Goal: Task Accomplishment & Management: Manage account settings

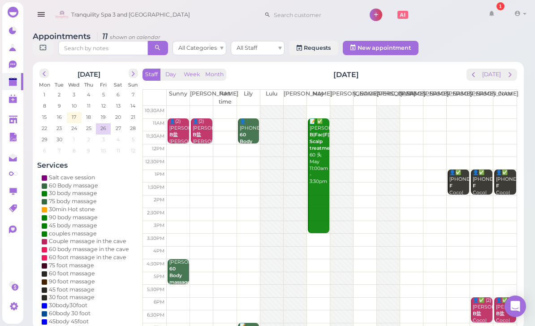
click at [17, 85] on icon at bounding box center [13, 82] width 9 height 9
click at [180, 272] on b "60 Body massage" at bounding box center [179, 275] width 21 height 19
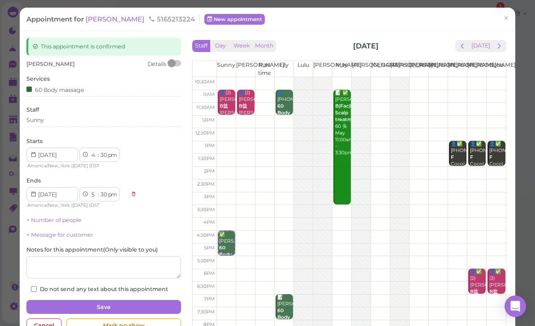
click at [93, 17] on span "[PERSON_NAME]" at bounding box center [116, 19] width 61 height 9
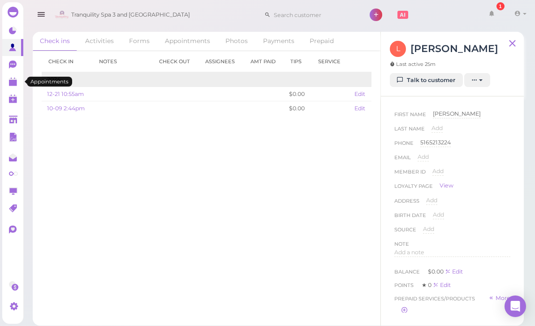
click at [10, 82] on polygon at bounding box center [13, 83] width 8 height 6
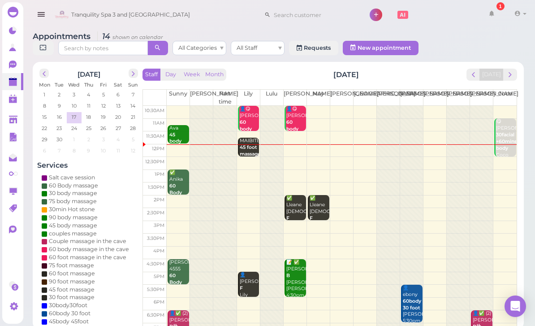
click at [245, 138] on div "MAIBITBET 45 foot massage Lily 11:45am - 12:30pm" at bounding box center [249, 161] width 20 height 47
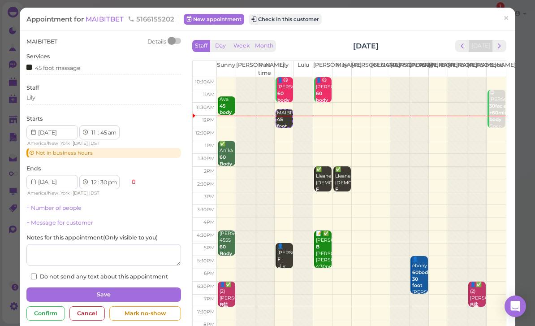
click at [298, 20] on button "Check in this customer" at bounding box center [285, 19] width 73 height 11
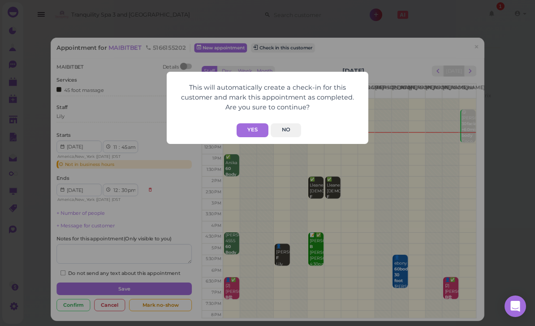
click at [250, 134] on button "Yes" at bounding box center [253, 130] width 32 height 14
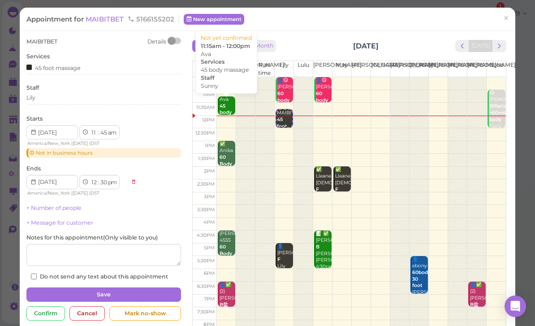
click at [227, 111] on b "45 body massage" at bounding box center [230, 112] width 21 height 19
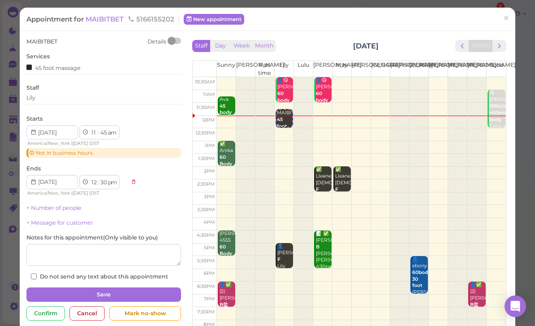
click at [505, 24] on span "×" at bounding box center [506, 18] width 6 height 13
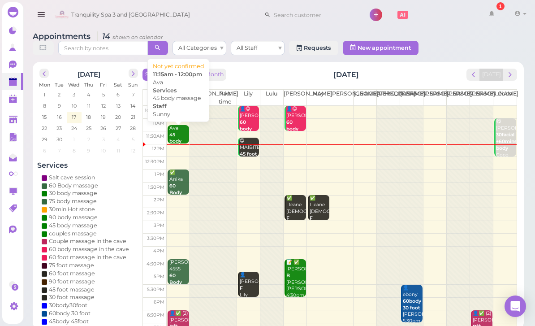
click at [177, 134] on div "Ava 45 body massage Sunny 11:15am - 12:00pm" at bounding box center [179, 151] width 20 height 53
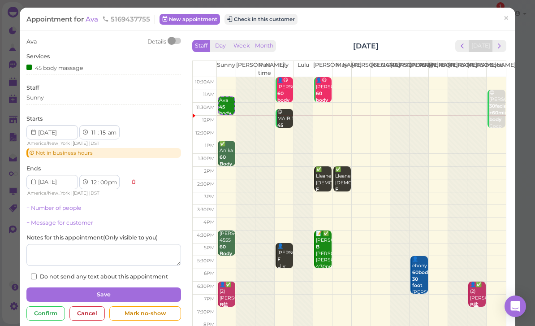
click at [265, 23] on button "Check in this customer" at bounding box center [261, 19] width 73 height 11
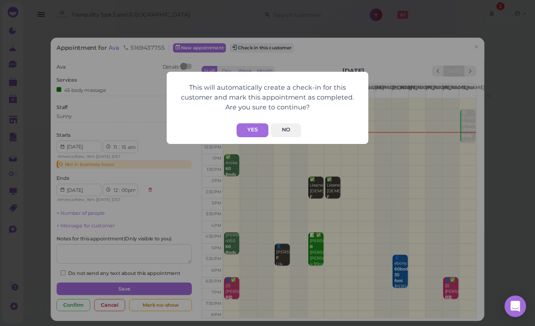
click at [251, 129] on button "Yes" at bounding box center [253, 130] width 32 height 14
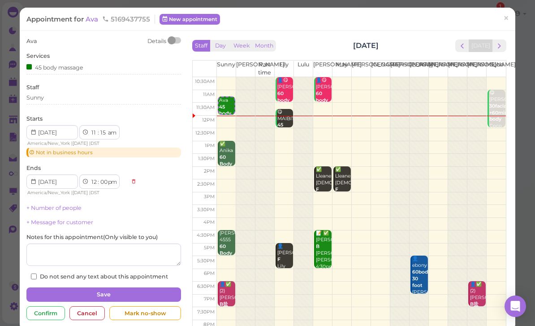
click at [502, 21] on link "×" at bounding box center [506, 19] width 17 height 21
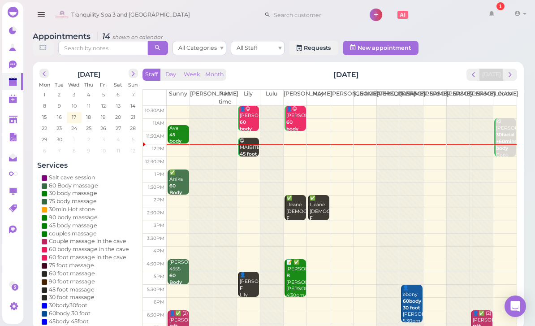
click at [499, 14] on link at bounding box center [492, 14] width 26 height 25
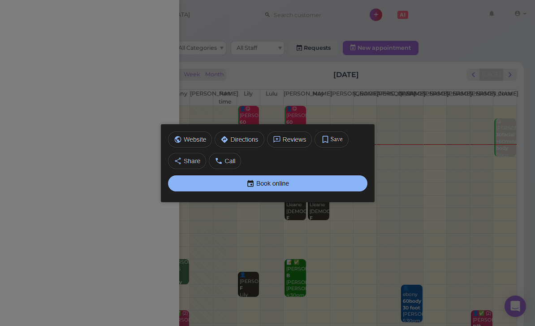
click at [268, 198] on img at bounding box center [268, 163] width 214 height 78
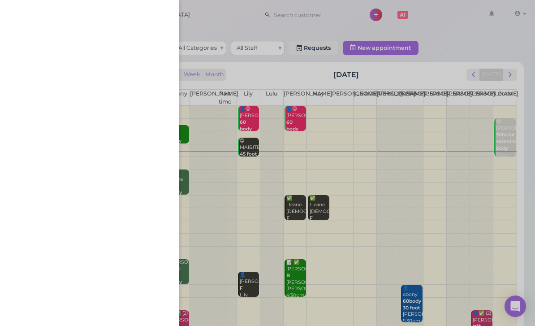
click at [514, 305] on div at bounding box center [267, 163] width 535 height 326
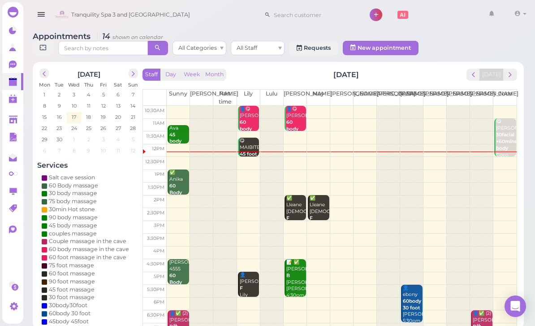
click at [510, 308] on div "Open Intercom Messenger" at bounding box center [516, 306] width 22 height 22
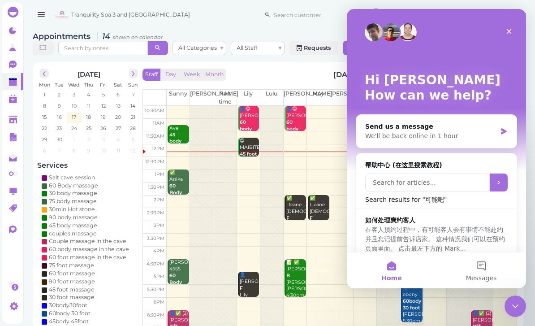
click at [444, 186] on input "Search for articles..." at bounding box center [427, 182] width 125 height 18
click at [502, 36] on div "Close" at bounding box center [509, 31] width 16 height 16
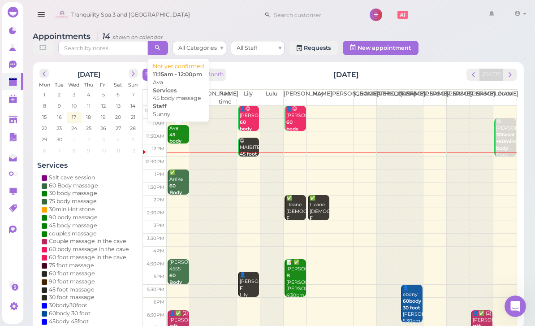
click at [181, 134] on div "Ava 45 body massage Sunny 11:15am - 12:00pm" at bounding box center [179, 151] width 20 height 53
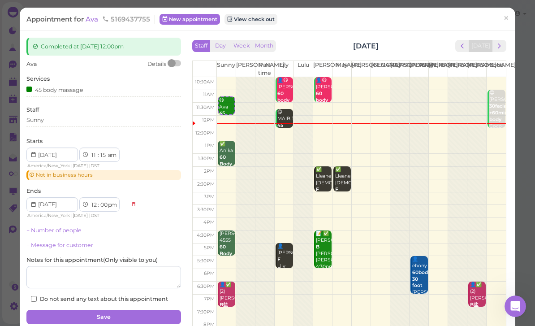
click at [509, 22] on span "×" at bounding box center [506, 18] width 6 height 13
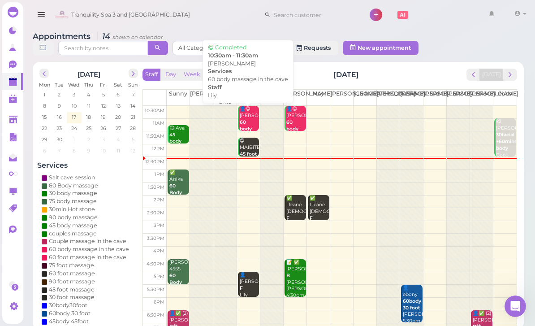
click at [248, 123] on div "👤😋 Gina 60 body massage in the cave Lily 10:30am - 11:30am" at bounding box center [249, 143] width 20 height 74
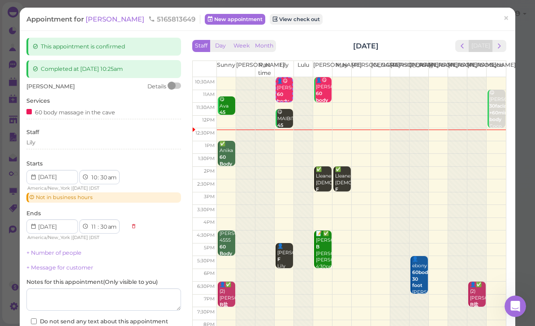
click at [98, 140] on div "Lily" at bounding box center [103, 143] width 155 height 8
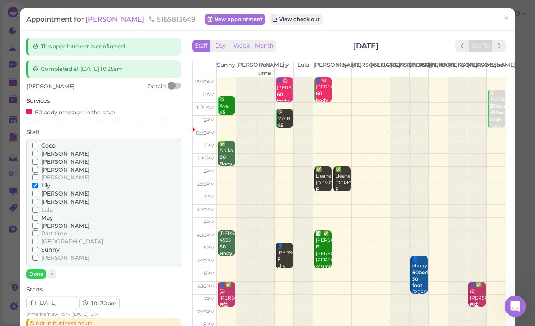
click at [52, 230] on span "Part time" at bounding box center [54, 233] width 26 height 7
click at [38, 230] on input "Part time" at bounding box center [35, 233] width 6 height 6
click at [51, 222] on span "[PERSON_NAME]" at bounding box center [65, 225] width 48 height 7
click at [38, 223] on input "[PERSON_NAME]" at bounding box center [35, 226] width 6 height 6
click at [62, 230] on span "Part time" at bounding box center [54, 233] width 26 height 7
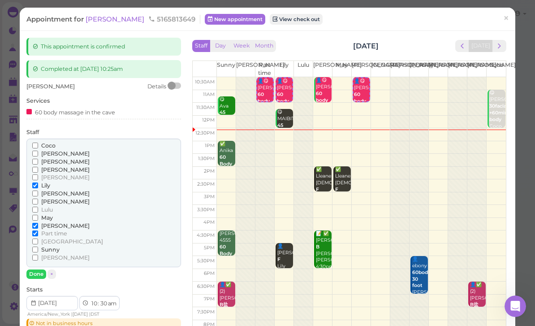
click at [38, 230] on input "Part time" at bounding box center [35, 233] width 6 height 6
click at [48, 184] on span "Lily" at bounding box center [45, 185] width 9 height 7
click at [38, 184] on input "Lily" at bounding box center [35, 185] width 6 height 6
click at [43, 270] on button "Done" at bounding box center [36, 273] width 20 height 9
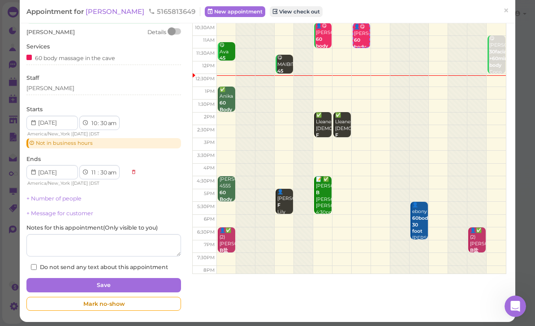
scroll to position [53, 0]
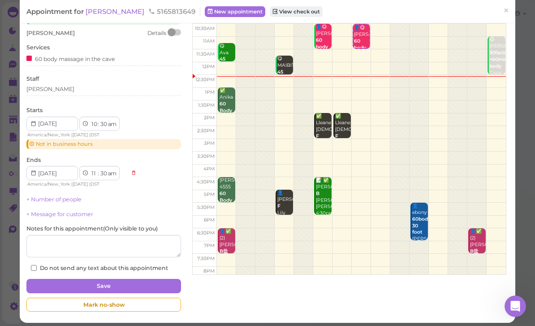
click at [138, 285] on button "Save" at bounding box center [103, 286] width 155 height 14
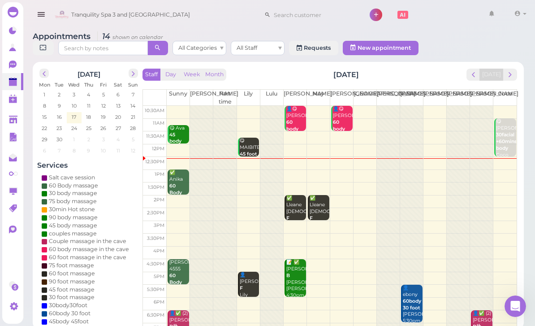
click at [247, 151] on b "45 foot massage" at bounding box center [250, 157] width 21 height 13
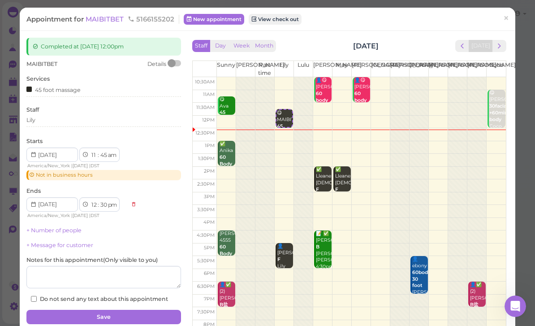
click at [69, 87] on div "45 foot massage" at bounding box center [53, 89] width 54 height 9
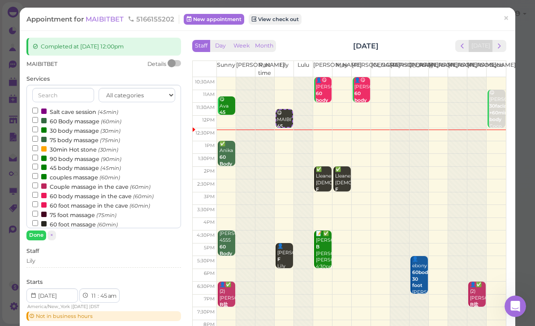
click at [81, 221] on label "60 foot massage (60min)" at bounding box center [75, 223] width 86 height 9
click at [38, 221] on input "60 foot massage (60min)" at bounding box center [35, 223] width 6 height 6
click at [42, 237] on button "Done" at bounding box center [36, 234] width 20 height 9
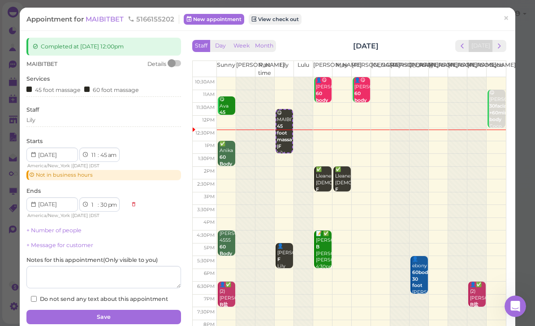
click at [54, 90] on div "45 foot massage" at bounding box center [53, 89] width 54 height 9
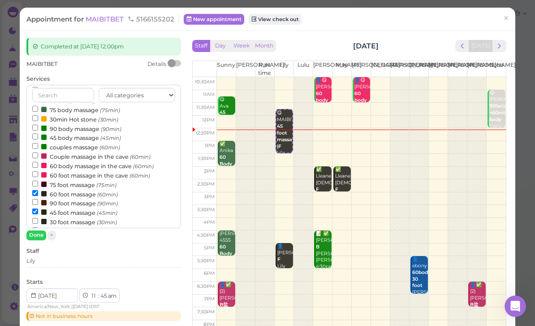
scroll to position [31, 0]
click at [65, 208] on label "45 foot massage (45min)" at bounding box center [74, 210] width 85 height 9
click at [38, 208] on input "45 foot massage (45min)" at bounding box center [35, 210] width 6 height 6
select select "12"
select select "45"
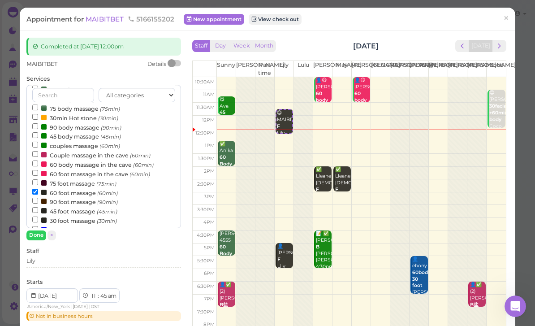
click at [43, 237] on button "Done" at bounding box center [36, 234] width 20 height 9
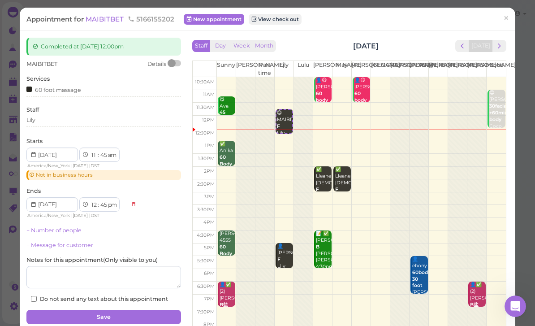
click at [130, 310] on button "Save" at bounding box center [103, 317] width 155 height 14
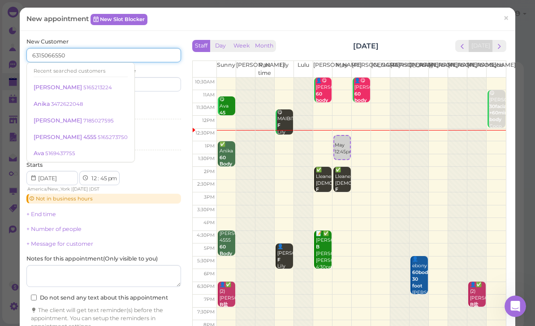
type input "6315066550"
click at [156, 89] on input at bounding box center [144, 84] width 74 height 14
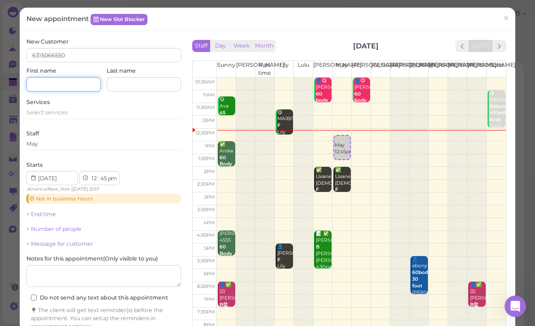
click at [62, 86] on input at bounding box center [63, 84] width 74 height 14
type input "[PERSON_NAME]"
click at [62, 110] on span "Select services" at bounding box center [46, 112] width 41 height 7
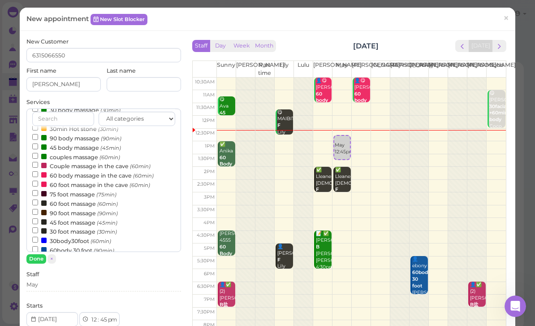
scroll to position [47, 0]
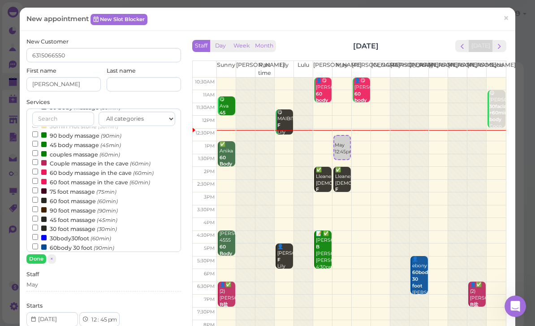
click at [97, 245] on small "(90min)" at bounding box center [104, 248] width 21 height 6
click at [38, 243] on input "60body 30 foot (90min)" at bounding box center [35, 246] width 6 height 6
click at [43, 258] on button "Done" at bounding box center [36, 258] width 20 height 9
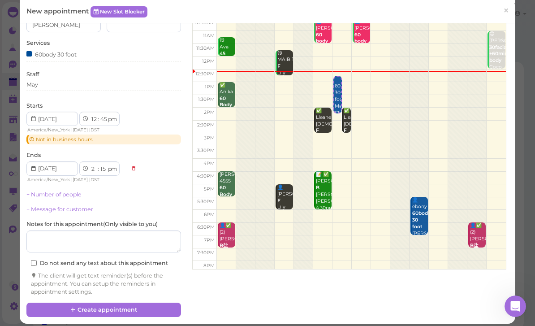
scroll to position [59, 0]
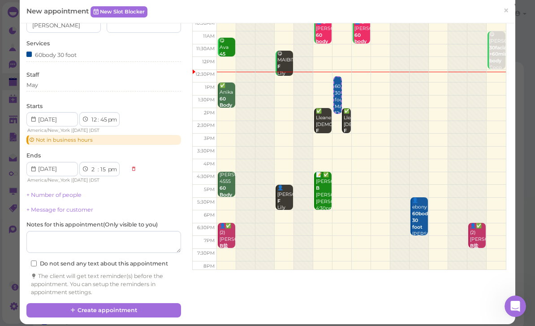
click at [131, 305] on button "Create appointment" at bounding box center [103, 310] width 155 height 14
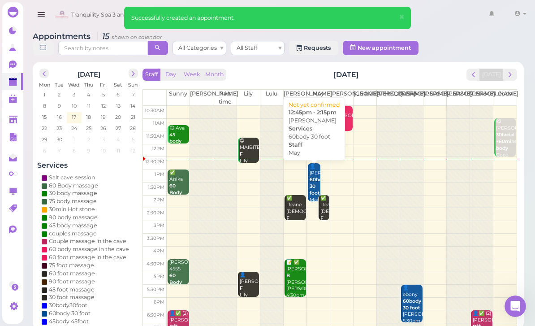
click at [315, 177] on b "60body 30 foot" at bounding box center [319, 186] width 18 height 19
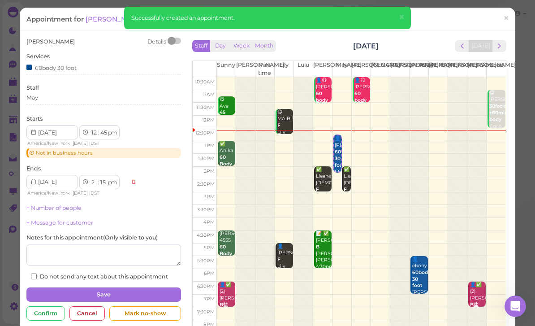
click at [400, 20] on span "×" at bounding box center [402, 17] width 6 height 13
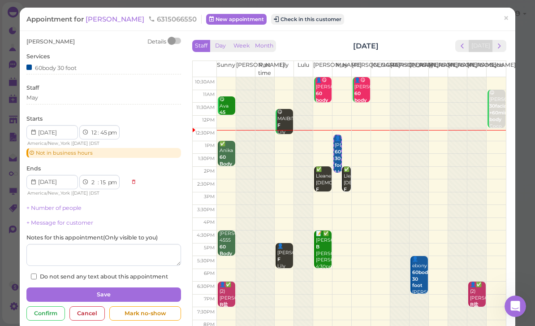
click at [276, 18] on button "Check in this customer" at bounding box center [307, 19] width 73 height 11
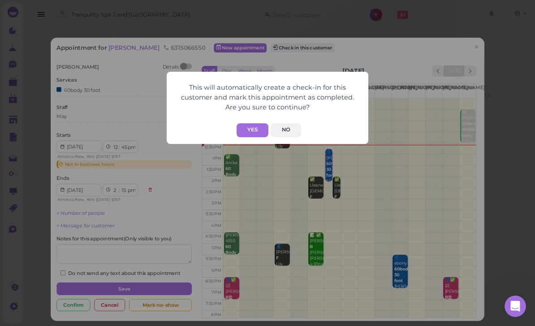
click at [245, 129] on button "Yes" at bounding box center [253, 130] width 32 height 14
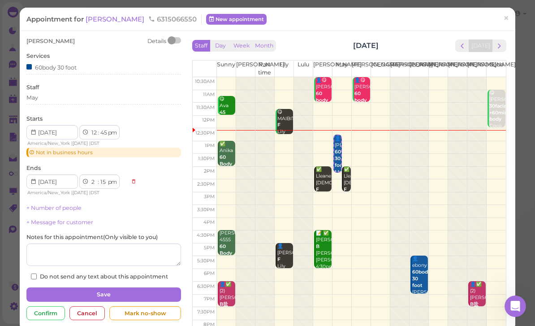
click at [511, 13] on link "×" at bounding box center [506, 19] width 17 height 21
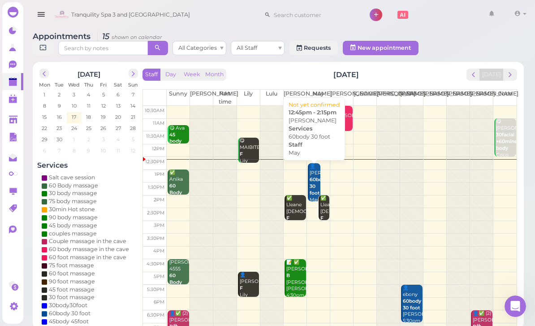
click at [313, 186] on b "60body 30 foot" at bounding box center [319, 186] width 18 height 19
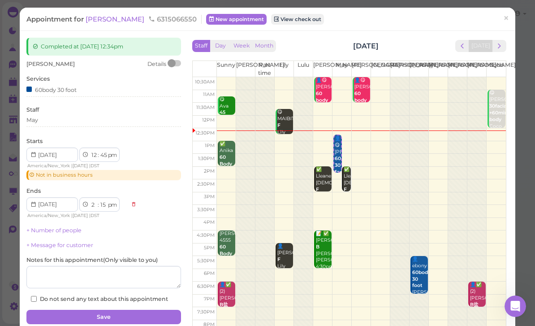
click at [271, 21] on link "View check out" at bounding box center [297, 19] width 53 height 11
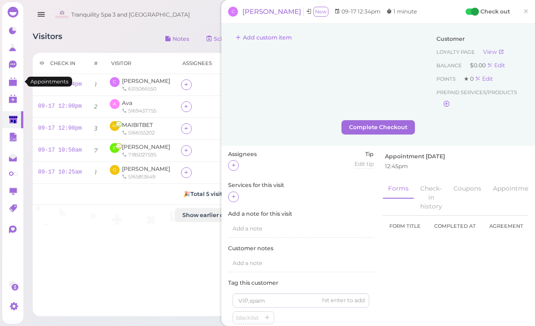
click at [22, 88] on link at bounding box center [12, 81] width 21 height 17
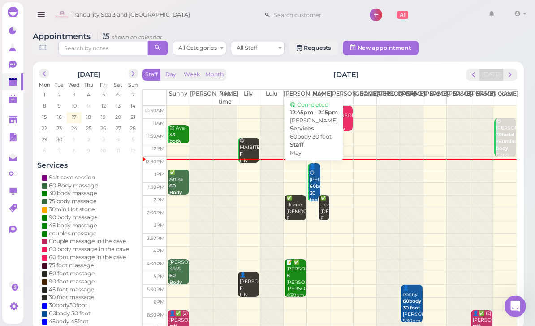
click at [316, 184] on b "60body 30 foot" at bounding box center [319, 192] width 18 height 19
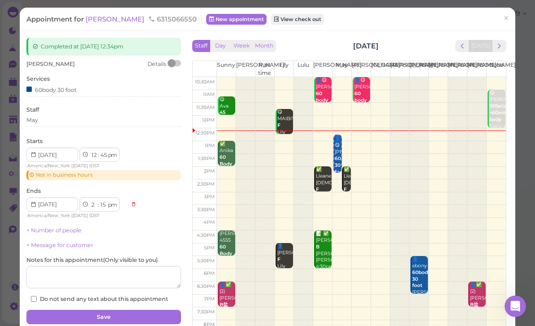
click at [107, 155] on select "am pm" at bounding box center [112, 155] width 10 height 9
click at [102, 154] on select "00 05 10 15 20 25 30 35 40 45 50 55" at bounding box center [103, 155] width 9 height 9
select select "20"
select select "1"
select select "50"
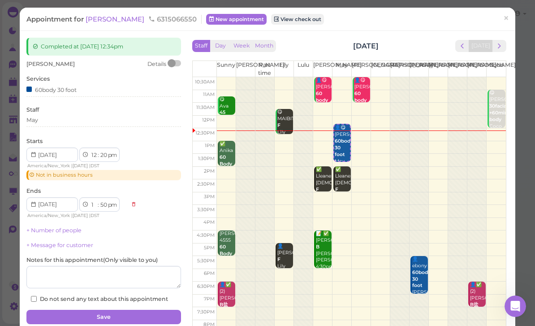
click at [101, 310] on button "Save" at bounding box center [103, 317] width 155 height 14
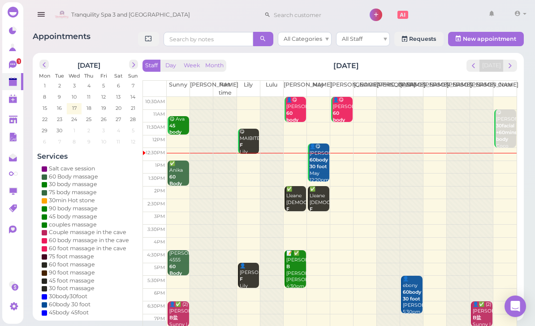
scroll to position [1, 0]
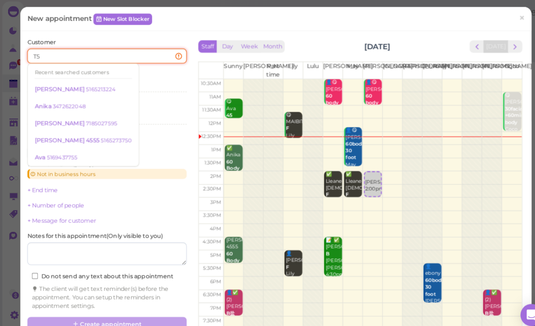
type input "T"
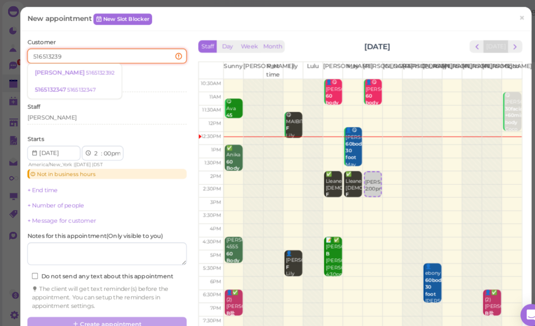
type input "5165132392"
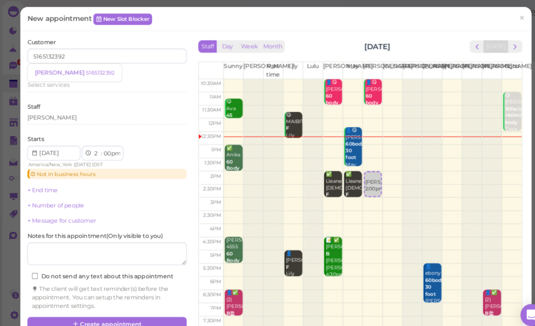
click at [40, 69] on span "[PERSON_NAME]" at bounding box center [59, 71] width 50 height 7
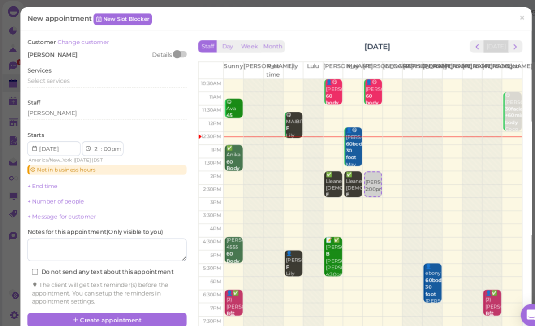
click at [61, 78] on span "Select services" at bounding box center [46, 79] width 41 height 7
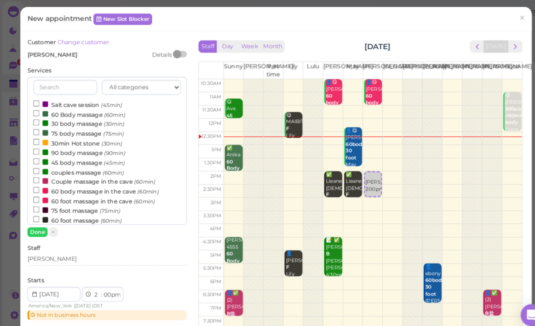
click at [88, 200] on label "75 foot massage (75min)" at bounding box center [74, 204] width 84 height 9
click at [38, 201] on input "75 foot massage (75min)" at bounding box center [35, 204] width 6 height 6
click at [38, 226] on button "Done" at bounding box center [36, 225] width 20 height 9
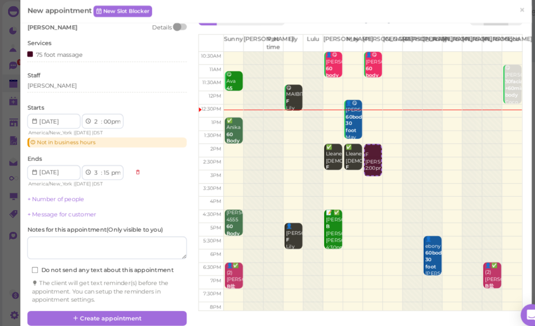
scroll to position [26, 0]
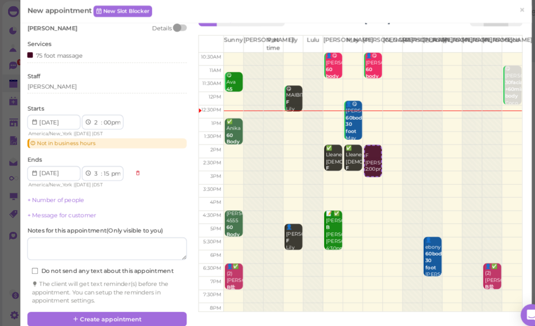
click at [121, 303] on button "Create appointment" at bounding box center [103, 310] width 155 height 14
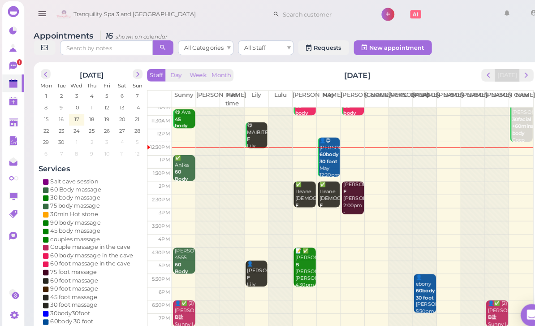
scroll to position [17, 0]
click at [11, 66] on icon at bounding box center [13, 65] width 9 height 9
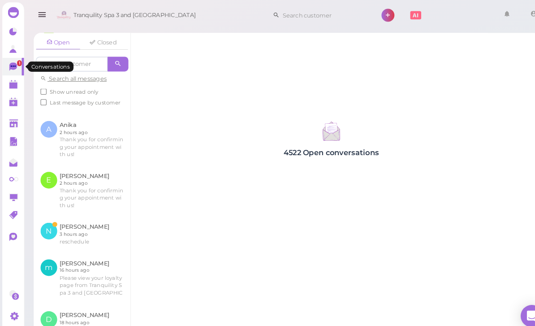
scroll to position [113, 0]
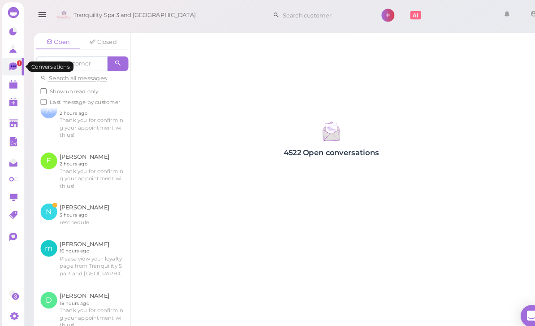
click at [87, 210] on link at bounding box center [80, 208] width 94 height 35
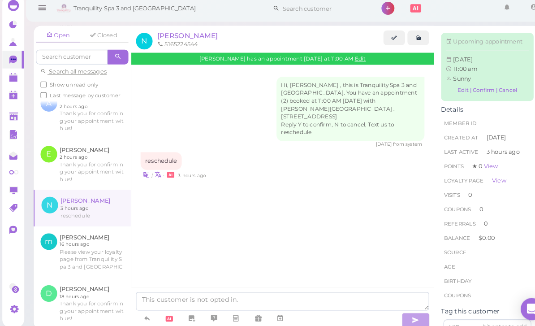
scroll to position [11, 0]
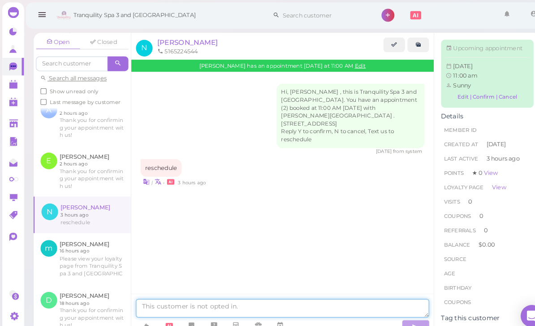
click at [169, 308] on textarea at bounding box center [274, 299] width 284 height 18
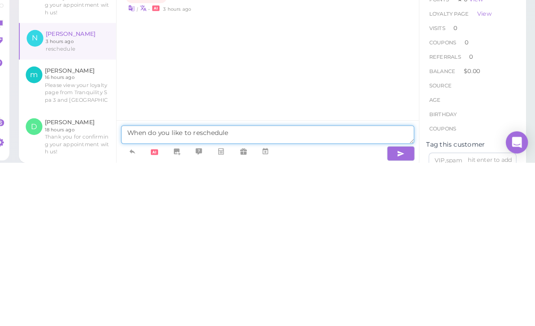
type textarea "When do you like to reschedule"
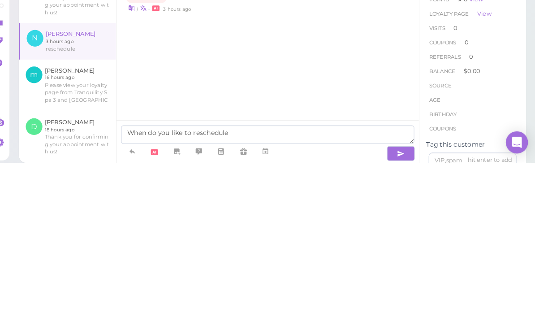
click at [390, 310] on button "button" at bounding box center [403, 317] width 27 height 14
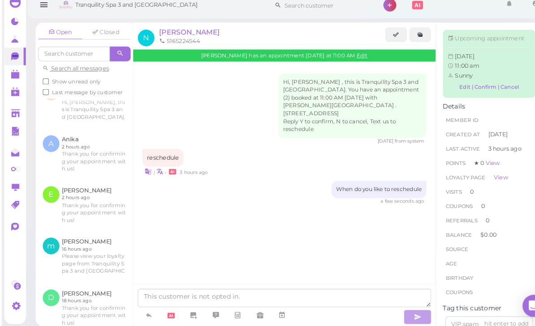
scroll to position [14, 0]
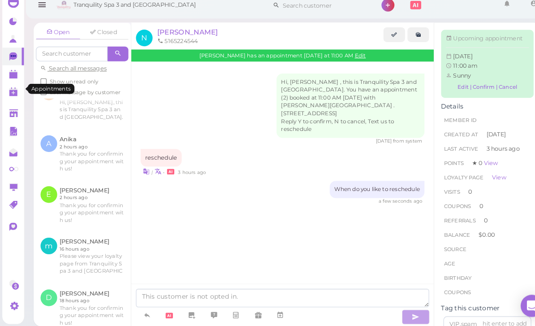
click at [18, 73] on link at bounding box center [12, 81] width 21 height 17
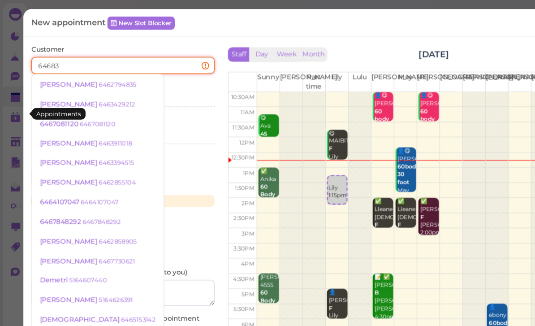
type input "646831"
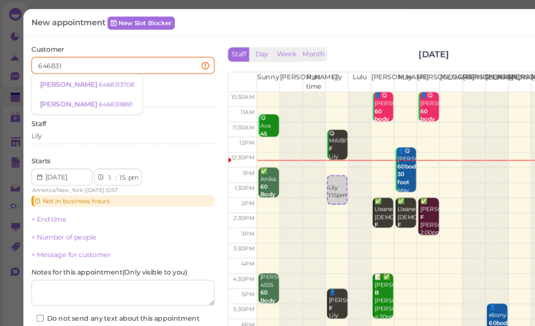
click at [84, 89] on small "6468318891" at bounding box center [97, 88] width 29 height 6
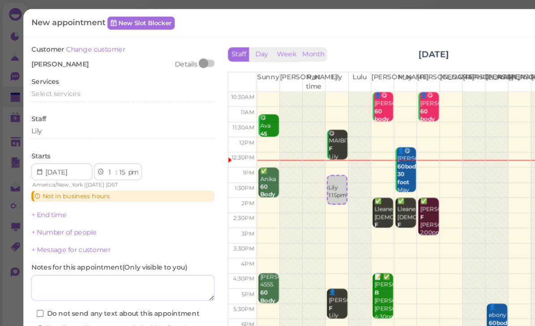
click at [67, 78] on span "Select services" at bounding box center [46, 79] width 41 height 7
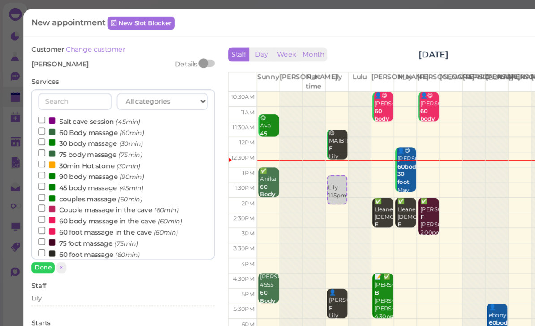
click at [92, 116] on label "30 body massage (30min)" at bounding box center [76, 120] width 88 height 9
click at [38, 117] on input "30 body massage (30min)" at bounding box center [35, 120] width 6 height 6
click at [81, 113] on label "60 Body massage (60min)" at bounding box center [76, 111] width 89 height 9
click at [38, 113] on input "60 Body massage (60min)" at bounding box center [35, 111] width 6 height 6
select select "2"
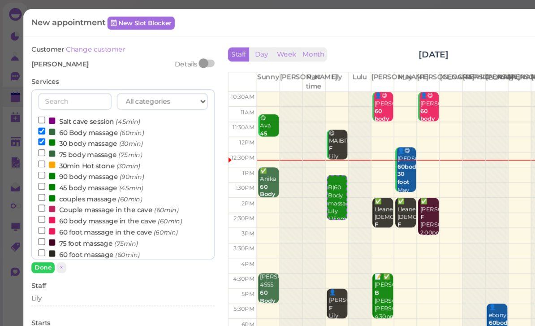
click at [71, 117] on label "30 body massage (30min)" at bounding box center [76, 120] width 88 height 9
click at [38, 117] on input "30 body massage (30min)" at bounding box center [35, 120] width 6 height 6
select select "15"
click at [36, 229] on button "Done" at bounding box center [36, 225] width 20 height 9
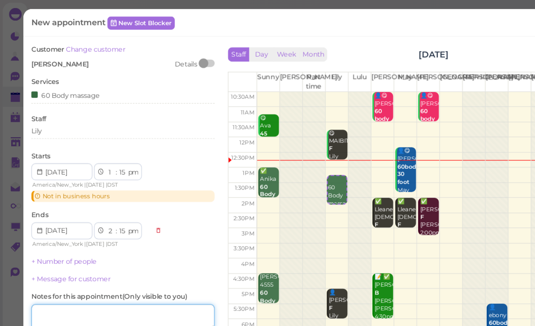
click at [113, 264] on textarea at bounding box center [103, 267] width 155 height 22
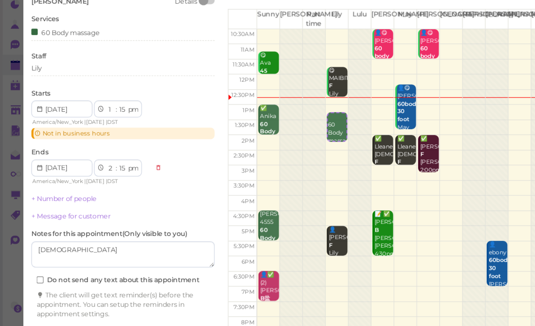
scroll to position [26, 0]
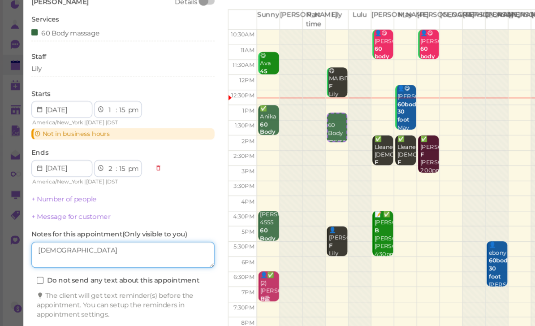
type textarea "[DEMOGRAPHIC_DATA]"
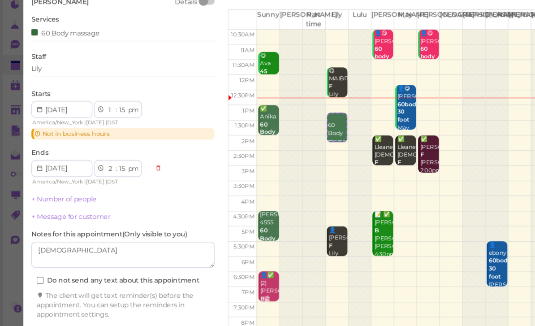
click at [118, 303] on button "Create appointment" at bounding box center [103, 310] width 155 height 14
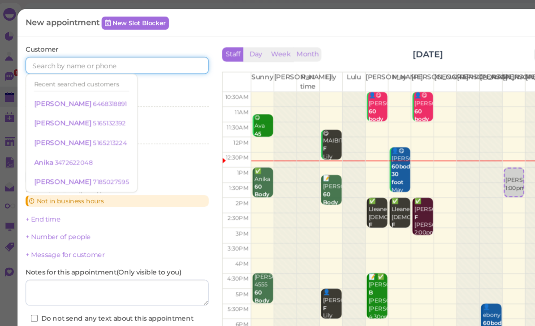
scroll to position [12, 0]
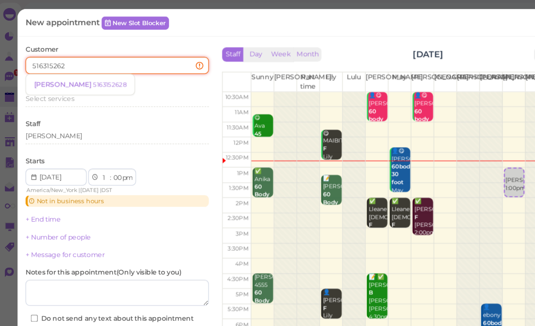
type input "5163152628"
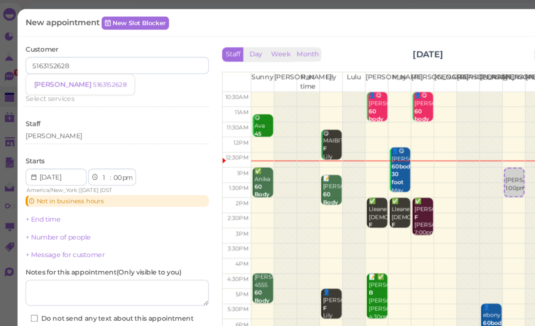
click at [83, 69] on small "5163152628" at bounding box center [97, 71] width 28 height 6
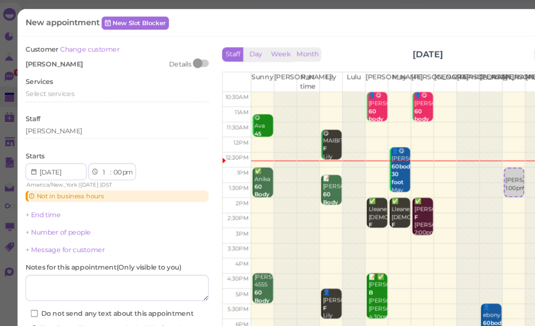
click at [62, 76] on span "Select services" at bounding box center [46, 79] width 41 height 7
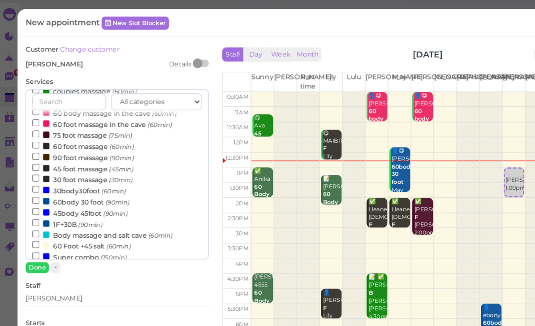
scroll to position [93, 0]
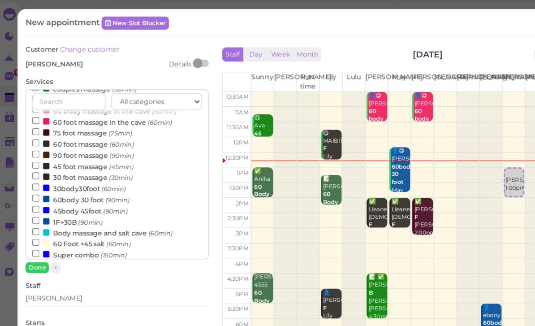
click at [94, 165] on small "(90min)" at bounding box center [104, 168] width 21 height 6
click at [38, 164] on input "60body 30 foot (90min)" at bounding box center [35, 167] width 6 height 6
click at [28, 225] on button "Done" at bounding box center [36, 225] width 20 height 9
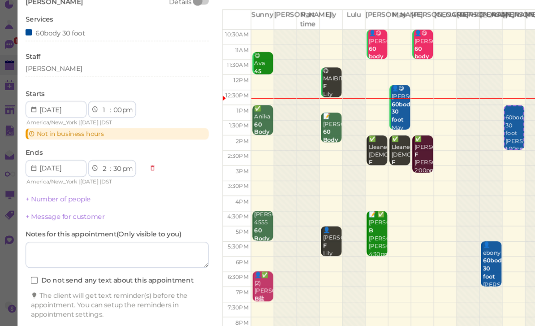
scroll to position [15, 0]
click at [126, 303] on button "Create appointment" at bounding box center [103, 310] width 155 height 14
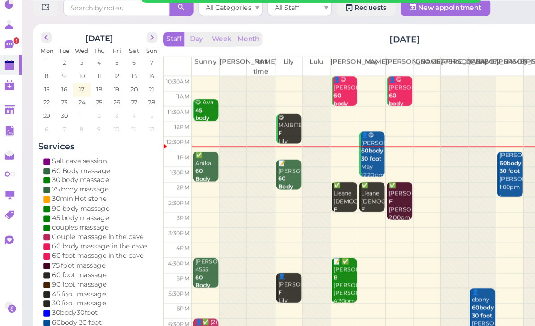
click at [17, 58] on span "1" at bounding box center [19, 61] width 4 height 6
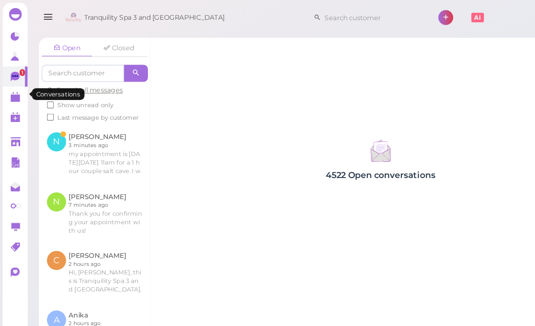
click at [95, 130] on link at bounding box center [80, 130] width 94 height 50
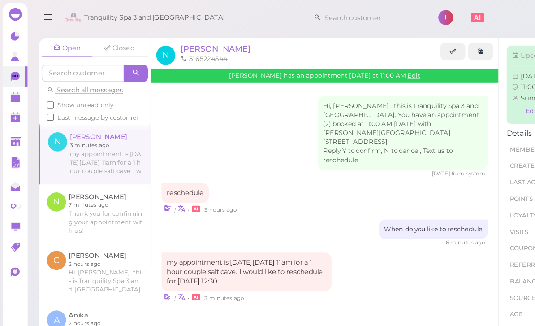
click at [13, 87] on link at bounding box center [12, 81] width 21 height 17
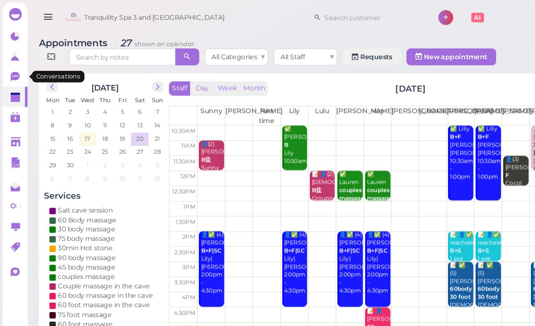
click at [12, 61] on icon at bounding box center [13, 65] width 8 height 8
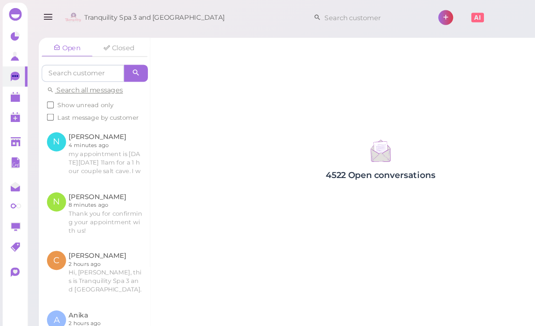
click at [96, 139] on link at bounding box center [80, 130] width 94 height 50
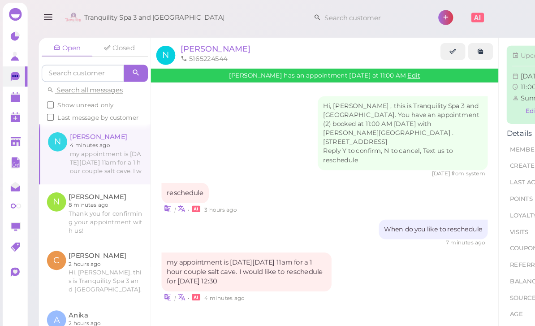
click at [186, 43] on span "[PERSON_NAME]" at bounding box center [181, 41] width 59 height 9
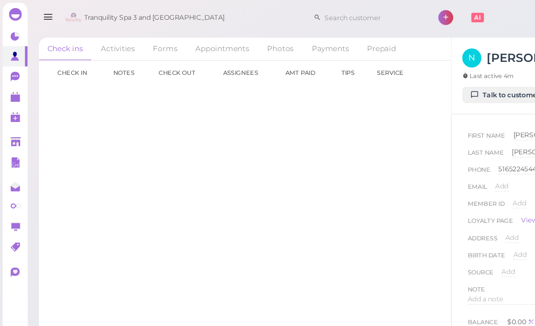
click at [190, 43] on link "Appointments" at bounding box center [188, 41] width 60 height 19
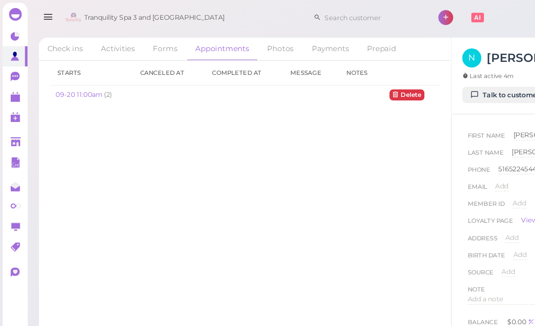
click at [74, 82] on link "09-20 11:00am" at bounding box center [67, 79] width 41 height 7
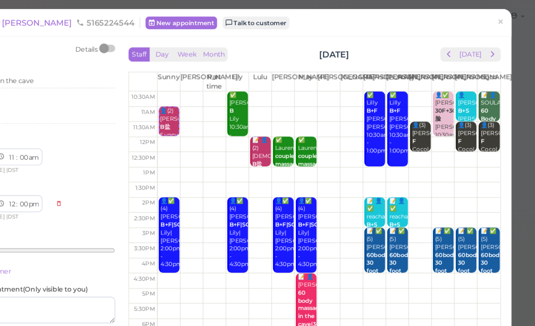
click at [503, 20] on span "×" at bounding box center [506, 18] width 6 height 13
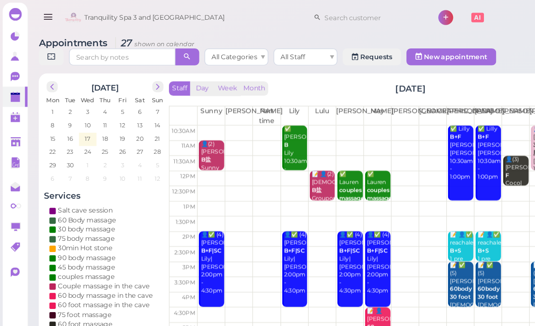
click at [14, 67] on icon at bounding box center [13, 65] width 8 height 8
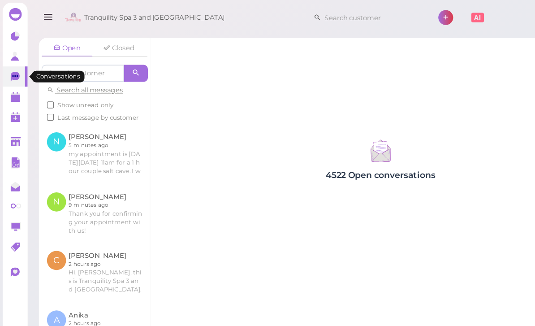
click at [95, 137] on link at bounding box center [80, 130] width 94 height 50
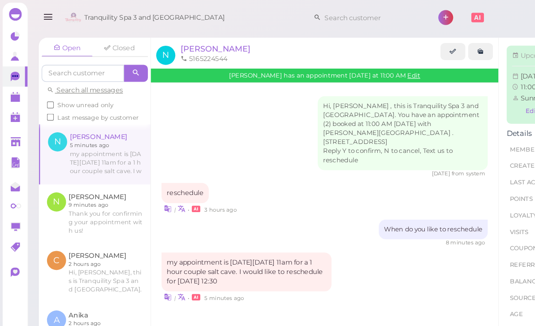
click at [12, 82] on polygon at bounding box center [13, 83] width 8 height 6
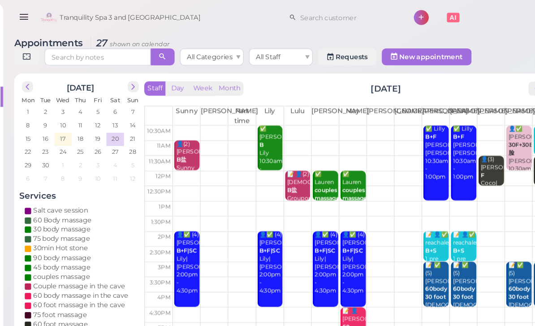
click at [169, 134] on div "👤(2) [PERSON_NAME] B盐 Sunny 11:00am - 12:00pm" at bounding box center [179, 141] width 20 height 47
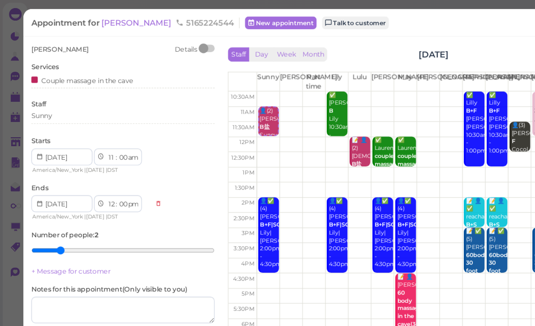
click at [94, 132] on select "1 2 3 4 5 6 7 8 9 10 11 12" at bounding box center [94, 132] width 8 height 9
select select "12"
select select "1"
select select "am"
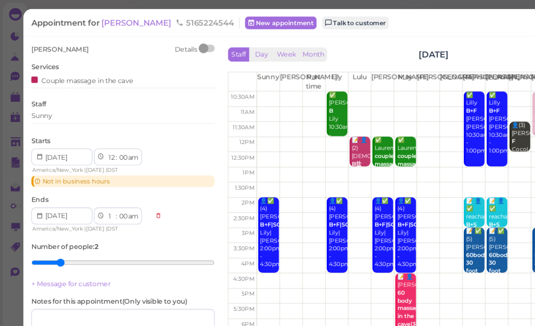
click at [103, 132] on select "00 05 10 15 20 25 30 35 40 45 50 55" at bounding box center [103, 132] width 9 height 9
select select "30"
click at [33, 126] on input at bounding box center [52, 132] width 52 height 14
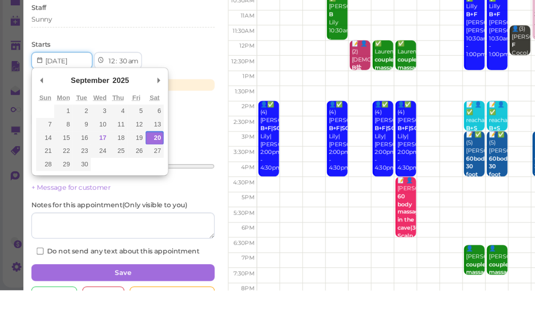
type input "[DATE]"
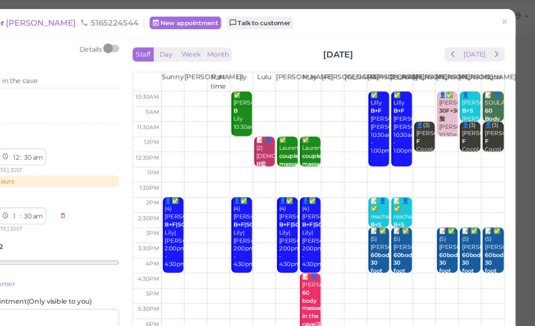
scroll to position [11, 0]
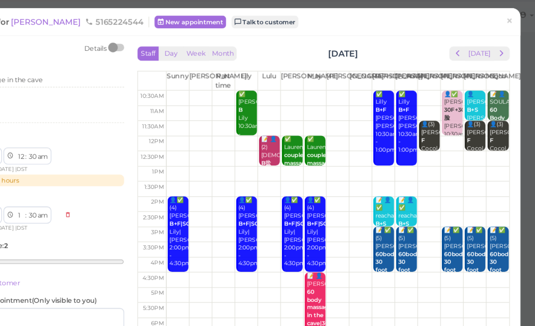
click at [495, 48] on span "next" at bounding box center [499, 46] width 9 height 9
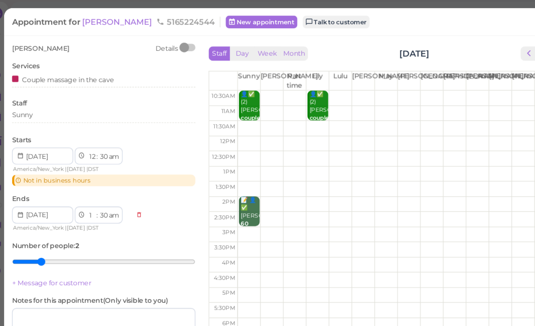
click at [107, 133] on select "am pm" at bounding box center [112, 132] width 10 height 9
select select "pm"
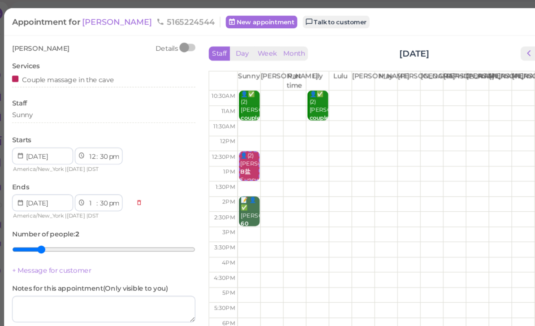
click at [56, 100] on div "Sunny" at bounding box center [103, 98] width 155 height 8
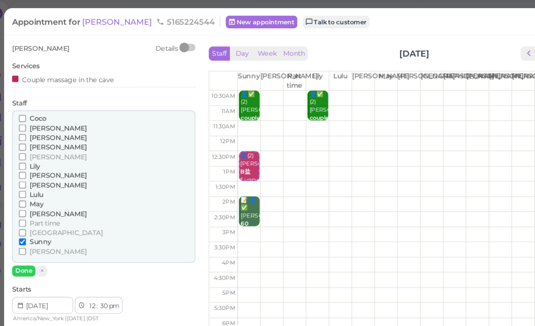
click at [41, 138] on span "Lily" at bounding box center [45, 141] width 9 height 7
click at [32, 138] on input "Lily" at bounding box center [35, 141] width 6 height 6
click at [26, 225] on button "Done" at bounding box center [36, 229] width 20 height 9
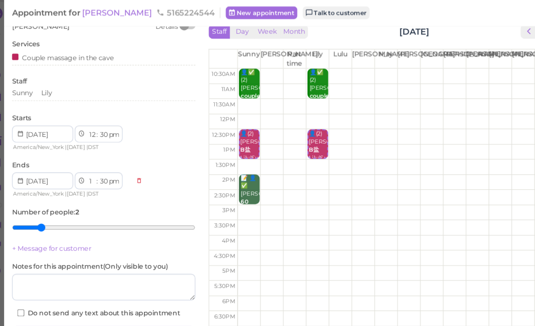
scroll to position [16, 0]
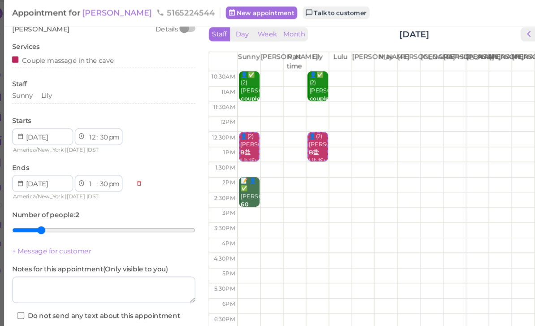
click at [130, 279] on button "Save" at bounding box center [103, 285] width 155 height 14
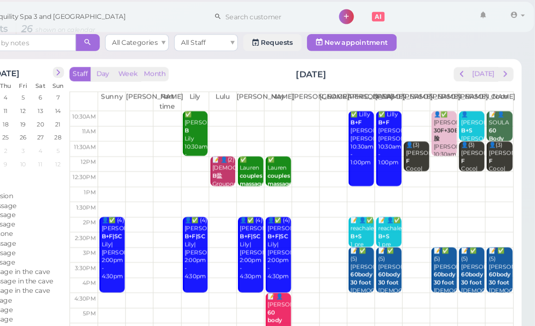
scroll to position [11, 0]
click at [506, 63] on span "next" at bounding box center [510, 63] width 9 height 9
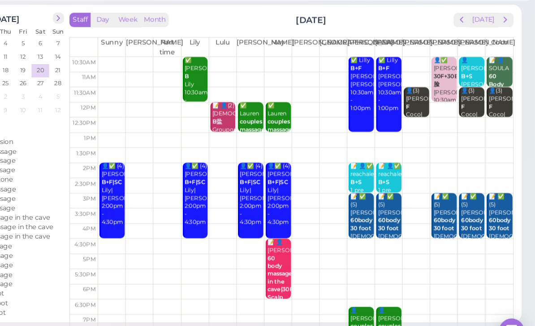
scroll to position [32, 0]
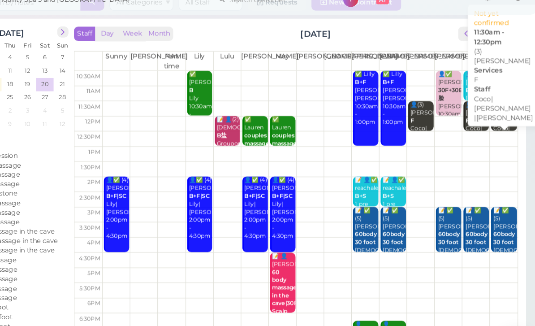
click at [496, 100] on div "👤(3) [PERSON_NAME]|[PERSON_NAME] |[PERSON_NAME] 11:30am - 12:30pm" at bounding box center [506, 133] width 20 height 67
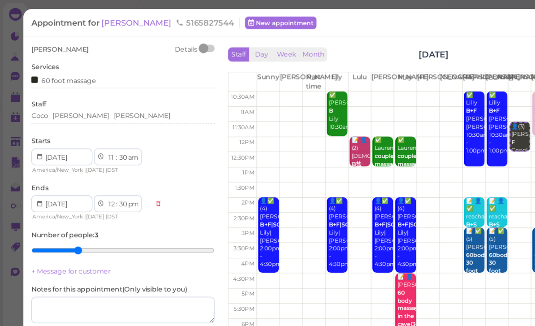
click at [100, 20] on span "[PERSON_NAME]" at bounding box center [116, 19] width 61 height 9
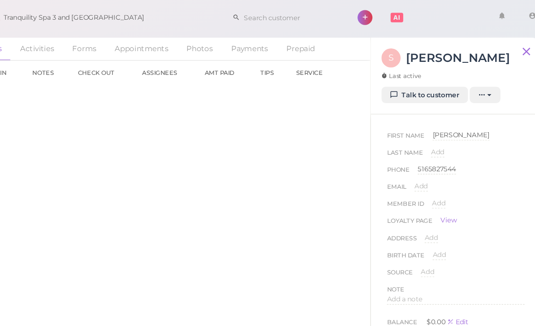
click at [390, 81] on link "Talk to customer" at bounding box center [426, 80] width 73 height 14
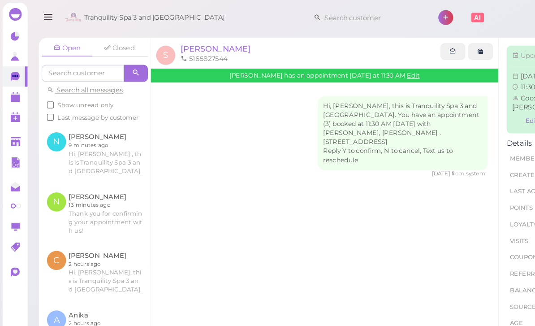
click at [11, 82] on polygon at bounding box center [13, 83] width 8 height 6
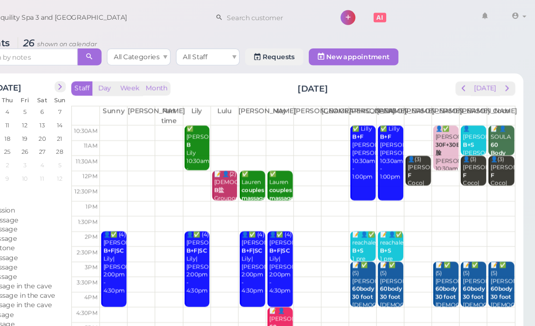
click at [469, 75] on span "prev" at bounding box center [473, 74] width 9 height 9
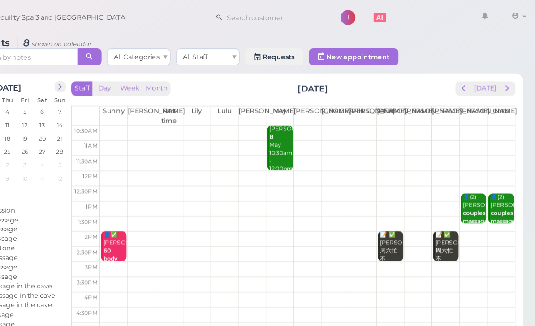
click at [506, 77] on span "next" at bounding box center [510, 74] width 9 height 9
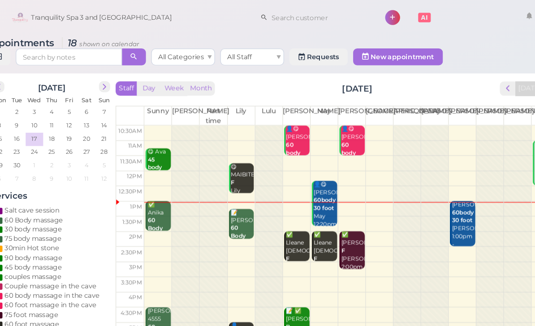
click at [426, 190] on div "[PERSON_NAME] 60body 30 foot [PERSON_NAME] 1:00pm - 2:30pm" at bounding box center [436, 192] width 20 height 47
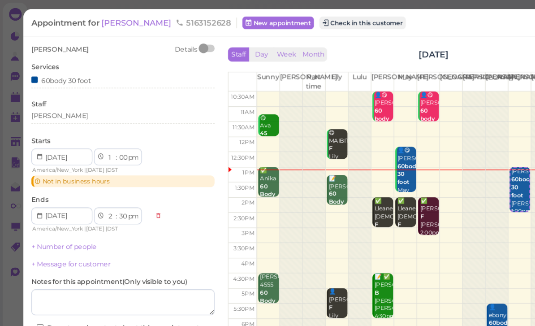
click at [282, 22] on button "Check in this customer" at bounding box center [305, 19] width 73 height 11
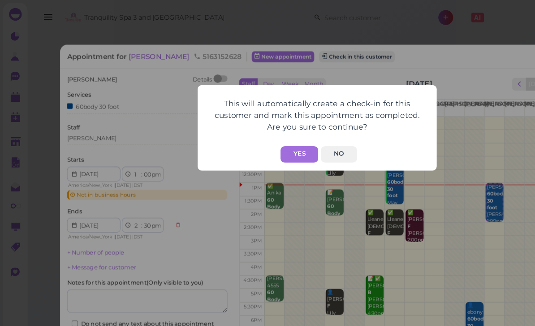
click at [259, 126] on button "Yes" at bounding box center [253, 130] width 32 height 14
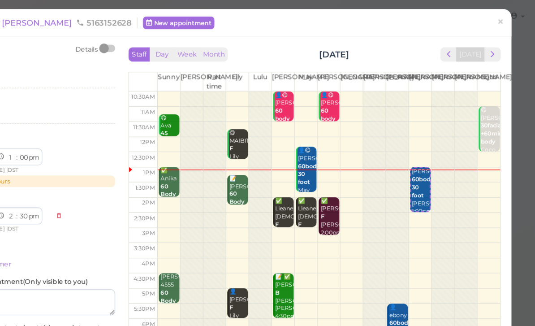
click at [503, 16] on span "×" at bounding box center [506, 18] width 6 height 13
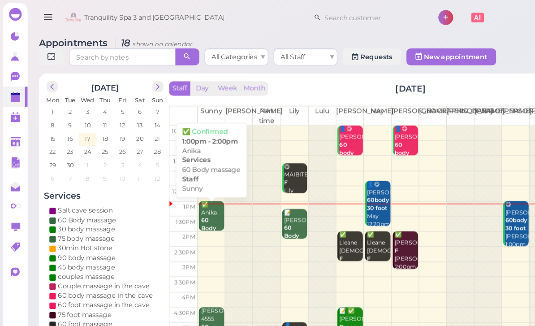
click at [177, 186] on div "✅ Anika 60 Body massage Sunny 1:00pm - 2:00pm" at bounding box center [179, 199] width 20 height 60
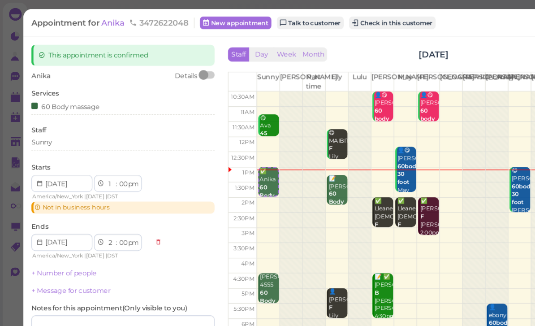
click at [335, 21] on button "Check in this customer" at bounding box center [331, 19] width 73 height 11
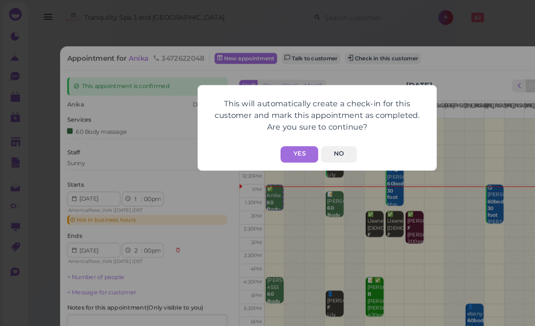
click at [247, 130] on button "Yes" at bounding box center [253, 130] width 32 height 14
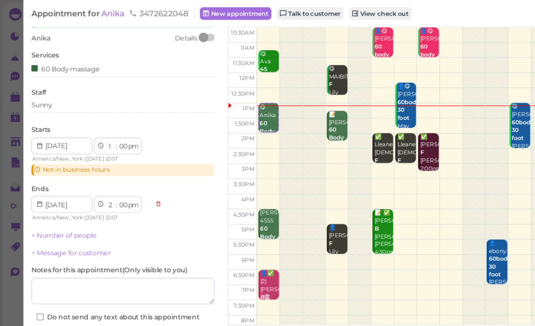
scroll to position [53, 0]
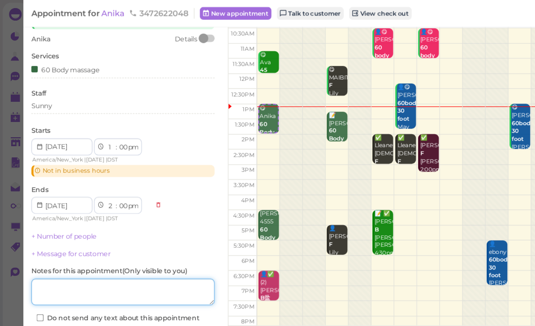
click at [102, 243] on textarea at bounding box center [103, 246] width 155 height 22
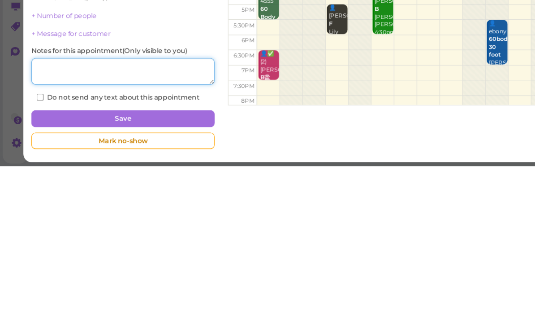
type textarea "F"
type textarea "Deep"
click at [133, 279] on button "Save" at bounding box center [103, 286] width 155 height 14
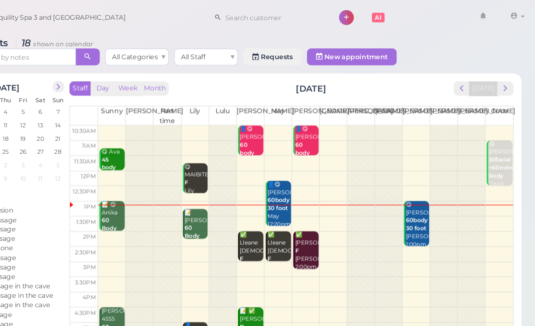
click at [506, 77] on span "next" at bounding box center [510, 74] width 9 height 9
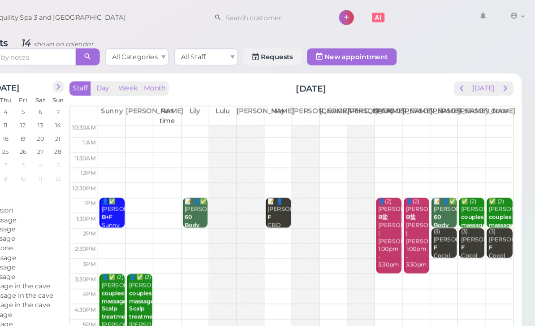
scroll to position [2, 0]
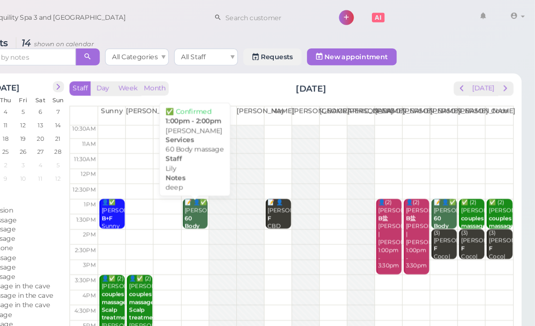
click at [239, 182] on div "📝 👤✅ [PERSON_NAME] 60 Body massage deep Lily 1:00pm - 2:00pm" at bounding box center [249, 201] width 20 height 67
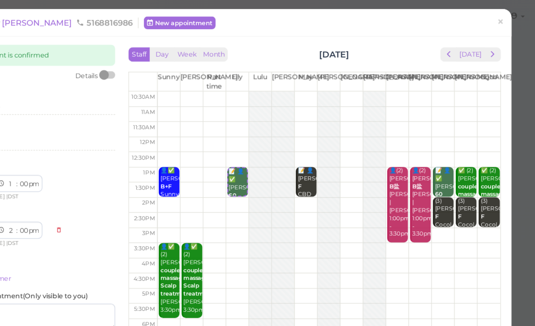
click at [503, 17] on span "×" at bounding box center [506, 18] width 6 height 13
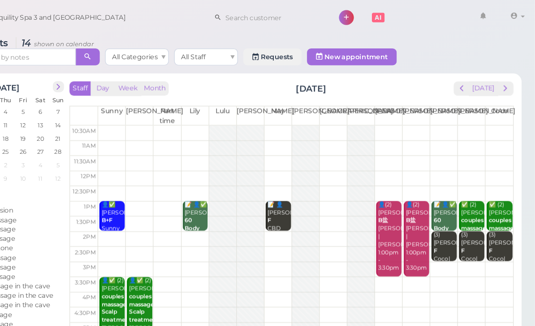
scroll to position [0, 0]
click at [469, 78] on span "prev" at bounding box center [473, 74] width 9 height 9
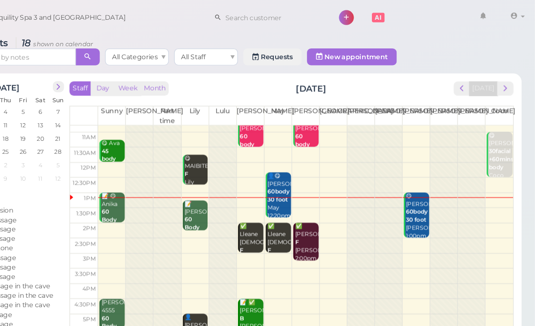
scroll to position [7, 0]
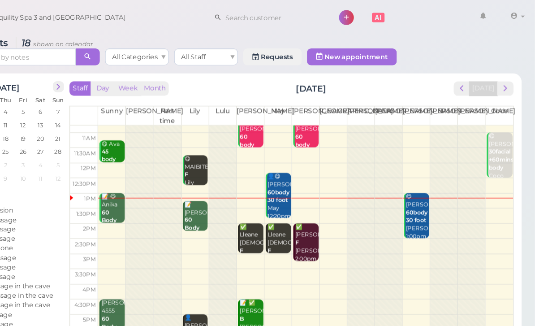
click at [506, 78] on span "next" at bounding box center [510, 74] width 9 height 9
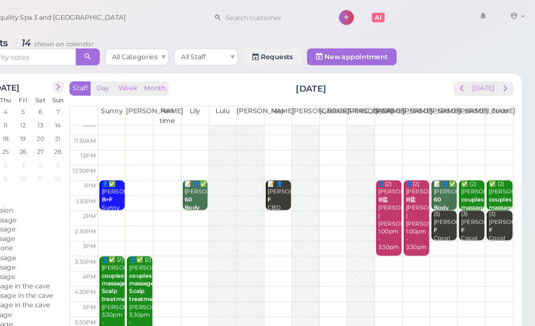
scroll to position [17, 0]
click at [469, 74] on span "prev" at bounding box center [473, 74] width 9 height 9
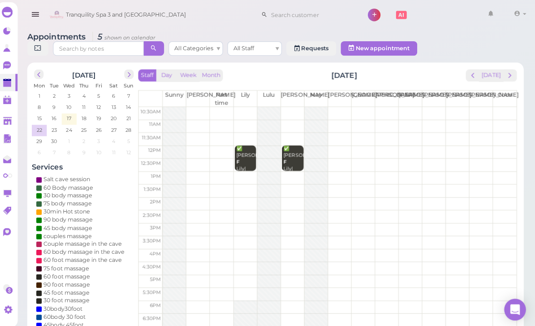
scroll to position [0, 0]
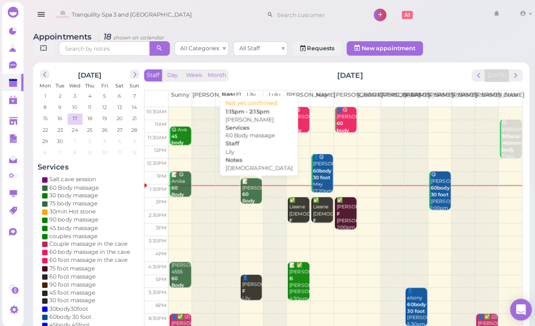
click at [249, 194] on b "60 Body massage" at bounding box center [250, 198] width 21 height 19
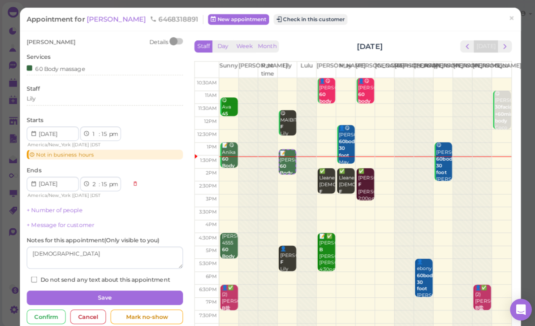
click at [284, 23] on button "Check in this customer" at bounding box center [307, 19] width 73 height 11
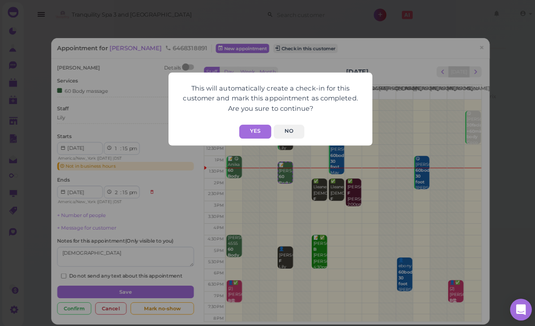
click at [251, 130] on button "Yes" at bounding box center [253, 130] width 32 height 14
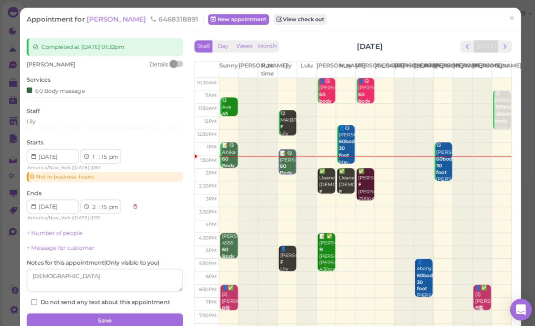
click at [504, 17] on span "×" at bounding box center [506, 18] width 6 height 13
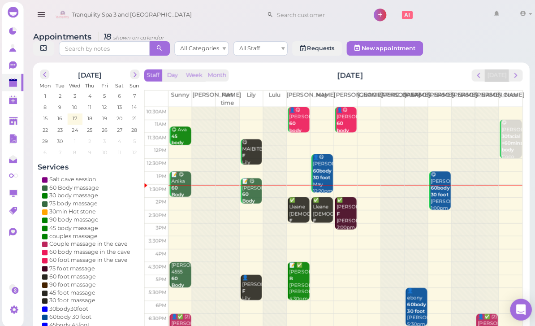
click at [246, 194] on b "60 Body massage" at bounding box center [250, 198] width 21 height 19
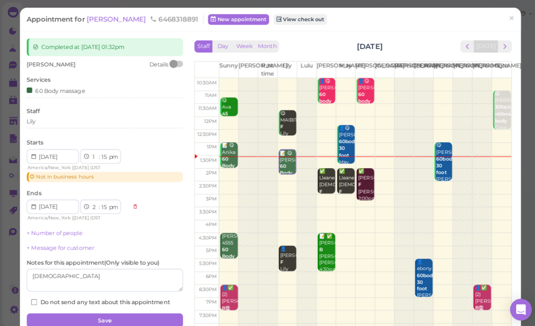
click at [104, 156] on select "00 05 10 15 20 25 30 35 40 45 50 55" at bounding box center [103, 155] width 9 height 9
select select "35"
click at [72, 91] on div "60 Body massage" at bounding box center [55, 89] width 58 height 9
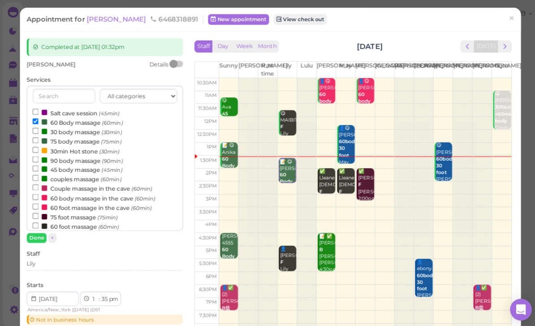
click at [78, 141] on label "75 body massage (75min)" at bounding box center [76, 139] width 88 height 9
click at [38, 141] on input "75 body massage (75min)" at bounding box center [35, 139] width 6 height 6
select select "3"
select select "50"
click at [73, 120] on label "60 Body massage (60min)" at bounding box center [76, 120] width 89 height 9
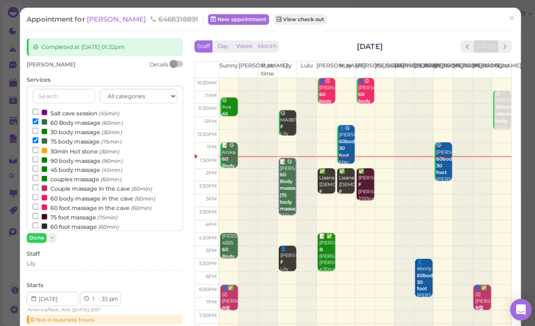
click at [38, 120] on input "60 Body massage (60min)" at bounding box center [35, 120] width 6 height 6
select select "2"
click at [43, 236] on button "Done" at bounding box center [36, 234] width 20 height 9
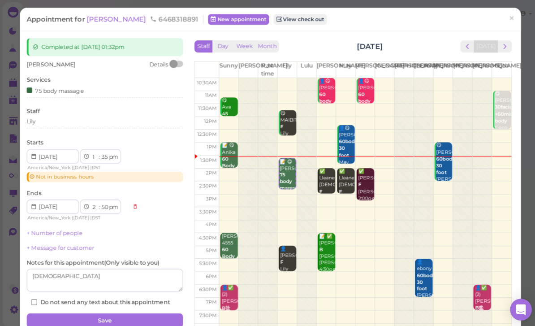
click at [121, 316] on button "Save" at bounding box center [103, 317] width 155 height 14
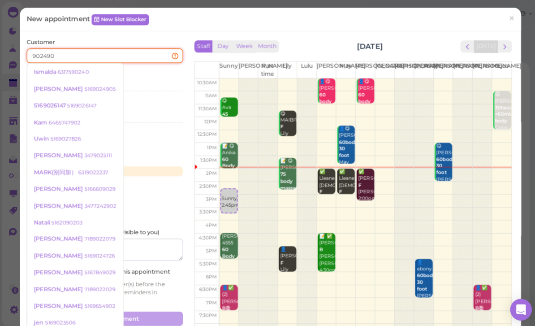
type input "9024905"
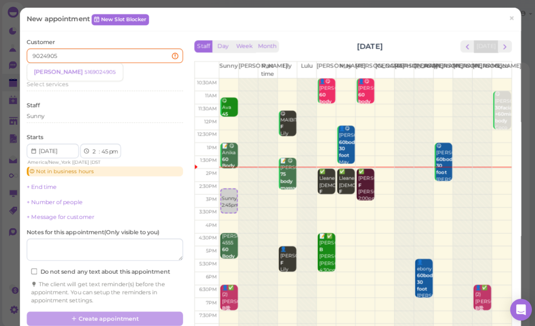
click at [83, 71] on small "5169024905" at bounding box center [98, 71] width 31 height 6
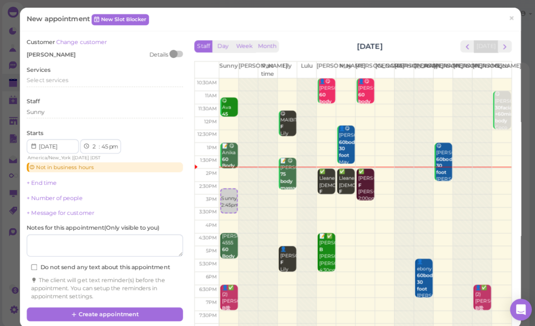
click at [63, 78] on span "Select services" at bounding box center [46, 79] width 41 height 7
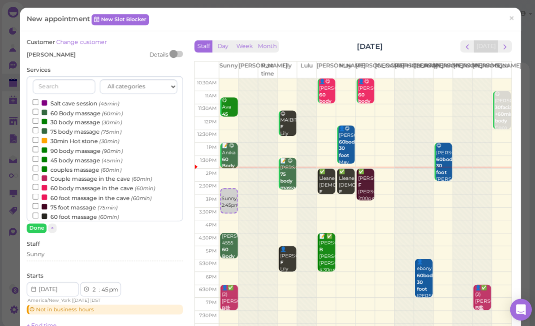
click at [70, 116] on label "30 body massage (30min)" at bounding box center [76, 120] width 88 height 9
click at [38, 117] on input "30 body massage (30min)" at bounding box center [35, 120] width 6 height 6
click at [72, 116] on label "30 body massage (30min)" at bounding box center [76, 120] width 88 height 9
click at [38, 117] on input "30 body massage (30min)" at bounding box center [35, 120] width 6 height 6
click at [74, 104] on label "Salt cave session (45min)" at bounding box center [75, 101] width 86 height 9
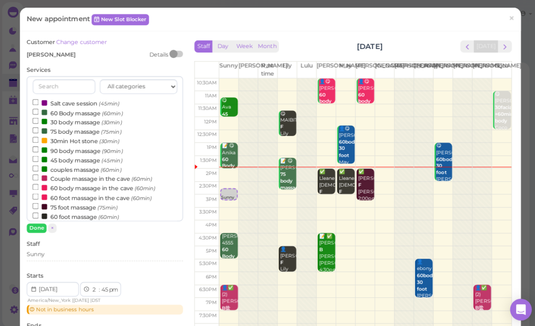
click at [38, 104] on input "Salt cave session (45min)" at bounding box center [35, 101] width 6 height 6
click at [71, 103] on label "Salt cave session (45min)" at bounding box center [75, 101] width 86 height 9
click at [38, 103] on input "Salt cave session (45min)" at bounding box center [35, 101] width 6 height 6
click at [64, 112] on label "60 Body massage (60min)" at bounding box center [76, 111] width 89 height 9
click at [38, 112] on input "60 Body massage (60min)" at bounding box center [35, 111] width 6 height 6
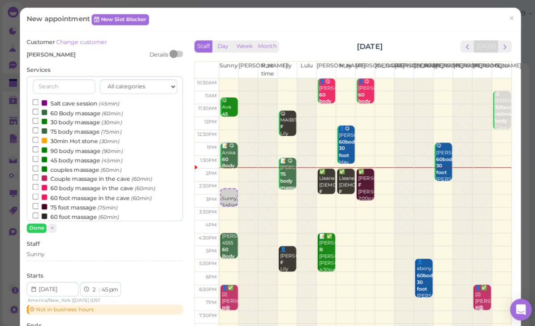
select select "45"
click at [41, 222] on button "Done" at bounding box center [36, 225] width 20 height 9
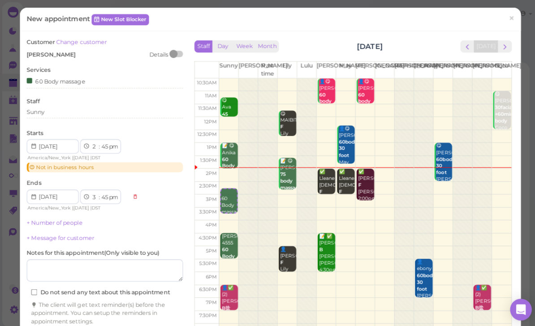
click at [65, 107] on div "Sunny" at bounding box center [103, 111] width 155 height 8
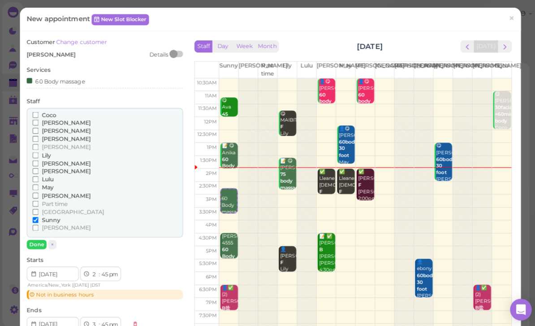
click at [52, 119] on span "[PERSON_NAME]" at bounding box center [65, 121] width 48 height 7
click at [38, 119] on input "[PERSON_NAME]" at bounding box center [35, 121] width 6 height 6
click at [57, 214] on span "Sunny" at bounding box center [50, 217] width 18 height 7
click at [38, 215] on input "Sunny" at bounding box center [35, 218] width 6 height 6
click at [40, 239] on button "Done" at bounding box center [36, 241] width 20 height 9
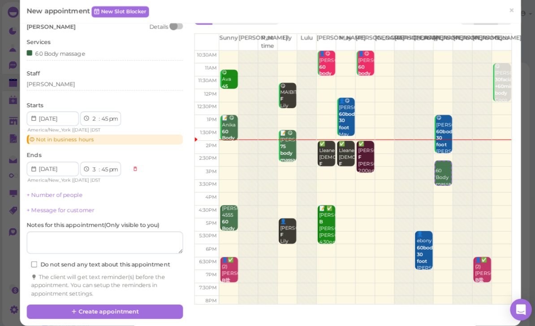
scroll to position [26, 0]
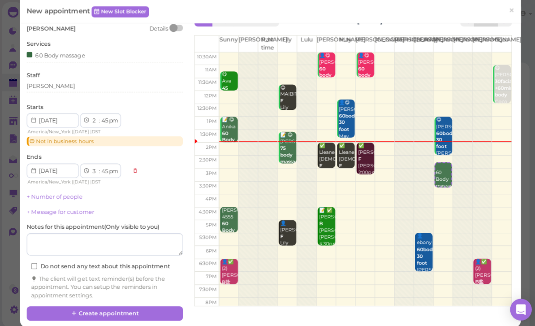
click at [126, 305] on button "Create appointment" at bounding box center [103, 310] width 155 height 14
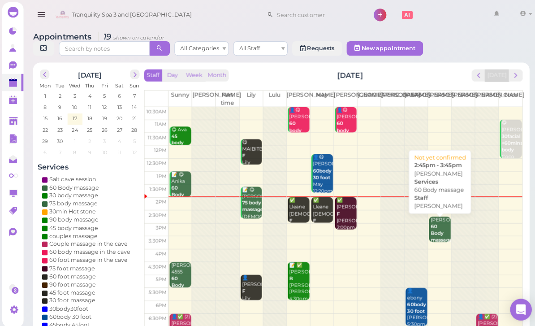
click at [432, 225] on b "60 Body massage" at bounding box center [436, 230] width 21 height 19
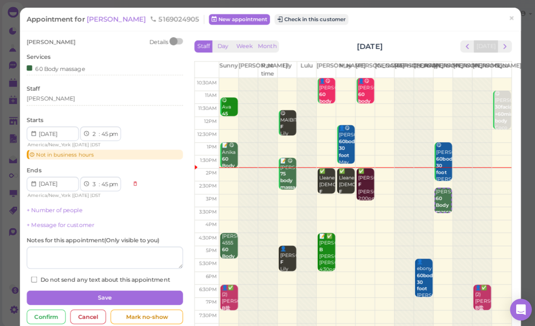
click at [65, 98] on div "[PERSON_NAME]" at bounding box center [103, 98] width 155 height 8
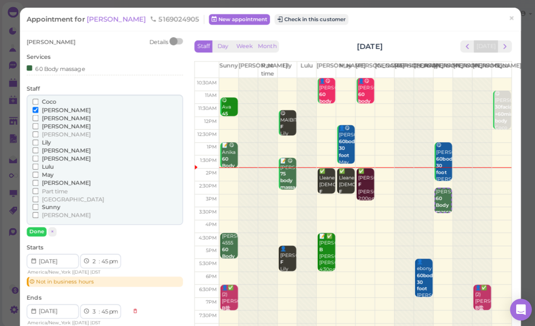
click at [44, 97] on span "Coco" at bounding box center [48, 100] width 14 height 7
click at [38, 98] on input "Coco" at bounding box center [35, 101] width 6 height 6
click at [57, 105] on span "[PERSON_NAME]" at bounding box center [65, 108] width 48 height 7
click at [38, 106] on input "[PERSON_NAME]" at bounding box center [35, 109] width 6 height 6
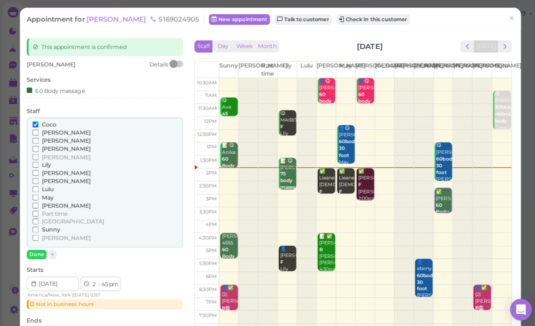
click at [48, 200] on span "[PERSON_NAME]" at bounding box center [65, 203] width 48 height 7
click at [38, 200] on input "[PERSON_NAME]" at bounding box center [35, 203] width 6 height 6
click at [46, 121] on span "Coco" at bounding box center [48, 123] width 14 height 7
click at [38, 121] on input "Coco" at bounding box center [35, 123] width 6 height 6
click at [41, 247] on button "Done" at bounding box center [36, 251] width 20 height 9
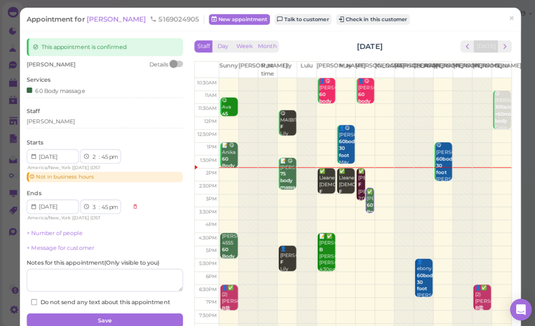
click at [138, 311] on button "Save" at bounding box center [103, 317] width 155 height 14
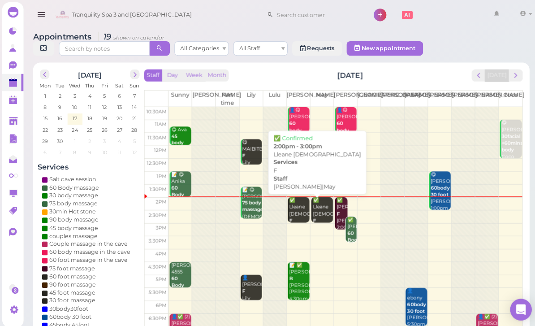
click at [297, 213] on div "✅ Lleane [DEMOGRAPHIC_DATA] F [PERSON_NAME]|May 2:00pm - 3:00pm" at bounding box center [296, 221] width 20 height 53
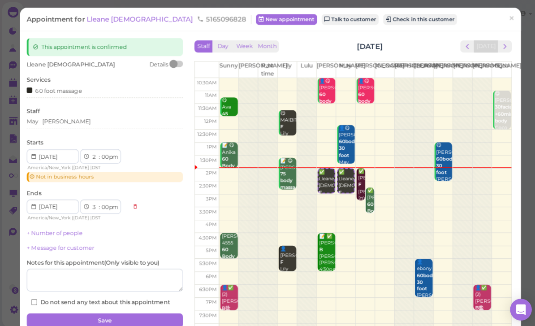
click at [79, 122] on div "May [PERSON_NAME]" at bounding box center [103, 120] width 155 height 8
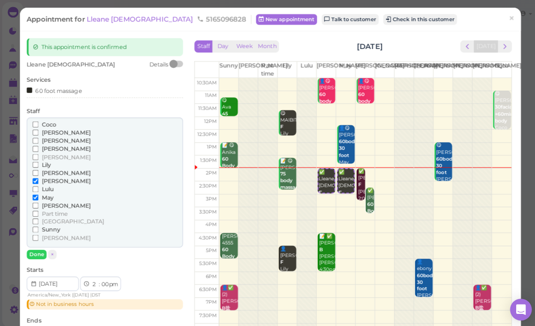
click at [44, 163] on span "Lily" at bounding box center [45, 163] width 9 height 7
click at [38, 163] on input "Lily" at bounding box center [35, 163] width 6 height 6
click at [51, 192] on span "May" at bounding box center [47, 195] width 12 height 7
click at [38, 192] on input "May" at bounding box center [35, 195] width 6 height 6
click at [48, 192] on span "May" at bounding box center [47, 195] width 12 height 7
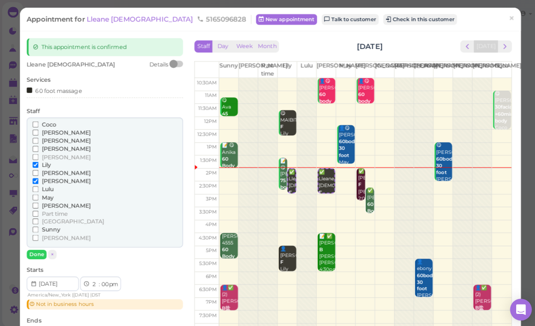
click at [38, 192] on input "May" at bounding box center [35, 195] width 6 height 6
click at [44, 176] on span "[PERSON_NAME]" at bounding box center [65, 179] width 48 height 7
click at [38, 176] on input "[PERSON_NAME]" at bounding box center [35, 179] width 6 height 6
click at [40, 247] on button "Done" at bounding box center [36, 251] width 20 height 9
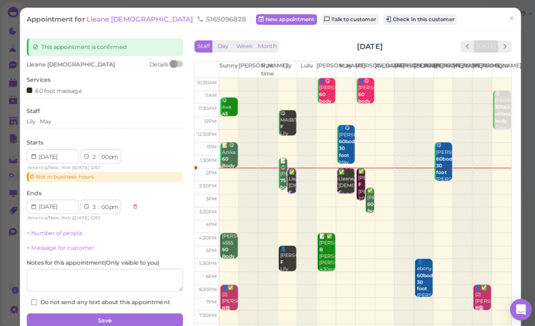
click at [116, 315] on button "Save" at bounding box center [103, 317] width 155 height 14
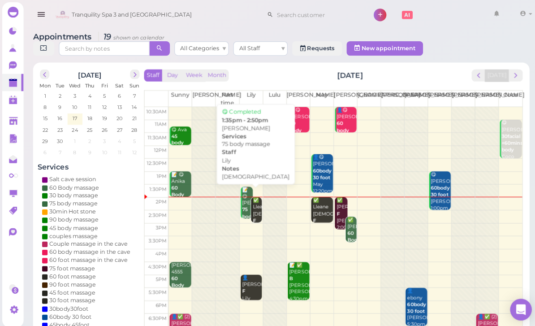
click at [243, 191] on div "📝 😋 [PERSON_NAME] 75 body massage [DEMOGRAPHIC_DATA] Lily 1:35pm - 2:50pm" at bounding box center [244, 222] width 11 height 74
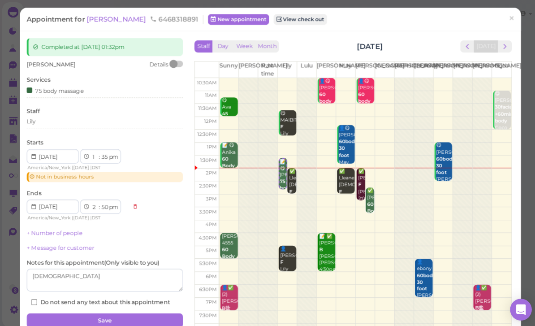
click at [61, 123] on div "Lily" at bounding box center [103, 121] width 155 height 11
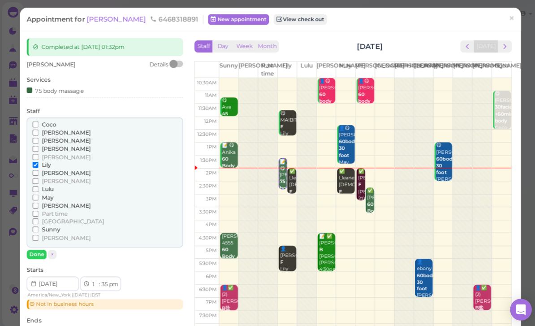
click at [53, 224] on span "Sunny" at bounding box center [50, 227] width 18 height 7
click at [38, 224] on input "Sunny" at bounding box center [35, 227] width 6 height 6
click at [48, 160] on span "Lily" at bounding box center [45, 163] width 9 height 7
click at [38, 160] on input "Lily" at bounding box center [35, 163] width 6 height 6
click at [39, 247] on button "Done" at bounding box center [36, 251] width 20 height 9
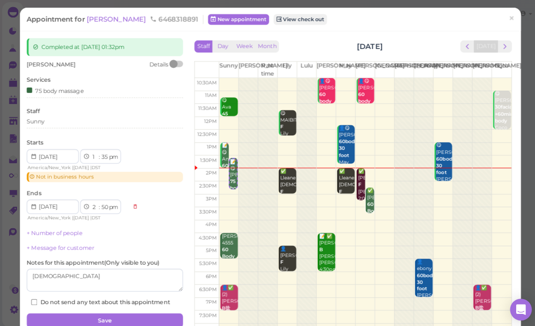
click at [122, 316] on button "Save" at bounding box center [103, 317] width 155 height 14
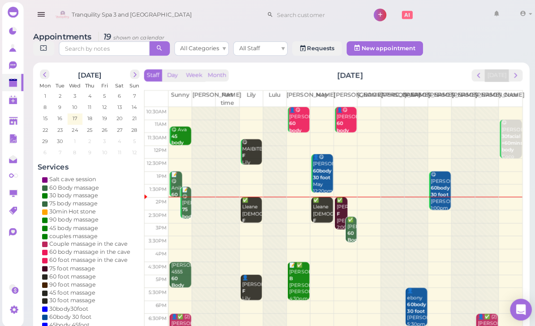
click at [177, 178] on div "📝 😋 Anika 60 Body massage Deep Sunny 1:00pm - 2:00pm" at bounding box center [174, 206] width 11 height 74
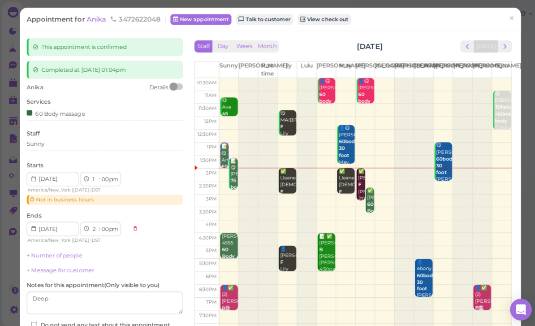
click at [62, 133] on div "Staff Sunny" at bounding box center [103, 140] width 155 height 25
click at [72, 143] on div "Sunny" at bounding box center [103, 143] width 155 height 8
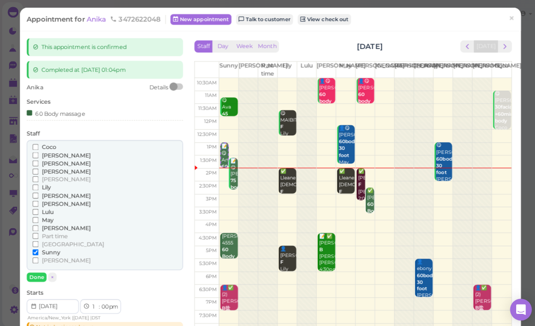
click at [48, 222] on span "[PERSON_NAME]" at bounding box center [65, 225] width 48 height 7
click at [38, 223] on input "[PERSON_NAME]" at bounding box center [35, 226] width 6 height 6
click at [53, 246] on span "Sunny" at bounding box center [50, 249] width 18 height 7
click at [38, 247] on input "Sunny" at bounding box center [35, 250] width 6 height 6
click at [38, 269] on button "Done" at bounding box center [36, 273] width 20 height 9
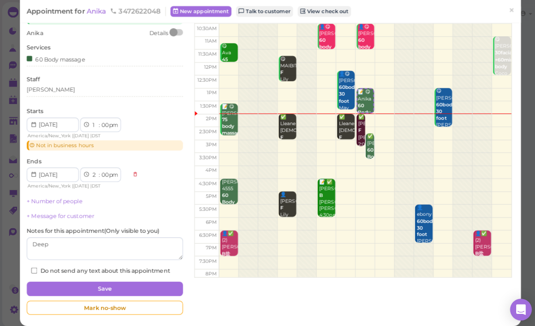
scroll to position [53, 0]
click at [123, 283] on button "Save" at bounding box center [103, 286] width 155 height 14
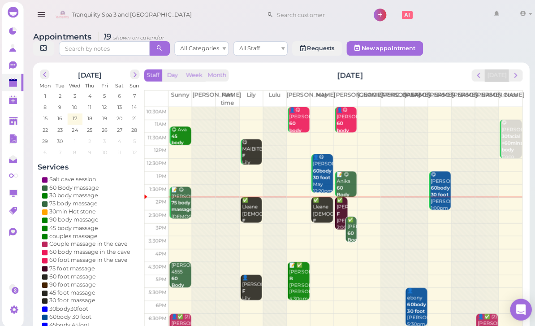
click at [334, 208] on b "F" at bounding box center [334, 211] width 3 height 6
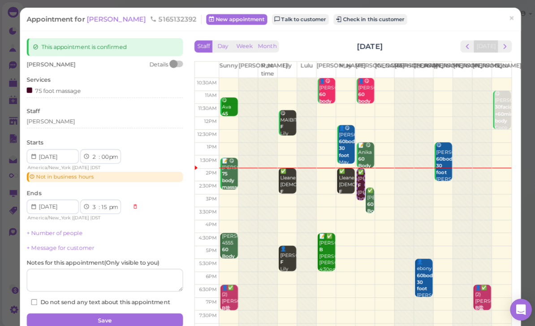
click at [53, 121] on div "[PERSON_NAME]" at bounding box center [103, 120] width 155 height 8
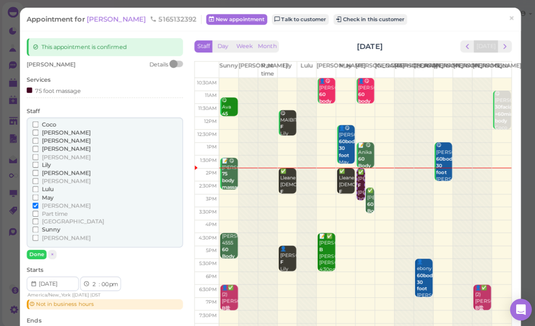
click at [49, 129] on span "[PERSON_NAME]" at bounding box center [65, 131] width 48 height 7
click at [38, 129] on input "[PERSON_NAME]" at bounding box center [35, 131] width 6 height 6
click at [37, 208] on input "Part time" at bounding box center [35, 211] width 6 height 6
click at [46, 200] on span "[PERSON_NAME]" at bounding box center [65, 203] width 48 height 7
click at [38, 200] on input "[PERSON_NAME]" at bounding box center [35, 203] width 6 height 6
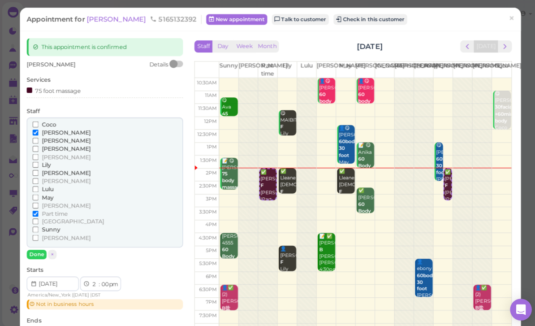
click at [42, 208] on span "Part time" at bounding box center [54, 211] width 26 height 7
click at [38, 208] on input "Part time" at bounding box center [35, 211] width 6 height 6
click at [330, 19] on button "Check in this customer" at bounding box center [366, 19] width 73 height 11
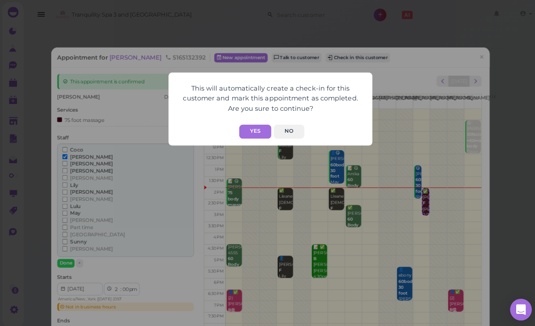
click at [250, 141] on div "This will automatically create a check-in for this customer and mark this appoi…" at bounding box center [268, 108] width 202 height 72
click at [247, 134] on button "Yes" at bounding box center [253, 130] width 32 height 14
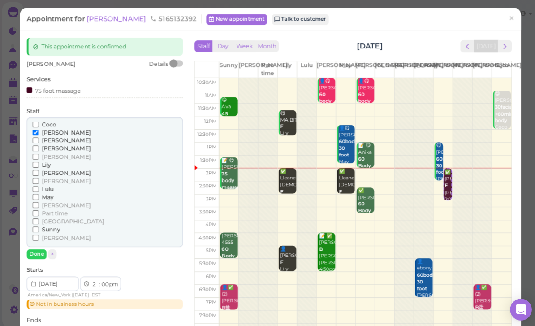
click at [503, 20] on link "×" at bounding box center [506, 19] width 17 height 21
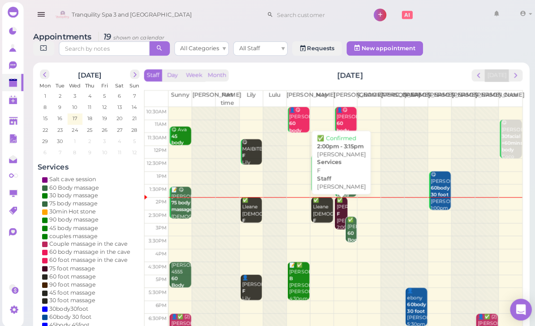
click at [338, 208] on div "✅ [PERSON_NAME] F [PERSON_NAME] 2:00pm - 3:15pm" at bounding box center [338, 218] width 11 height 47
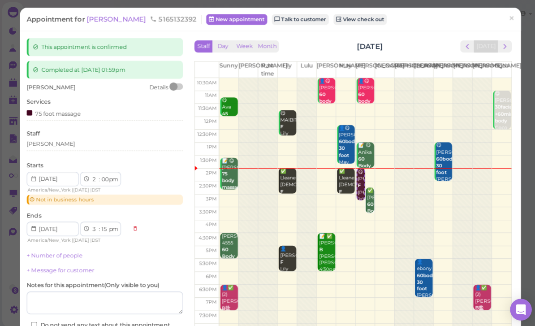
click at [68, 144] on div "[PERSON_NAME]" at bounding box center [103, 143] width 155 height 8
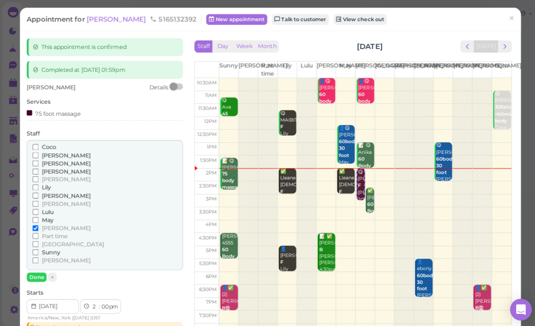
click at [55, 153] on span "[PERSON_NAME]" at bounding box center [65, 153] width 48 height 7
click at [38, 153] on input "[PERSON_NAME]" at bounding box center [35, 154] width 6 height 6
click at [40, 222] on label "[PERSON_NAME]" at bounding box center [60, 226] width 57 height 8
click at [38, 223] on input "[PERSON_NAME]" at bounding box center [35, 226] width 6 height 6
click at [42, 270] on button "Done" at bounding box center [36, 273] width 20 height 9
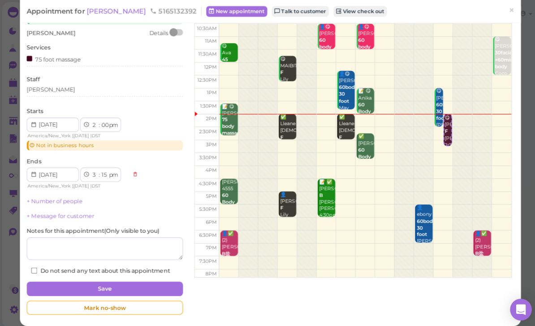
click at [143, 282] on button "Save" at bounding box center [103, 285] width 155 height 14
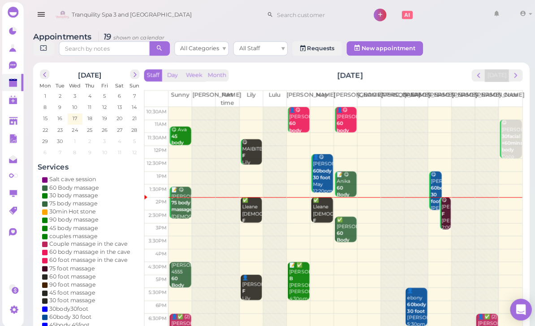
click at [249, 209] on div "✅ Lleane [DEMOGRAPHIC_DATA] F Lily|May 2:00pm - 3:00pm" at bounding box center [249, 221] width 20 height 53
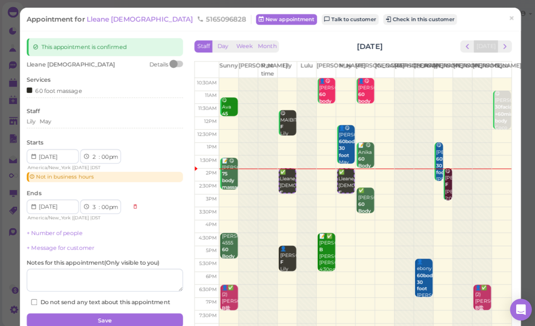
click at [379, 22] on button "Check in this customer" at bounding box center [415, 19] width 73 height 11
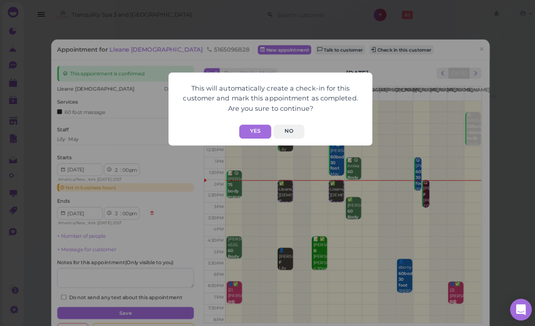
click at [259, 127] on button "Yes" at bounding box center [253, 130] width 32 height 14
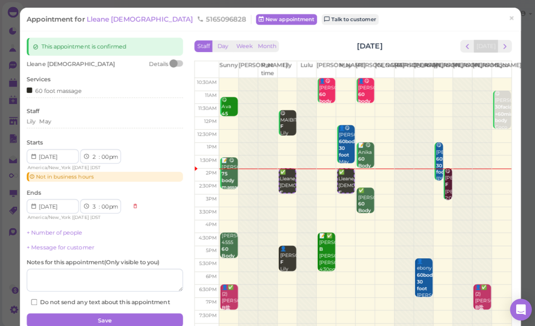
click at [505, 15] on span "×" at bounding box center [506, 18] width 6 height 13
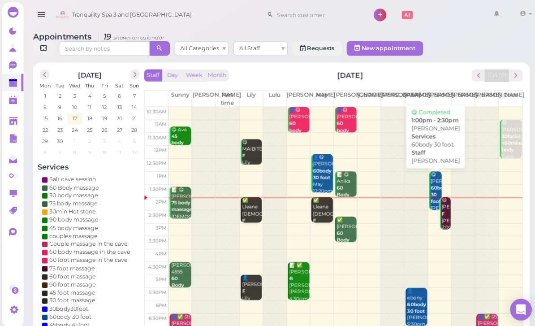
click at [425, 185] on link "😋 [PERSON_NAME] 60body 30 foot [PERSON_NAME] 1:00pm - 2:30pm" at bounding box center [431, 188] width 13 height 38
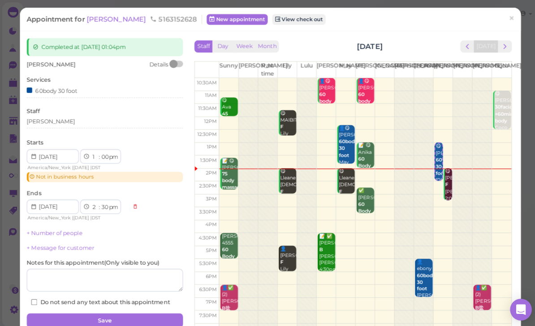
click at [97, 91] on div "60body 30 foot" at bounding box center [103, 89] width 155 height 9
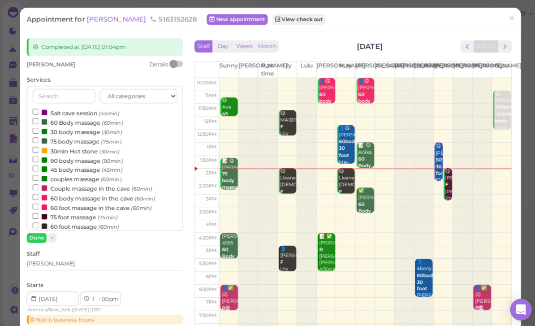
click at [70, 261] on div "[PERSON_NAME]" at bounding box center [103, 261] width 155 height 8
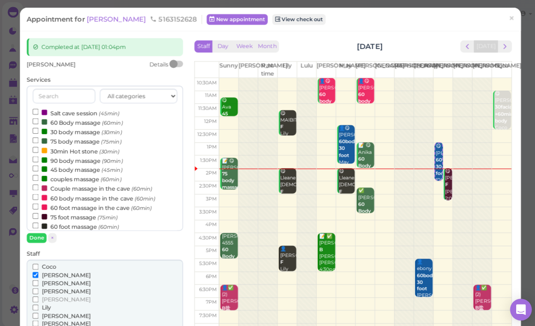
click at [54, 262] on span "Coco" at bounding box center [48, 263] width 14 height 7
click at [38, 262] on input "Coco" at bounding box center [35, 264] width 6 height 6
click at [67, 281] on div "[PERSON_NAME]" at bounding box center [103, 280] width 143 height 8
click at [51, 269] on span "[PERSON_NAME]" at bounding box center [65, 272] width 48 height 7
click at [38, 269] on input "[PERSON_NAME]" at bounding box center [35, 272] width 6 height 6
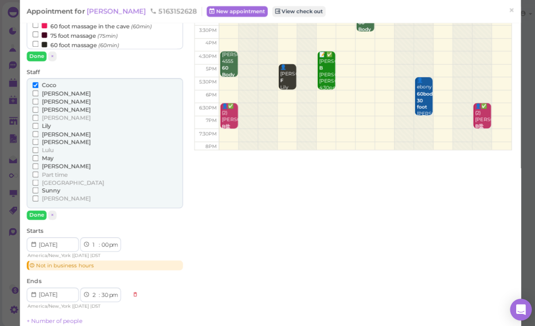
click at [35, 208] on button "Done" at bounding box center [36, 212] width 20 height 9
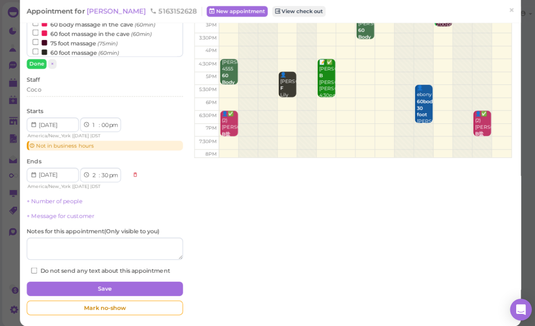
click at [127, 282] on button "Save" at bounding box center [103, 285] width 155 height 14
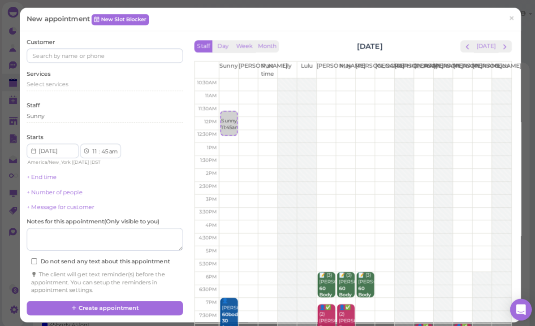
select select "30"
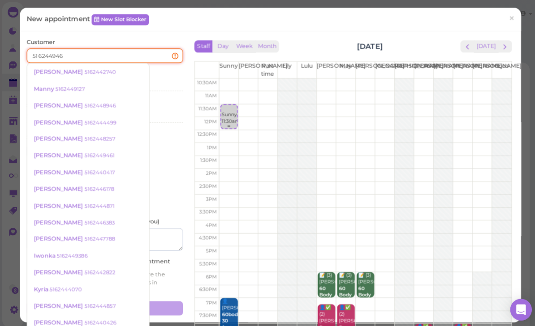
type input "5162449461"
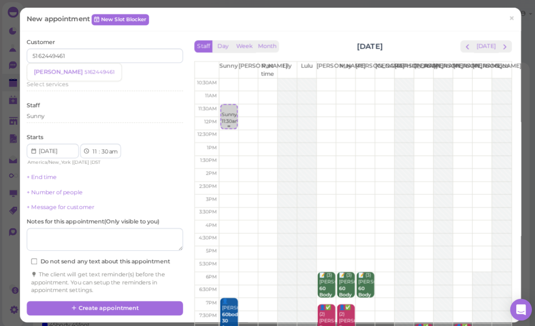
click at [83, 72] on small "5162449461" at bounding box center [98, 71] width 30 height 6
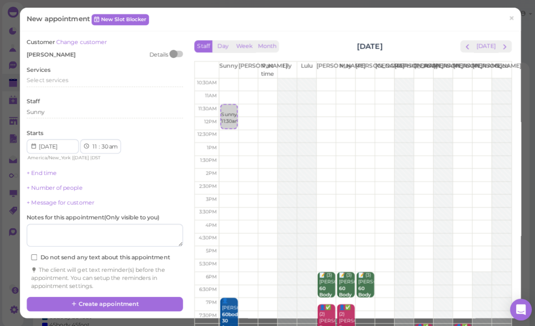
click at [52, 76] on span "Select services" at bounding box center [46, 79] width 41 height 7
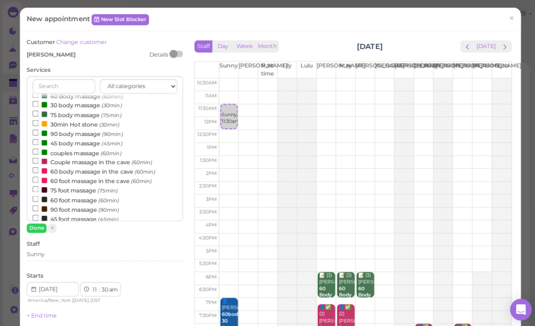
scroll to position [18, 0]
click at [89, 201] on label "90 foot massage (90min)" at bounding box center [75, 204] width 86 height 9
click at [38, 201] on input "90 foot massage (90min)" at bounding box center [35, 204] width 6 height 6
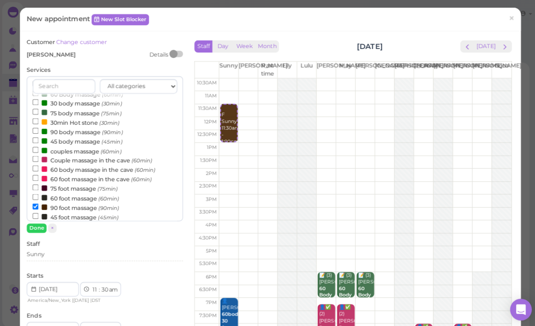
click at [40, 227] on button "Done" at bounding box center [36, 225] width 20 height 9
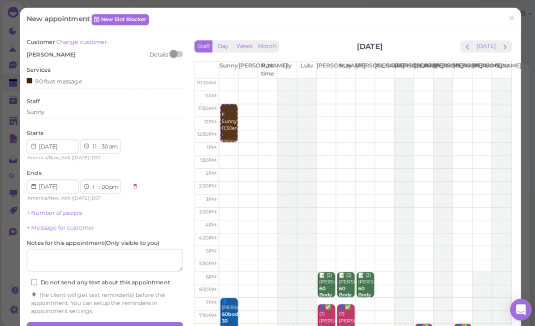
click at [68, 112] on div "Sunny" at bounding box center [103, 111] width 155 height 8
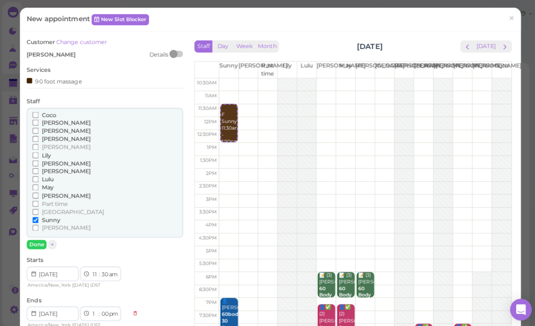
click at [48, 166] on span "[PERSON_NAME]" at bounding box center [65, 169] width 48 height 7
click at [38, 166] on input "[PERSON_NAME]" at bounding box center [35, 169] width 6 height 6
click at [34, 237] on button "Done" at bounding box center [36, 241] width 20 height 9
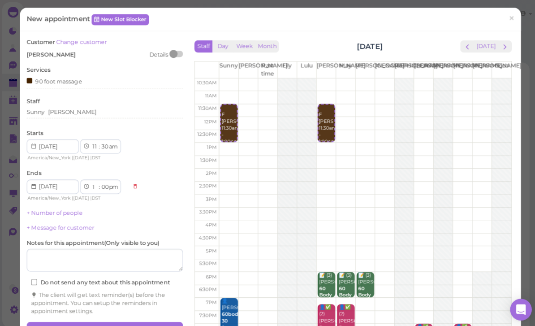
click at [70, 211] on link "+ Number of people" at bounding box center [53, 210] width 55 height 7
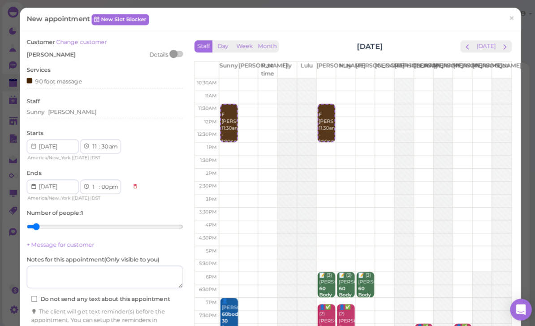
type input "2"
click at [53, 224] on input "range" at bounding box center [103, 224] width 155 height 14
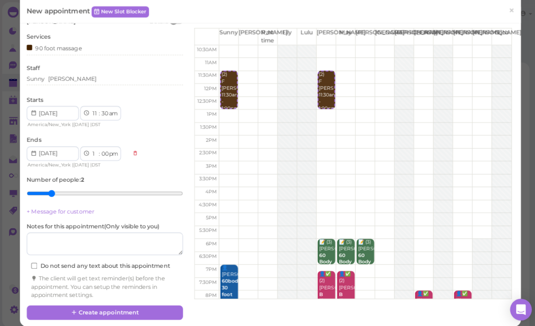
scroll to position [32, 0]
click at [125, 305] on button "Create appointment" at bounding box center [103, 310] width 155 height 14
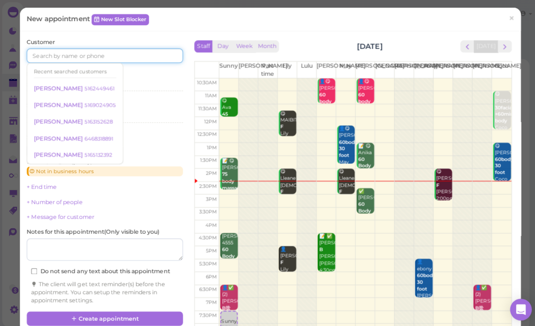
scroll to position [7, 0]
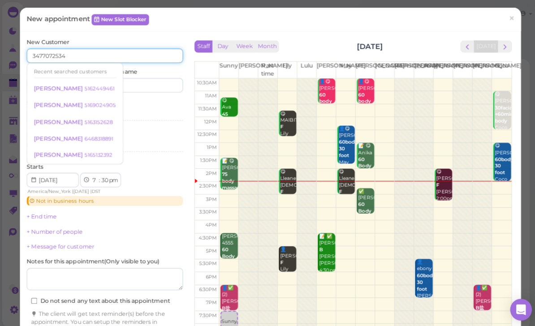
type input "3477072534"
click at [139, 84] on input at bounding box center [144, 84] width 74 height 14
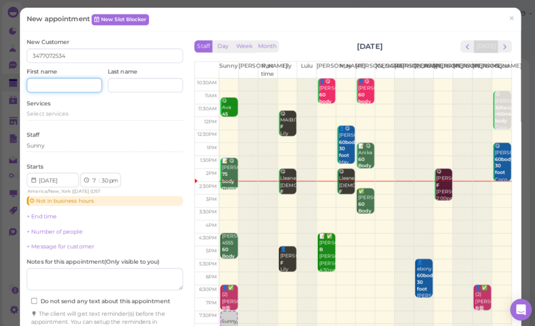
click at [61, 79] on input at bounding box center [63, 84] width 74 height 14
type input "Mercy"
click at [63, 112] on span "Select services" at bounding box center [46, 112] width 41 height 7
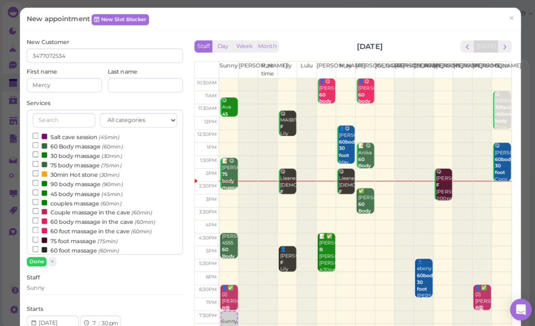
click at [81, 243] on label "60 foot massage (60min)" at bounding box center [75, 247] width 86 height 9
click at [38, 243] on input "60 foot massage (60min)" at bounding box center [35, 246] width 6 height 6
click at [42, 258] on button "Done" at bounding box center [36, 258] width 20 height 9
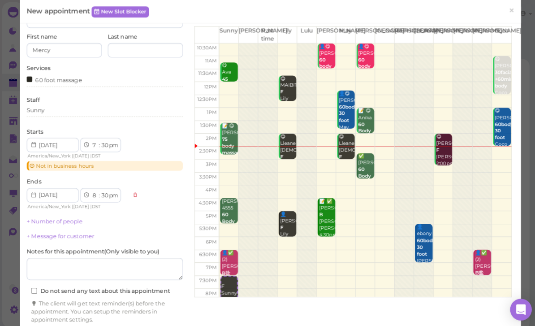
scroll to position [34, 0]
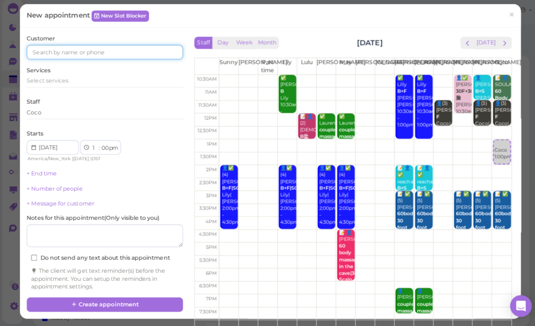
scroll to position [31, 0]
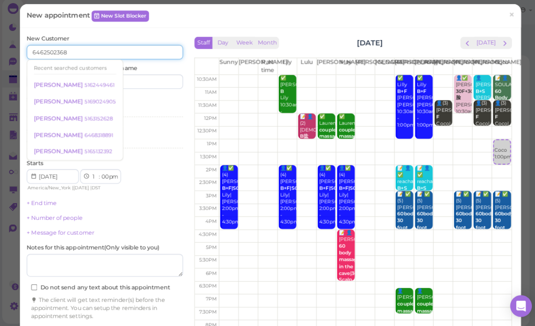
type input "6462502368"
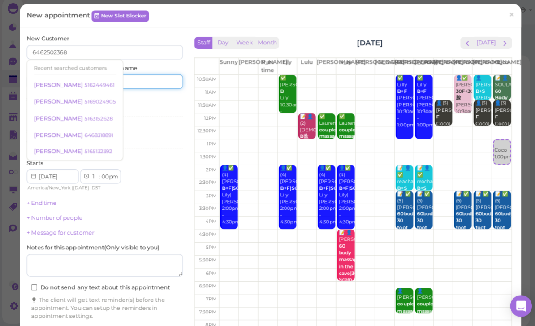
click at [150, 79] on input at bounding box center [144, 84] width 74 height 14
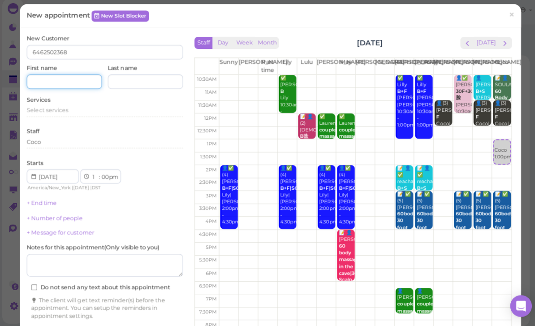
click at [60, 83] on input at bounding box center [63, 84] width 74 height 14
type input "[PERSON_NAME]"
click at [67, 109] on span "Select services" at bounding box center [46, 112] width 41 height 7
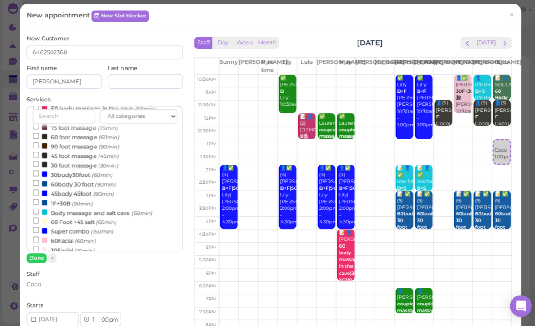
scroll to position [109, 0]
click at [129, 208] on label "Body massage and salt cave (60min)" at bounding box center [91, 212] width 118 height 9
click at [38, 209] on input "Body massage and salt cave (60min)" at bounding box center [35, 212] width 6 height 6
click at [41, 254] on button "Done" at bounding box center [36, 258] width 20 height 9
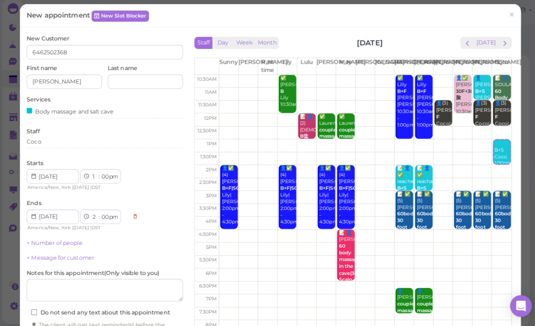
click at [65, 140] on div "Coco" at bounding box center [103, 144] width 155 height 8
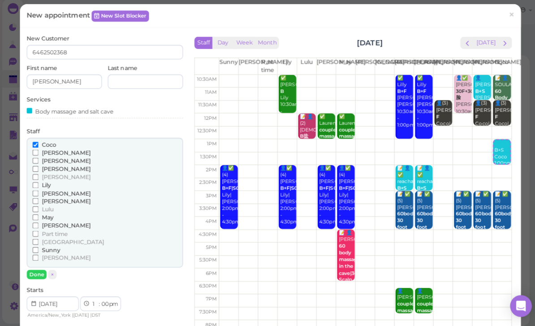
click at [51, 255] on span "[PERSON_NAME]" at bounding box center [65, 258] width 48 height 7
click at [38, 256] on input "[PERSON_NAME]" at bounding box center [35, 259] width 6 height 6
click at [41, 270] on button "Done" at bounding box center [36, 274] width 20 height 9
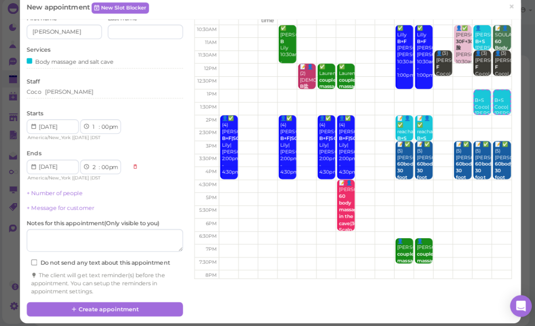
scroll to position [49, 0]
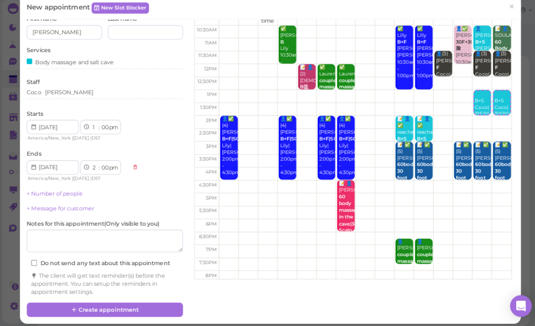
click at [56, 192] on link "+ Number of people" at bounding box center [53, 194] width 55 height 7
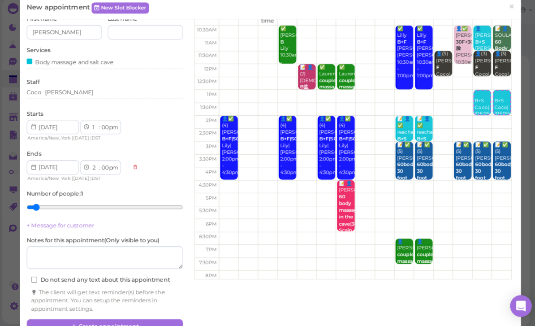
type input "2"
click at [55, 203] on input "range" at bounding box center [103, 208] width 155 height 14
click at [131, 319] on button "Create appointment" at bounding box center [103, 326] width 155 height 14
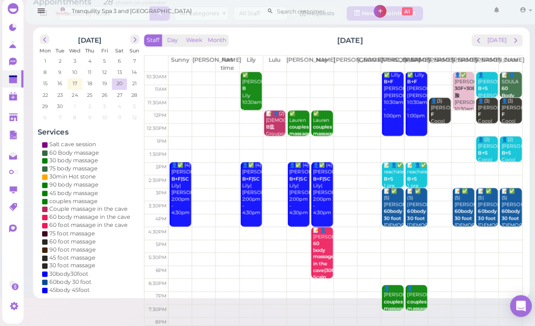
click at [11, 84] on link at bounding box center [12, 81] width 21 height 17
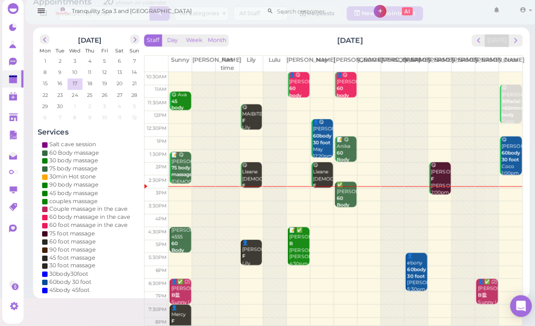
click at [342, 191] on div "✅ [PERSON_NAME] 60 Body massage [PERSON_NAME] 2:45pm - 3:45pm" at bounding box center [343, 213] width 20 height 60
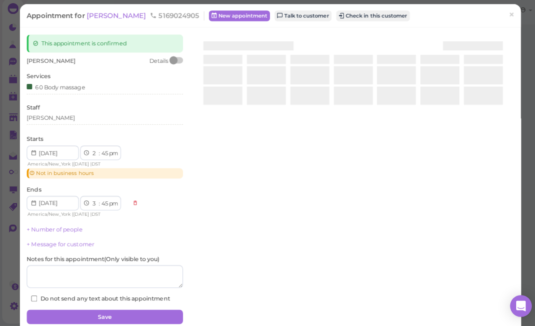
scroll to position [29, 0]
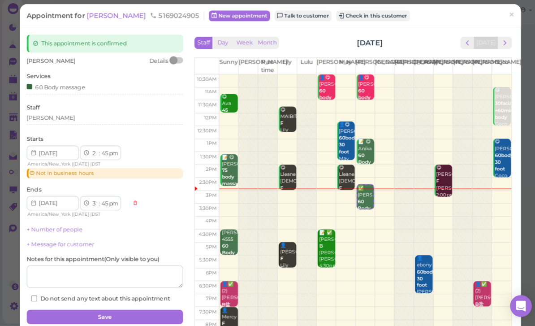
click at [343, 16] on button "Check in this customer" at bounding box center [369, 19] width 73 height 11
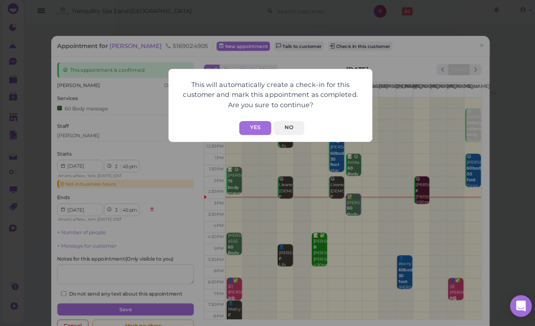
click at [251, 130] on button "Yes" at bounding box center [253, 130] width 32 height 14
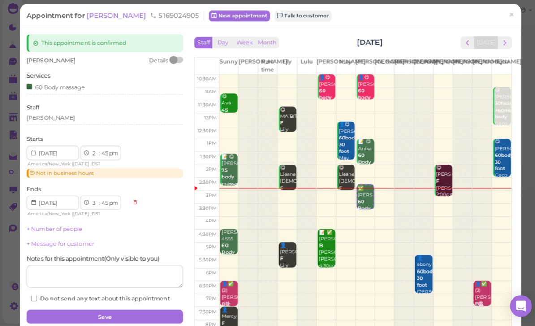
click at [501, 13] on link "×" at bounding box center [506, 19] width 17 height 21
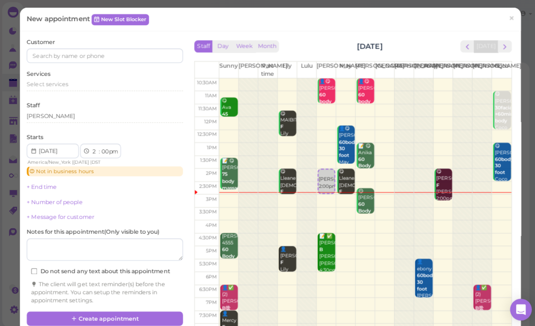
click at [499, 50] on span "next" at bounding box center [499, 46] width 9 height 9
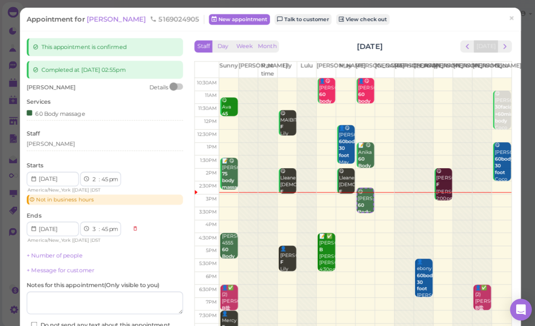
click at [322, 199] on td at bounding box center [362, 198] width 290 height 13
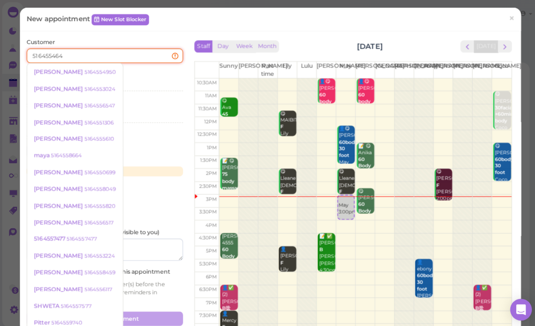
type input "5164554643"
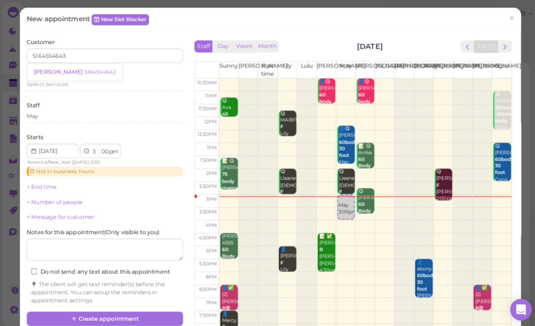
click at [83, 73] on small "5164554643" at bounding box center [98, 71] width 31 height 6
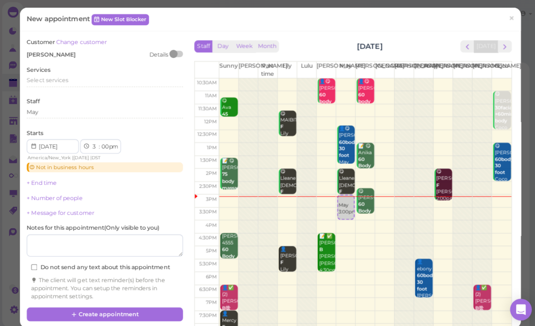
click at [59, 78] on span "Select services" at bounding box center [46, 79] width 41 height 7
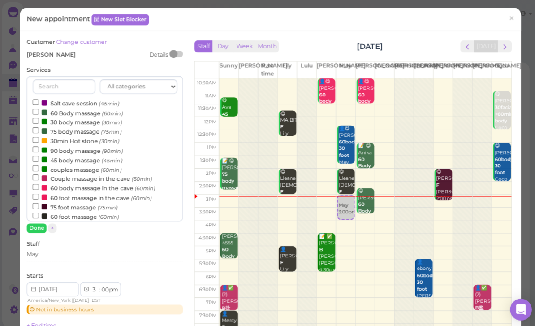
click at [86, 209] on label "60 foot massage (60min)" at bounding box center [75, 213] width 86 height 9
click at [38, 210] on input "60 foot massage (60min)" at bounding box center [35, 213] width 6 height 6
click at [40, 225] on button "Done" at bounding box center [36, 225] width 20 height 9
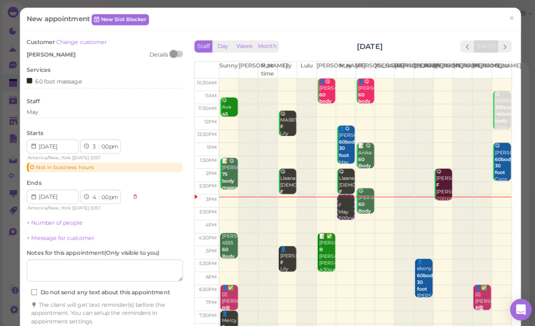
click at [103, 146] on select "00 05 10 15 20 25 30 35 40 45 50 55" at bounding box center [103, 145] width 9 height 9
select select "05"
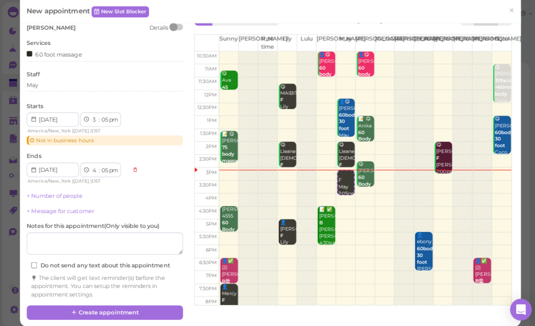
scroll to position [26, 0]
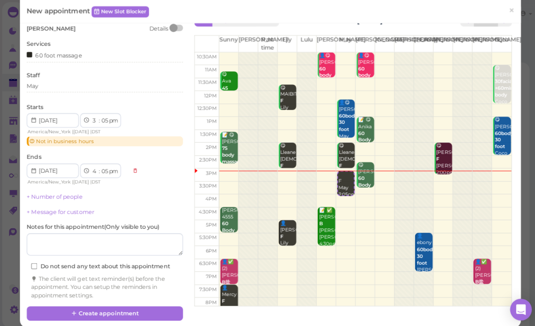
click at [157, 304] on button "Create appointment" at bounding box center [103, 310] width 155 height 14
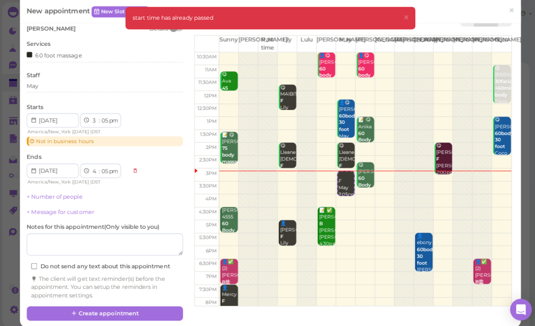
click at [144, 308] on button "Create appointment" at bounding box center [103, 310] width 155 height 14
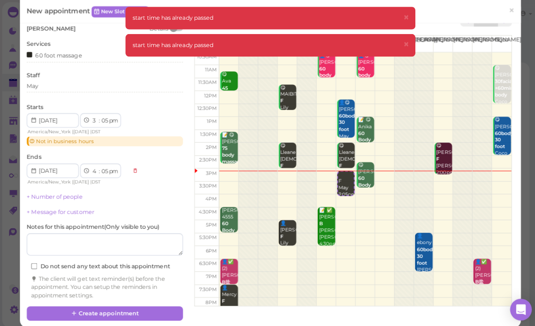
click at [101, 119] on select "00 05 10 15 20 25 30 35 40 45 50 55" at bounding box center [103, 119] width 9 height 9
select select "10"
click at [111, 303] on button "Create appointment" at bounding box center [103, 310] width 155 height 14
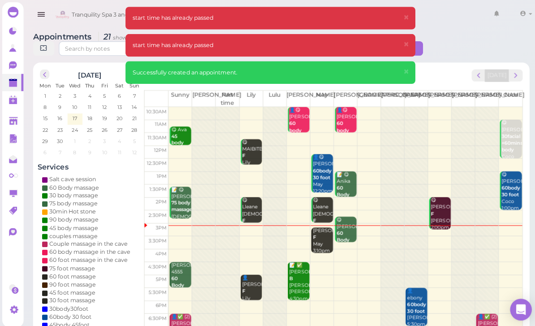
click at [403, 13] on span "×" at bounding box center [402, 17] width 6 height 13
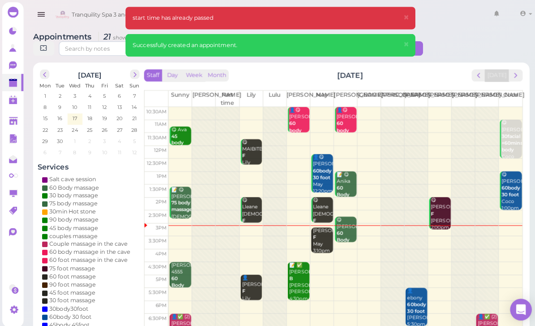
click at [400, 18] on span "×" at bounding box center [402, 17] width 6 height 13
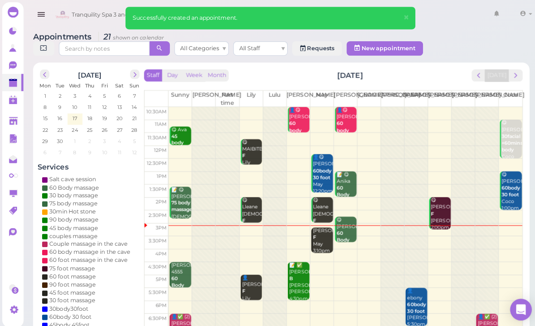
click at [401, 15] on span "×" at bounding box center [402, 17] width 6 height 13
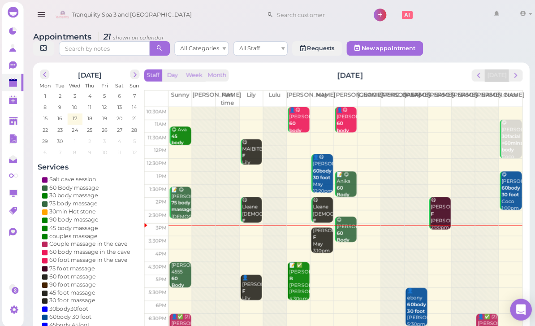
click at [311, 241] on div "[PERSON_NAME] May 3:10pm - 4:10pm" at bounding box center [319, 245] width 20 height 40
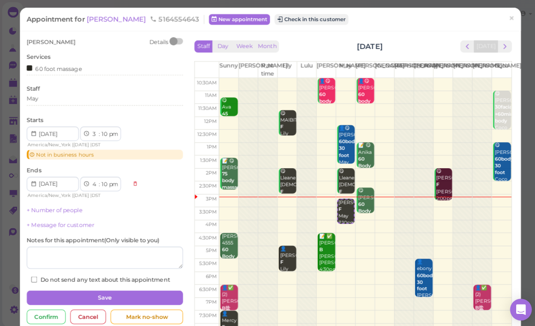
click at [282, 24] on button "Check in this customer" at bounding box center [308, 19] width 73 height 11
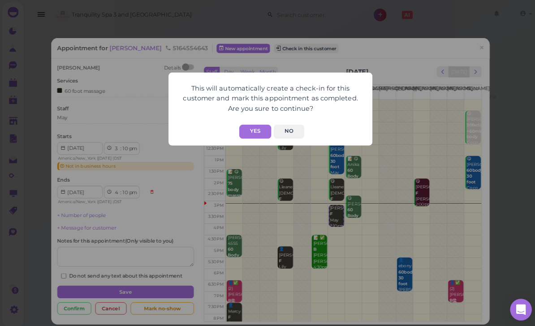
click at [258, 130] on button "Yes" at bounding box center [253, 130] width 32 height 14
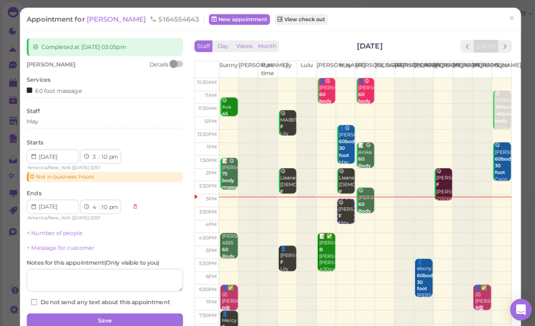
click at [502, 19] on link "×" at bounding box center [506, 19] width 17 height 21
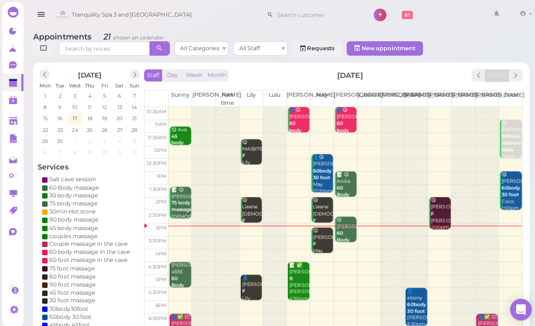
click at [323, 236] on div "😋 [PERSON_NAME] May 3:10pm - 4:10pm" at bounding box center [319, 248] width 20 height 47
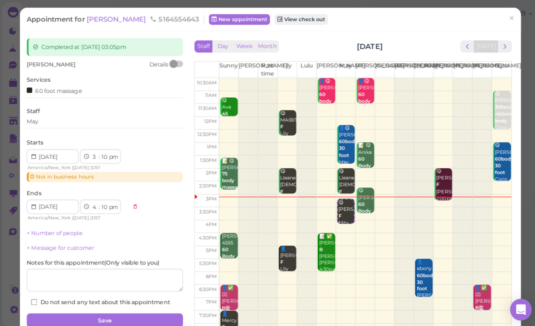
click at [105, 154] on select "00 05 10 15 20 25 30 35 40 45 50 55" at bounding box center [103, 155] width 9 height 9
select select "05"
click at [134, 310] on button "Save" at bounding box center [103, 317] width 155 height 14
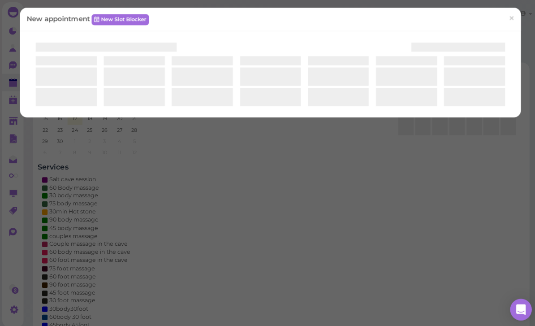
click at [431, 250] on div "New appointment New Slot Blocker ×" at bounding box center [267, 163] width 535 height 326
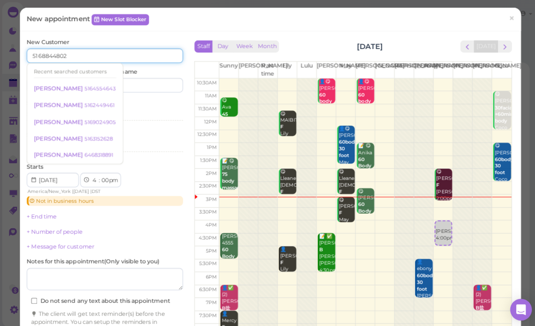
type input "5168844802"
click at [152, 84] on input at bounding box center [144, 84] width 74 height 14
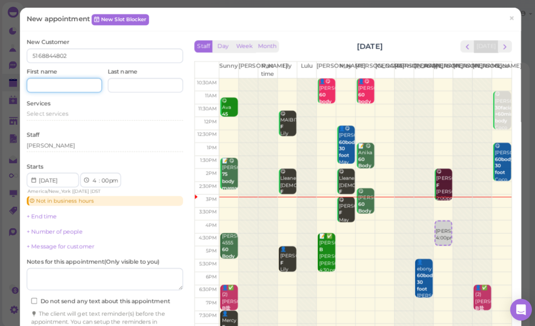
click at [72, 81] on input at bounding box center [63, 84] width 74 height 14
click at [71, 111] on div "Select services" at bounding box center [103, 112] width 155 height 8
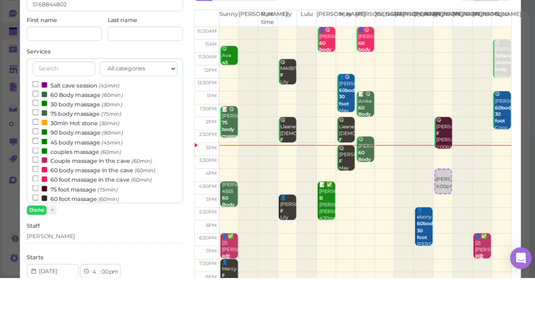
click at [78, 140] on label "60 Body massage (60min)" at bounding box center [76, 144] width 89 height 9
click at [38, 141] on input "60 Body massage (60min)" at bounding box center [35, 144] width 6 height 6
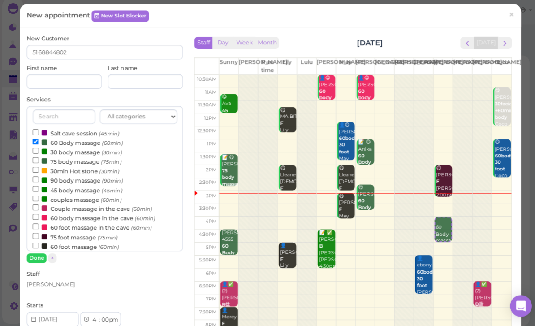
click at [42, 254] on button "Done" at bounding box center [36, 258] width 20 height 9
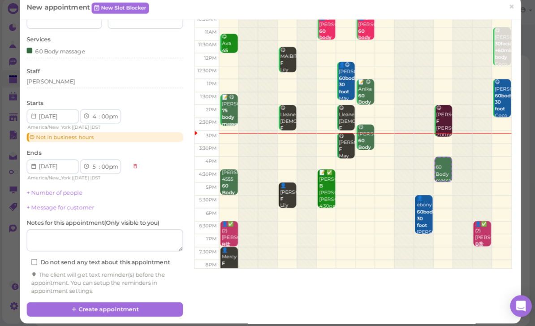
scroll to position [59, 0]
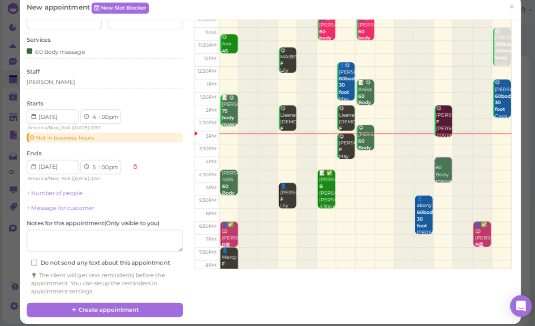
click at [130, 303] on button "Create appointment" at bounding box center [103, 310] width 155 height 14
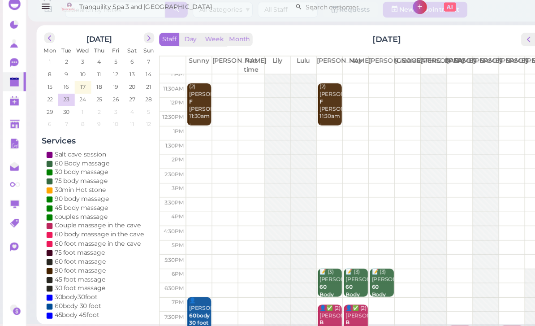
scroll to position [32, 0]
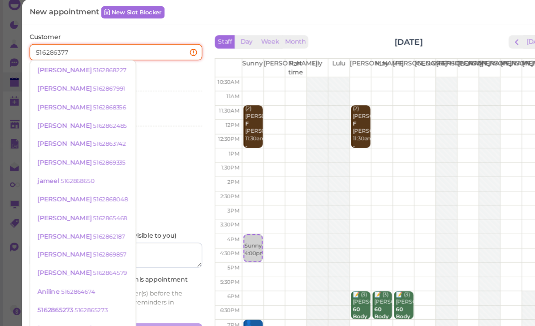
type input "5162863778"
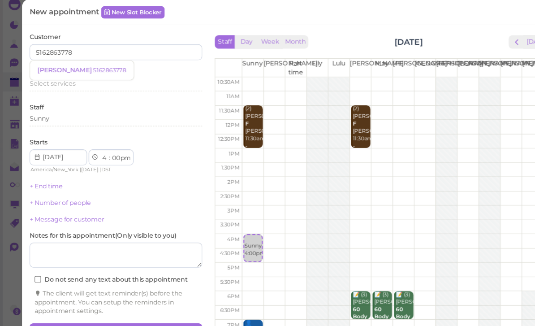
click at [83, 68] on small "5162863778" at bounding box center [98, 71] width 30 height 6
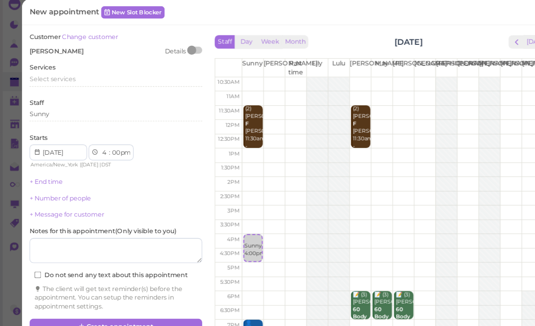
click at [63, 76] on span "Select services" at bounding box center [46, 79] width 41 height 7
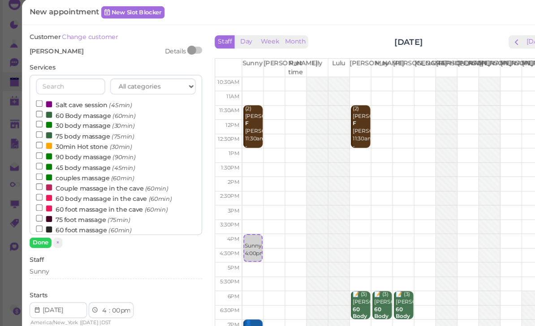
scroll to position [18, 0]
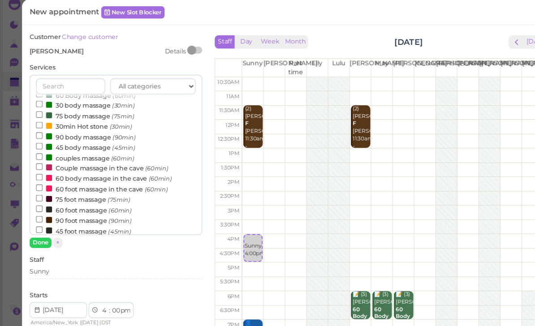
click at [78, 191] on label "60 foot massage (60min)" at bounding box center [75, 195] width 86 height 9
click at [38, 192] on input "60 foot massage (60min)" at bounding box center [35, 195] width 6 height 6
click at [40, 221] on button "Done" at bounding box center [36, 225] width 20 height 9
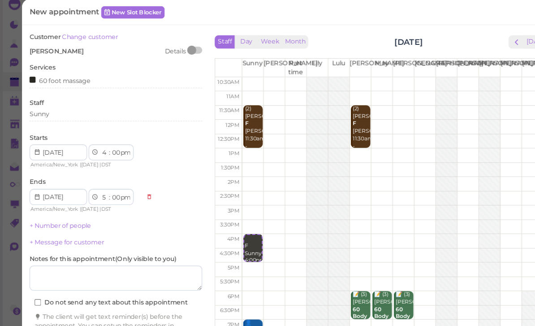
click at [70, 107] on div "Sunny" at bounding box center [103, 111] width 155 height 8
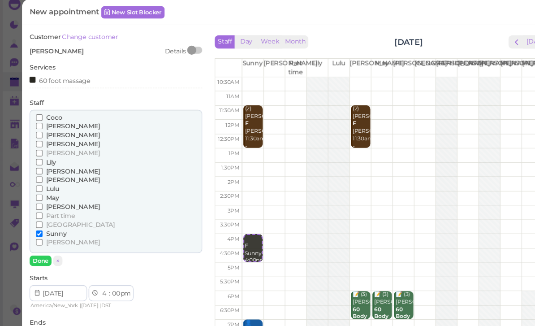
click at [48, 166] on span "[PERSON_NAME]" at bounding box center [65, 169] width 48 height 7
click at [38, 166] on input "[PERSON_NAME]" at bounding box center [35, 169] width 6 height 6
click at [38, 237] on button "Done" at bounding box center [36, 241] width 20 height 9
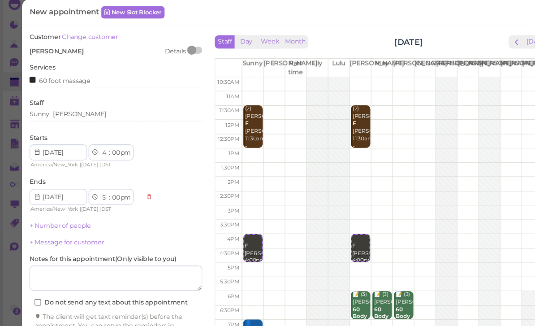
click at [62, 207] on link "+ Number of people" at bounding box center [53, 210] width 55 height 7
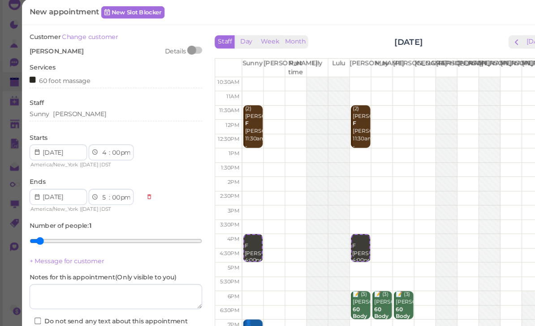
type input "2"
click at [56, 217] on input "range" at bounding box center [103, 224] width 155 height 14
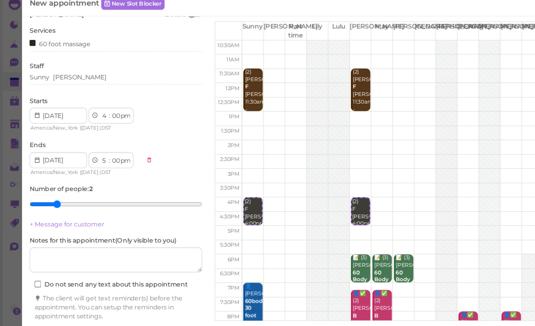
scroll to position [32, 0]
click at [122, 303] on button "Create appointment" at bounding box center [103, 310] width 155 height 14
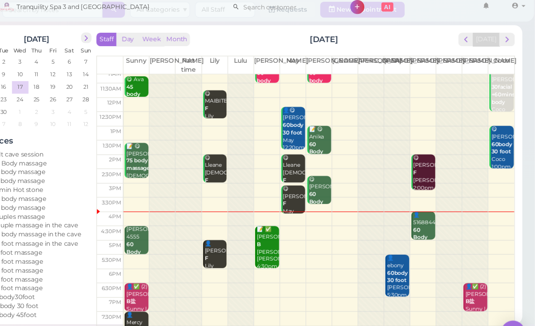
scroll to position [17, 0]
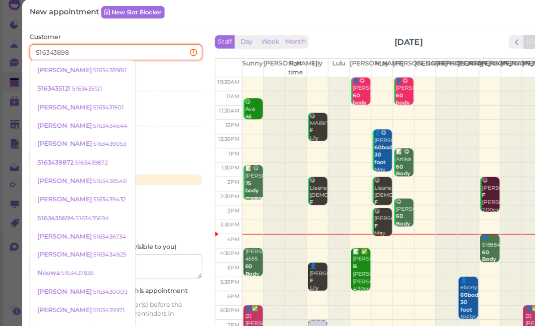
type input "5163438980"
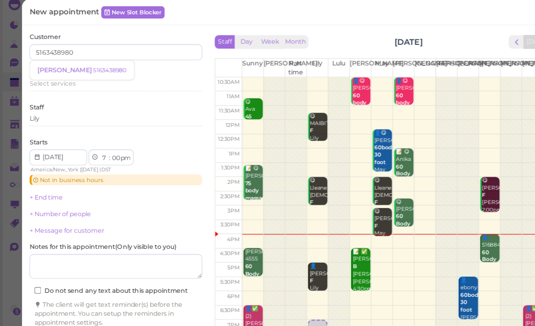
click at [76, 63] on link "[PERSON_NAME] 5163438980" at bounding box center [73, 71] width 93 height 17
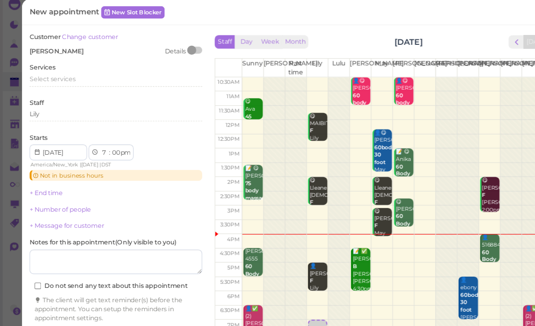
click at [66, 76] on span "Select services" at bounding box center [46, 79] width 41 height 7
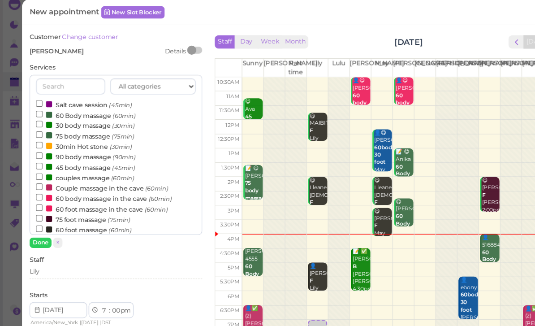
click at [75, 209] on label "60 foot massage (60min)" at bounding box center [75, 213] width 86 height 9
click at [38, 210] on input "60 foot massage (60min)" at bounding box center [35, 213] width 6 height 6
click at [41, 221] on button "Done" at bounding box center [36, 225] width 20 height 9
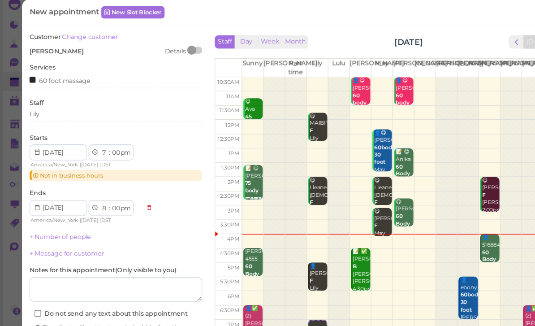
click at [57, 107] on div "Lily" at bounding box center [103, 111] width 155 height 8
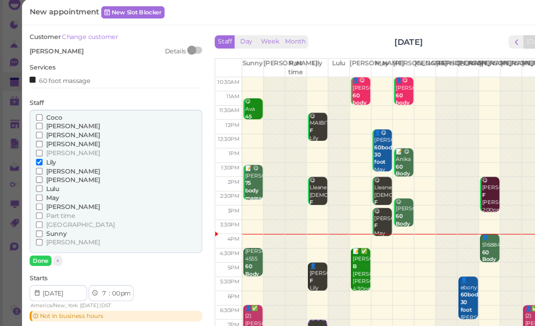
click at [46, 174] on span "Lulu" at bounding box center [47, 177] width 12 height 7
click at [38, 174] on input "Lulu" at bounding box center [35, 177] width 6 height 6
click at [50, 166] on span "[PERSON_NAME]" at bounding box center [65, 169] width 48 height 7
click at [38, 166] on input "[PERSON_NAME]" at bounding box center [35, 169] width 6 height 6
click at [52, 174] on span "Lulu" at bounding box center [47, 177] width 12 height 7
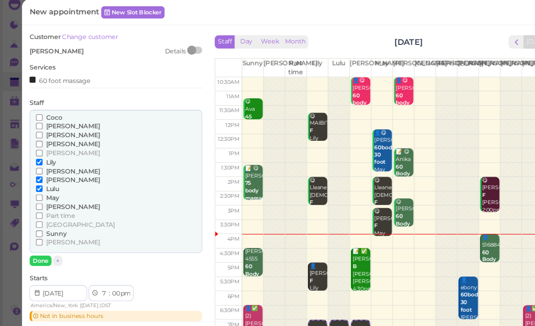
click at [38, 174] on input "Lulu" at bounding box center [35, 177] width 6 height 6
click at [38, 237] on button "Done" at bounding box center [36, 241] width 20 height 9
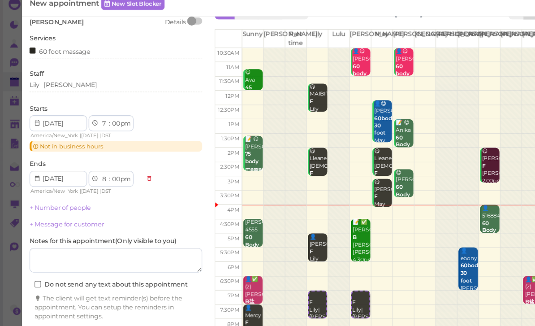
scroll to position [26, 0]
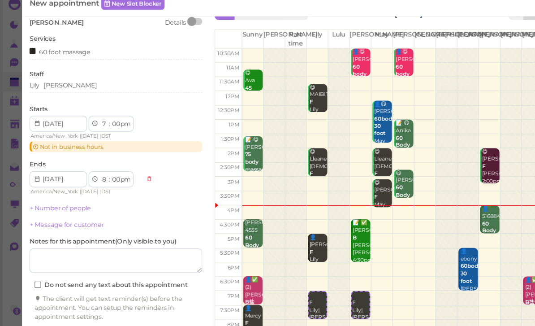
click at [69, 191] on link "+ Number of people" at bounding box center [53, 194] width 55 height 7
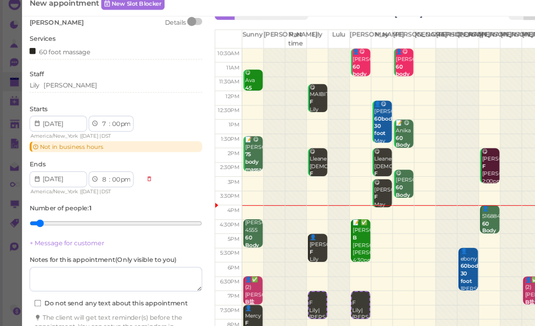
type input "2"
click at [52, 201] on input "range" at bounding box center [103, 208] width 155 height 14
click at [134, 320] on button "Create appointment" at bounding box center [103, 327] width 155 height 14
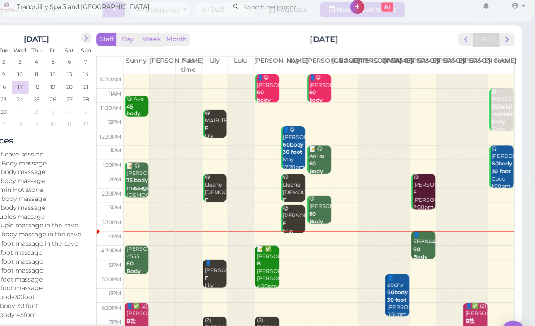
scroll to position [32, 0]
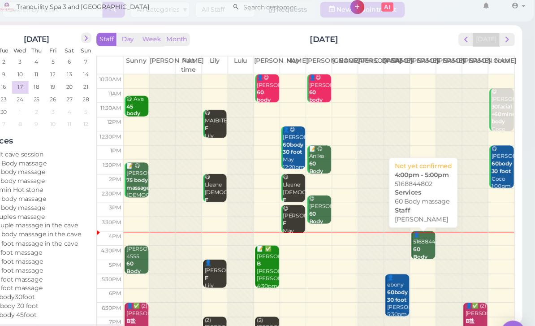
click at [426, 221] on div "👤5168844802 60 Body massage [PERSON_NAME] 4:00pm - 5:00pm" at bounding box center [436, 245] width 20 height 60
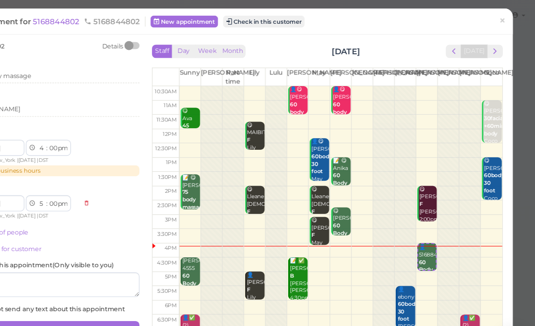
click at [256, 24] on button "Check in this customer" at bounding box center [292, 19] width 73 height 11
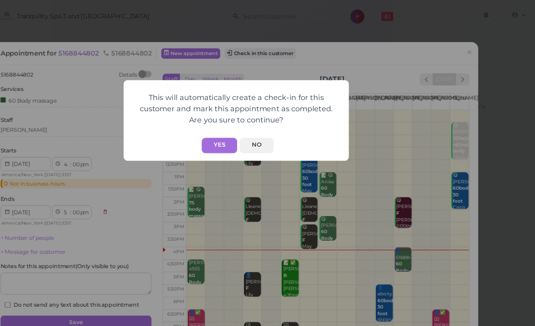
click at [237, 130] on button "Yes" at bounding box center [253, 130] width 32 height 14
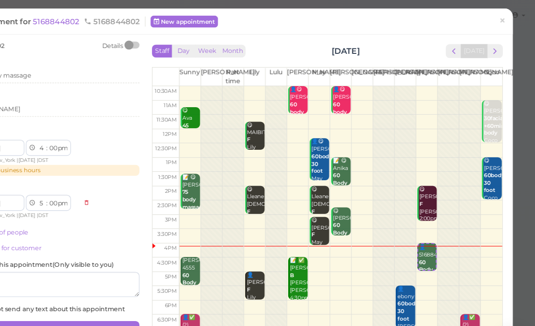
click at [503, 21] on span "×" at bounding box center [506, 18] width 6 height 13
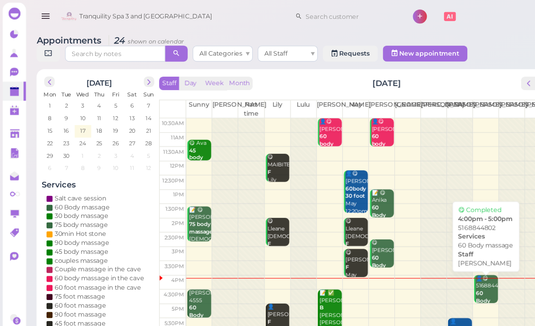
click at [429, 260] on b "60 Body massage" at bounding box center [436, 269] width 21 height 19
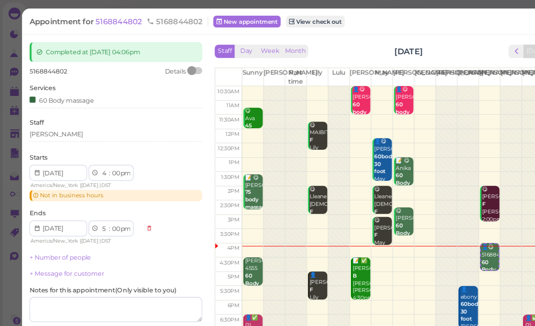
click at [61, 116] on div "[PERSON_NAME]" at bounding box center [103, 120] width 155 height 8
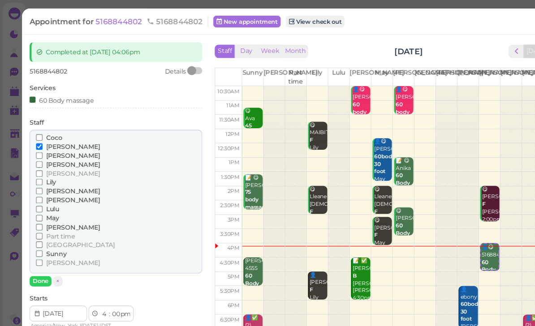
click at [52, 232] on span "[PERSON_NAME]" at bounding box center [65, 235] width 48 height 7
click at [38, 232] on input "[PERSON_NAME]" at bounding box center [35, 235] width 6 height 6
click at [52, 224] on span "Sunny" at bounding box center [50, 227] width 18 height 7
click at [38, 224] on input "Sunny" at bounding box center [35, 227] width 6 height 6
click at [49, 232] on span "[PERSON_NAME]" at bounding box center [65, 235] width 48 height 7
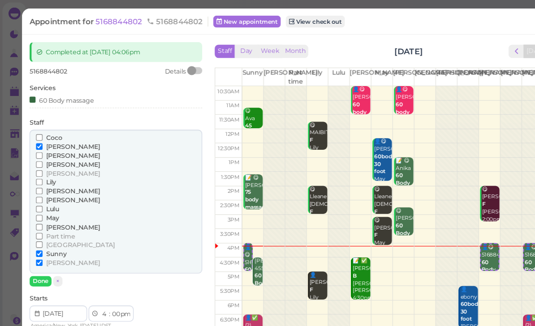
click at [38, 232] on input "[PERSON_NAME]" at bounding box center [35, 235] width 6 height 6
click at [51, 128] on span "[PERSON_NAME]" at bounding box center [65, 131] width 48 height 7
click at [38, 128] on input "[PERSON_NAME]" at bounding box center [35, 131] width 6 height 6
click at [41, 247] on button "Done" at bounding box center [36, 251] width 20 height 9
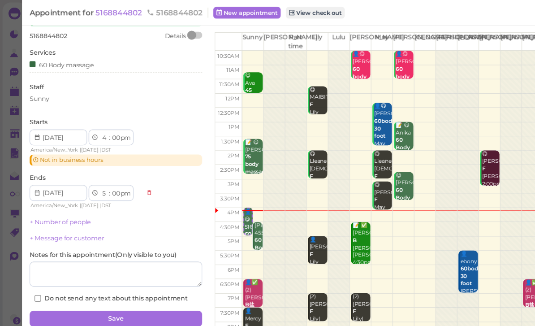
scroll to position [31, 0]
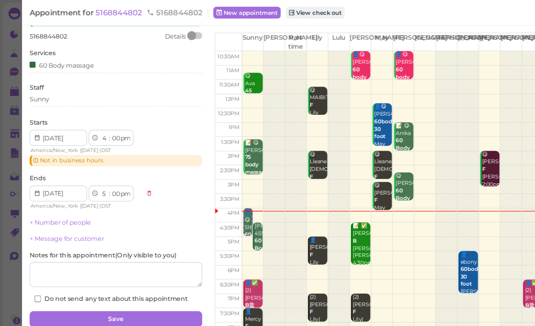
click at [126, 280] on button "Save" at bounding box center [103, 285] width 155 height 14
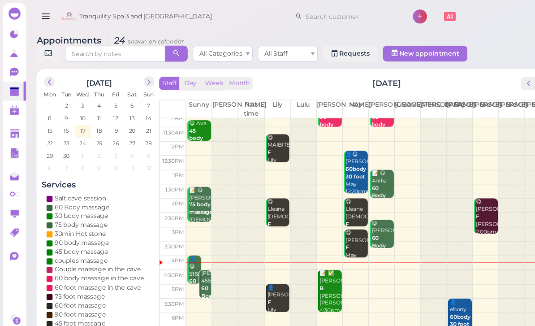
scroll to position [17, 0]
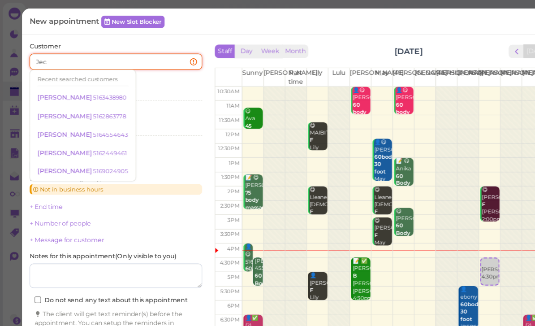
type input "Jeck"
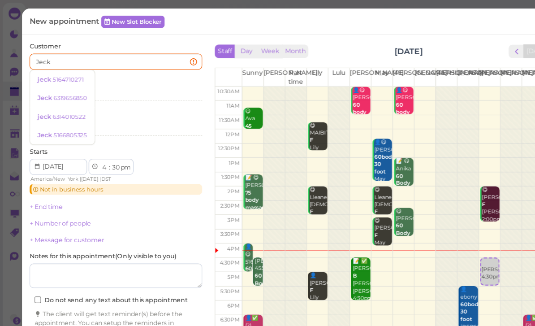
click at [69, 68] on div "jeck 5164710271" at bounding box center [54, 71] width 41 height 7
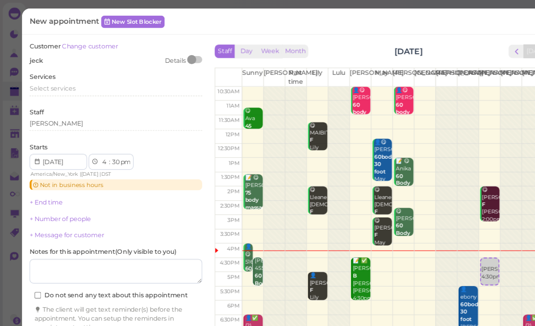
click at [58, 77] on span "Select services" at bounding box center [46, 79] width 41 height 7
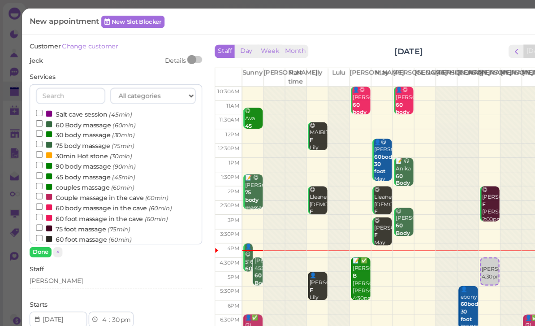
click at [80, 209] on label "60 foot massage (60min)" at bounding box center [75, 213] width 86 height 9
click at [38, 210] on input "60 foot massage (60min)" at bounding box center [35, 213] width 6 height 6
click at [41, 224] on button "Done" at bounding box center [36, 225] width 20 height 9
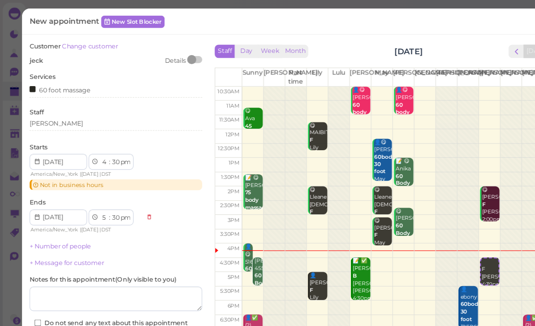
click at [65, 109] on div "[PERSON_NAME]" at bounding box center [103, 111] width 155 height 8
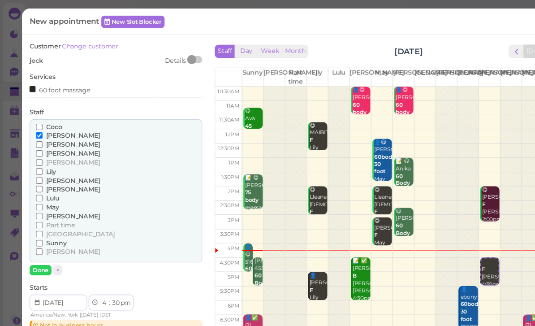
click at [38, 151] on input "Lily" at bounding box center [35, 154] width 6 height 6
click at [37, 237] on button "Done" at bounding box center [36, 241] width 20 height 9
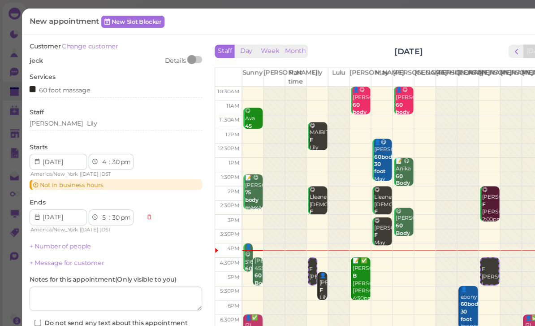
click at [96, 191] on select "1 2 3 4 5 6 7 8 9 10 11 12" at bounding box center [94, 195] width 8 height 9
click at [105, 143] on select "00 05 10 15 20 25 30 35 40 45 50 55" at bounding box center [103, 145] width 9 height 9
select select "15"
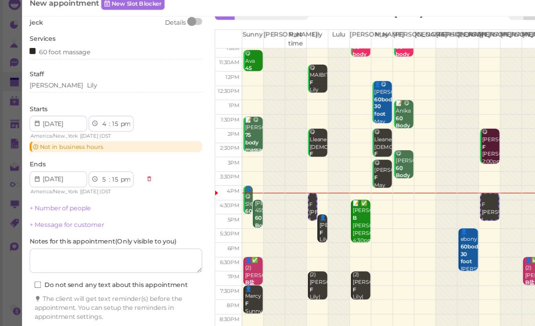
scroll to position [32, 0]
click at [141, 303] on button "Create appointment" at bounding box center [103, 310] width 155 height 14
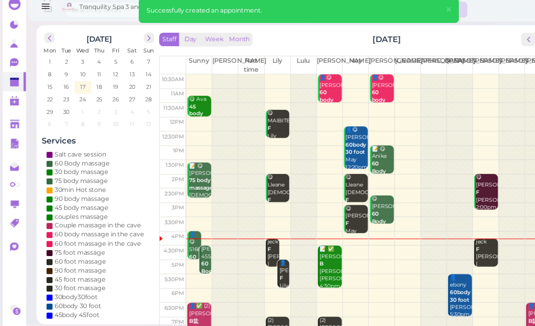
click at [434, 226] on div "[PERSON_NAME] F [PERSON_NAME] |Lily 4:15pm - 5:15pm" at bounding box center [436, 248] width 20 height 53
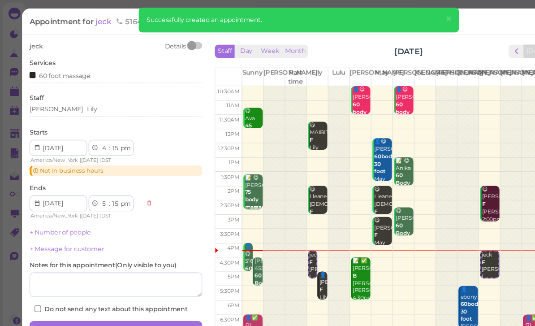
click at [404, 18] on span "×" at bounding box center [402, 17] width 6 height 13
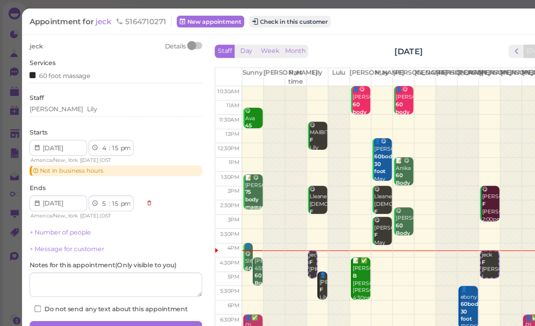
click at [276, 23] on button "Check in this customer" at bounding box center [259, 19] width 73 height 11
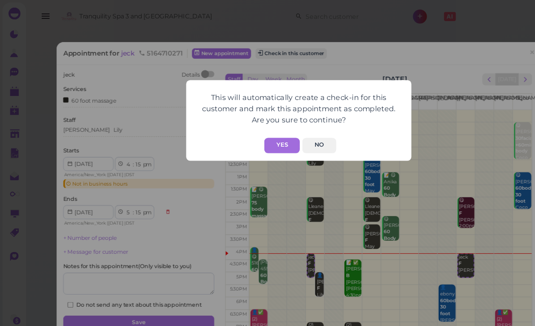
click at [260, 130] on button "Yes" at bounding box center [253, 130] width 32 height 14
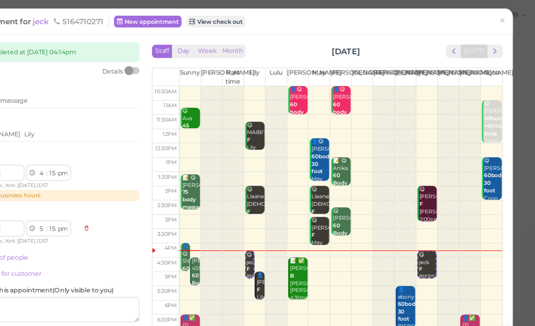
click at [503, 19] on span "×" at bounding box center [506, 18] width 6 height 13
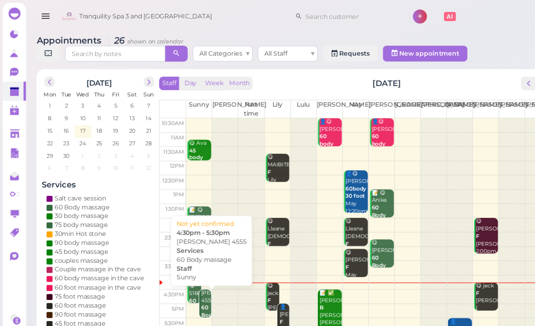
click at [185, 277] on b "60 Body massage" at bounding box center [190, 282] width 21 height 19
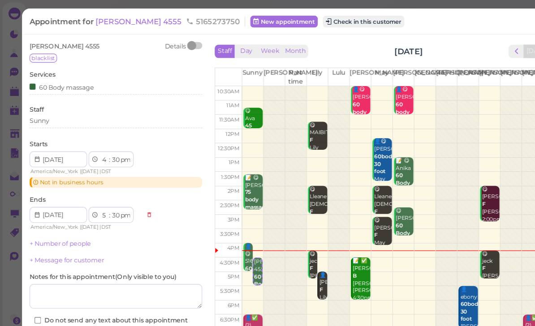
click at [69, 107] on div "Sunny" at bounding box center [103, 108] width 155 height 8
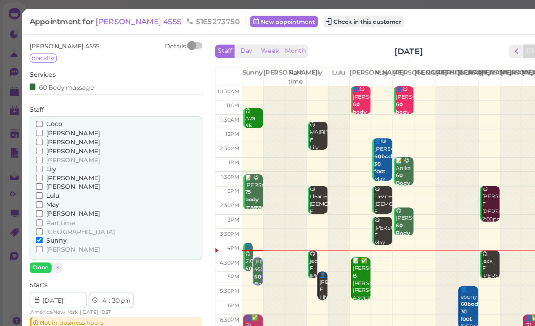
click at [52, 180] on span "May" at bounding box center [47, 183] width 12 height 7
click at [38, 180] on input "May" at bounding box center [35, 183] width 6 height 6
click at [54, 212] on span "Sunny" at bounding box center [50, 215] width 18 height 7
click at [38, 212] on input "Sunny" at bounding box center [35, 215] width 6 height 6
click at [40, 235] on button "Done" at bounding box center [36, 239] width 20 height 9
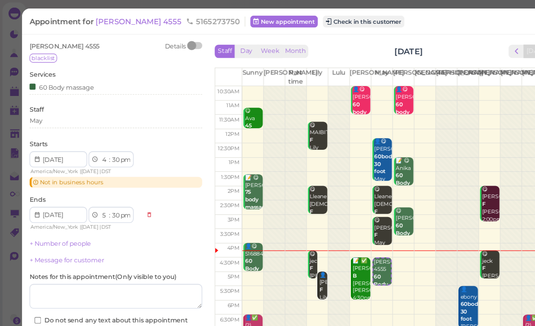
click at [113, 298] on button "Save" at bounding box center [103, 305] width 155 height 14
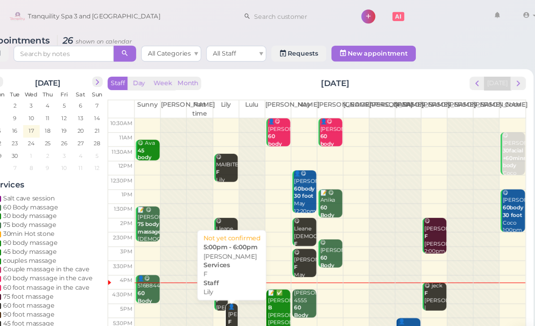
click at [250, 289] on div "👤[PERSON_NAME] 5:00pm - 6:00pm" at bounding box center [254, 295] width 9 height 47
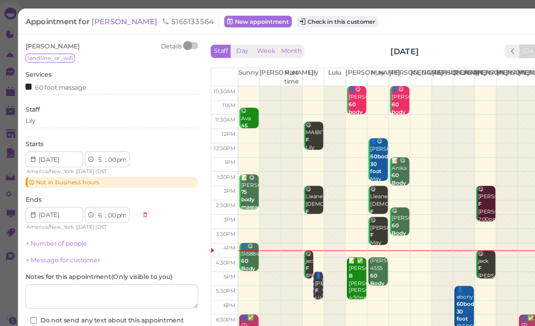
click at [63, 109] on div "Lily" at bounding box center [103, 108] width 155 height 8
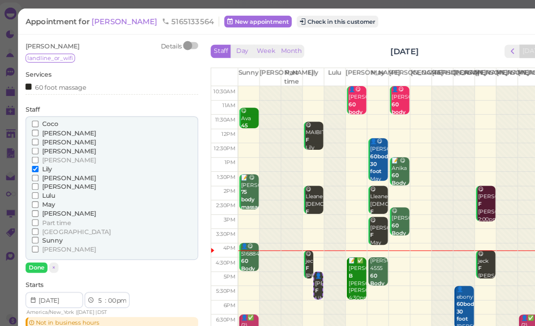
click at [47, 108] on span "Coco" at bounding box center [48, 111] width 14 height 7
click at [38, 108] on input "Coco" at bounding box center [35, 111] width 6 height 6
click at [44, 111] on span "Coco" at bounding box center [48, 111] width 14 height 7
click at [38, 111] on input "Coco" at bounding box center [35, 111] width 6 height 6
click at [47, 188] on span "[PERSON_NAME]" at bounding box center [65, 191] width 48 height 7
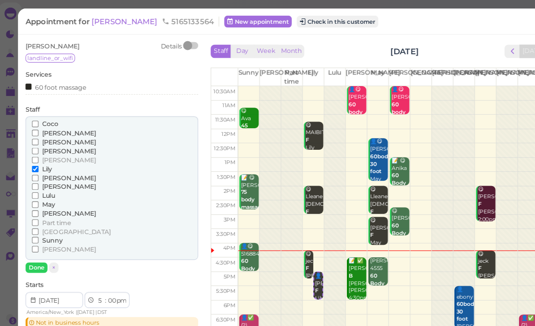
click at [38, 188] on input "[PERSON_NAME]" at bounding box center [35, 191] width 6 height 6
click at [45, 148] on span "Lily" at bounding box center [45, 151] width 9 height 7
click at [38, 148] on input "Lily" at bounding box center [35, 151] width 6 height 6
click at [40, 235] on button "Done" at bounding box center [36, 239] width 20 height 9
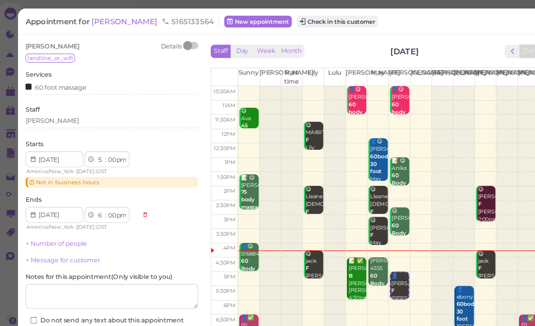
click at [143, 298] on button "Save" at bounding box center [103, 305] width 155 height 14
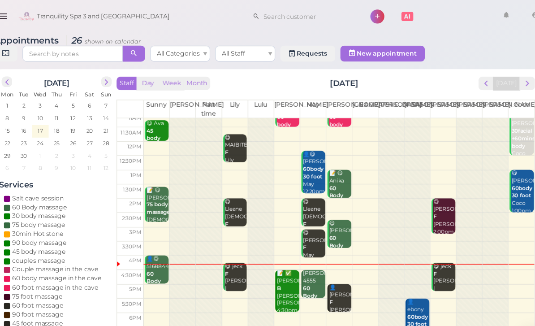
scroll to position [17, 0]
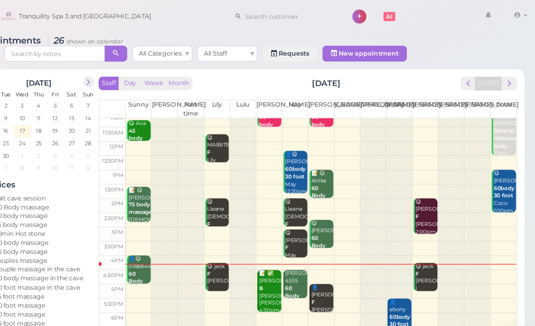
click at [286, 264] on div "📝 ✅ [PERSON_NAME] B [PERSON_NAME] [PERSON_NAME] 4:30pm - 6:00pm" at bounding box center [296, 268] width 20 height 53
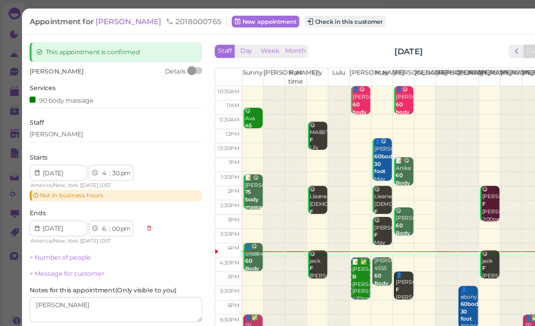
click at [280, 24] on button "Check in this customer" at bounding box center [309, 19] width 73 height 11
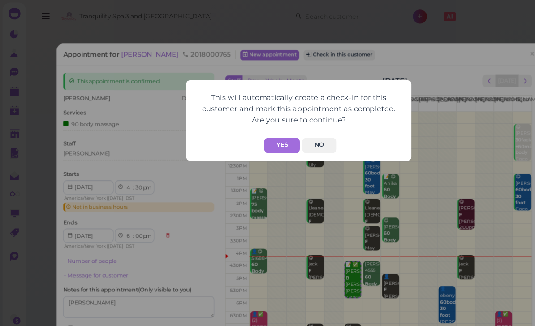
click at [253, 129] on button "Yes" at bounding box center [253, 130] width 32 height 14
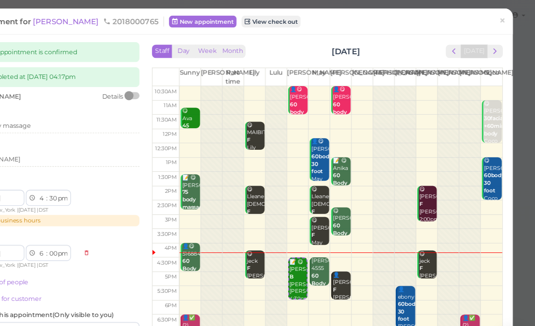
click at [498, 19] on link "×" at bounding box center [506, 19] width 17 height 21
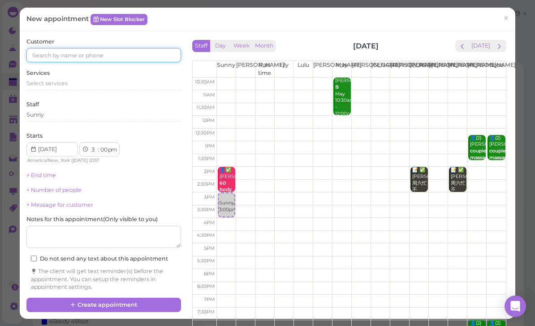
click at [119, 48] on input at bounding box center [103, 55] width 155 height 14
click at [160, 82] on div "Select services" at bounding box center [103, 83] width 155 height 8
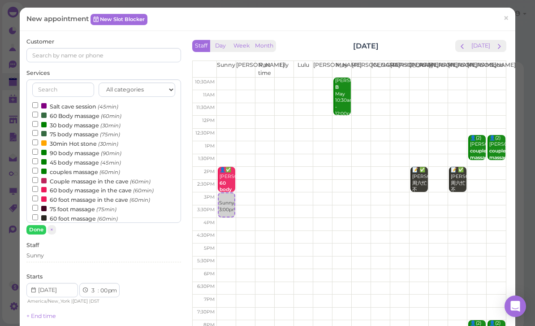
click at [88, 116] on label "60 Body massage (60min)" at bounding box center [76, 115] width 89 height 9
click at [38, 116] on input "60 Body massage (60min)" at bounding box center [35, 115] width 6 height 6
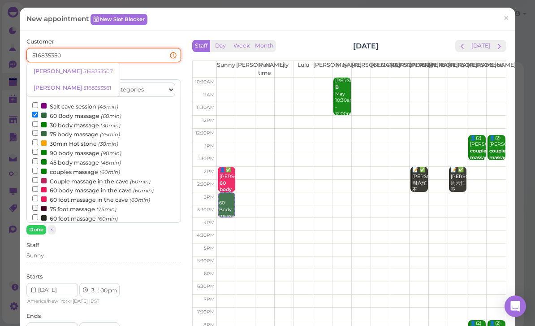
type input "5168353507"
click at [83, 72] on small "5168353507" at bounding box center [98, 71] width 30 height 6
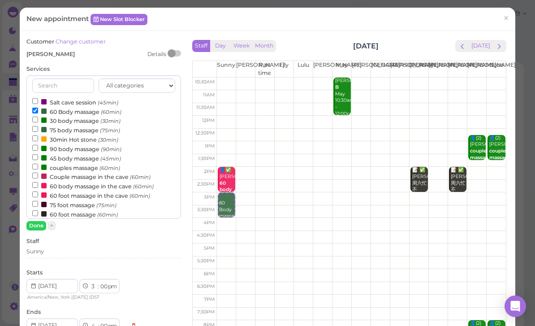
click at [32, 225] on button "Done" at bounding box center [36, 225] width 20 height 9
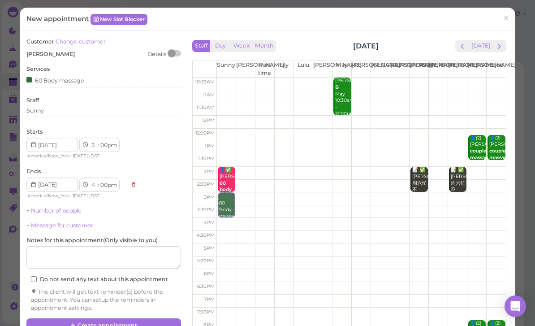
click at [143, 322] on button "Create appointment" at bounding box center [103, 325] width 155 height 14
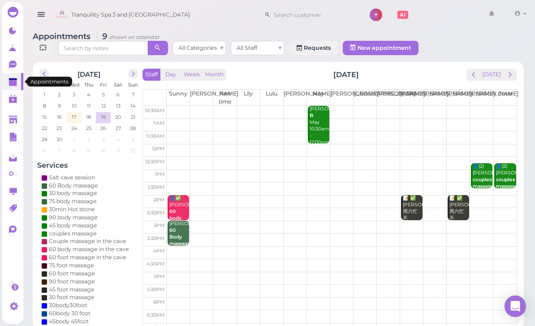
click at [7, 85] on link at bounding box center [12, 81] width 21 height 17
click at [18, 83] on icon at bounding box center [13, 82] width 9 height 9
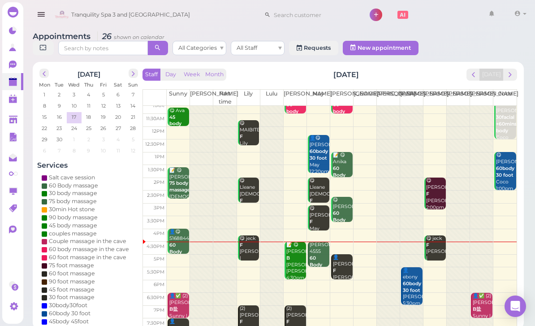
scroll to position [17, 0]
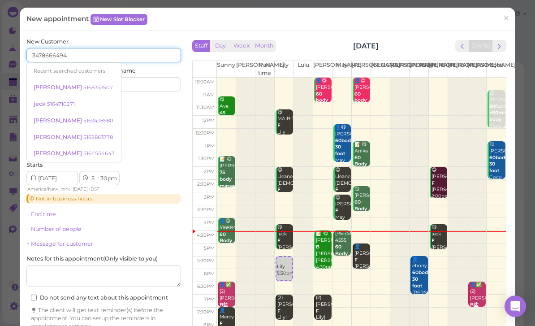
type input "3478666494"
click at [143, 86] on input at bounding box center [144, 84] width 74 height 14
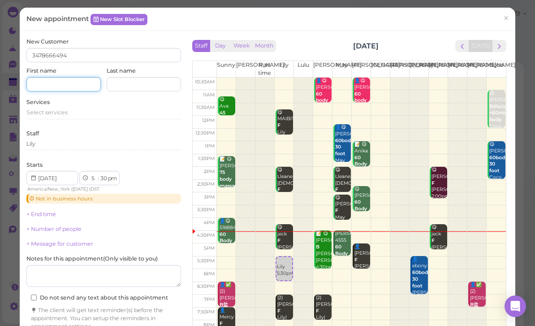
click at [71, 88] on input at bounding box center [63, 84] width 74 height 14
click at [72, 114] on div "Select services" at bounding box center [103, 112] width 155 height 8
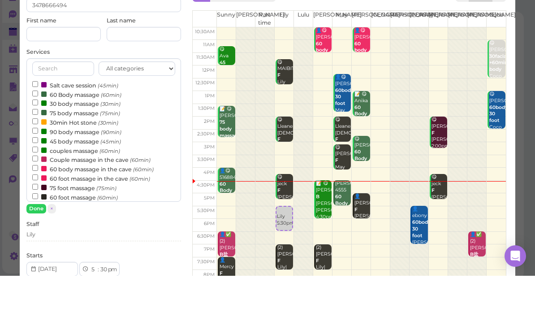
click at [75, 140] on label "60 Body massage (60min)" at bounding box center [76, 144] width 89 height 9
click at [38, 141] on input "60 Body massage (60min)" at bounding box center [35, 144] width 6 height 6
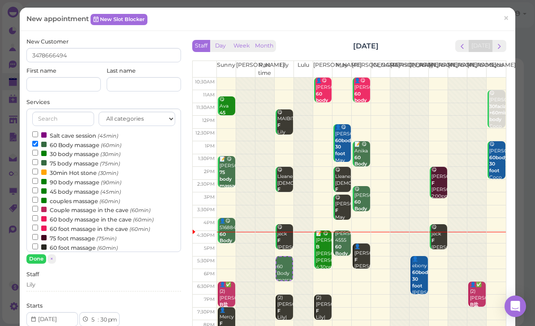
click at [38, 255] on button "Done" at bounding box center [36, 258] width 20 height 9
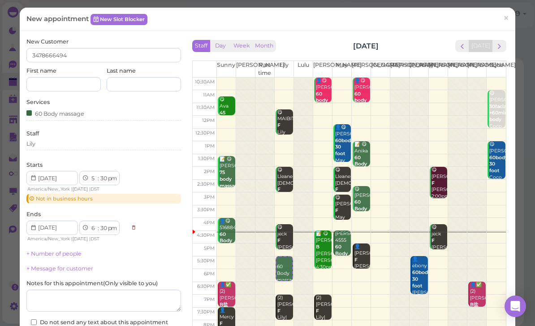
click at [104, 178] on select "00 05 10 15 20 25 30 35 40 45 50 55" at bounding box center [103, 178] width 9 height 9
select select "40"
click at [56, 145] on div "Lily" at bounding box center [103, 144] width 155 height 8
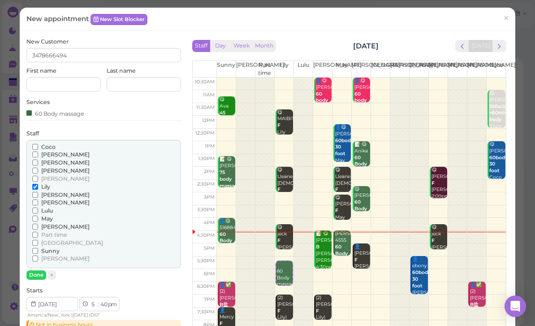
click at [52, 155] on span "[PERSON_NAME]" at bounding box center [65, 154] width 48 height 7
click at [38, 155] on input "[PERSON_NAME]" at bounding box center [35, 155] width 6 height 6
click at [38, 270] on button "Done" at bounding box center [36, 274] width 20 height 9
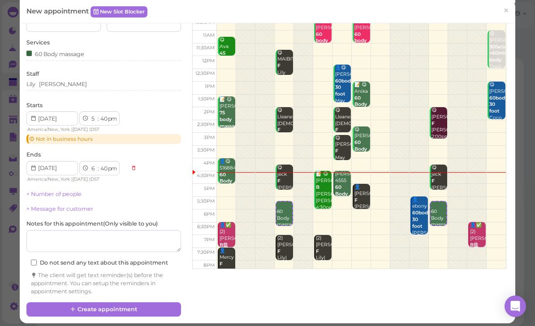
scroll to position [59, 0]
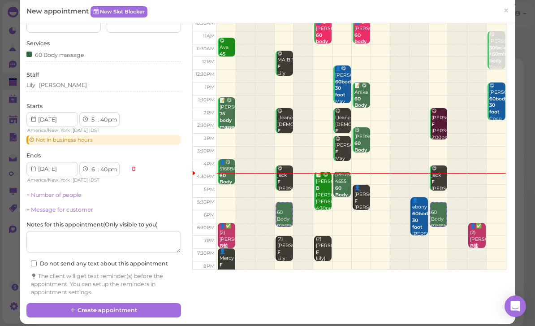
click at [126, 308] on button "Create appointment" at bounding box center [103, 310] width 155 height 14
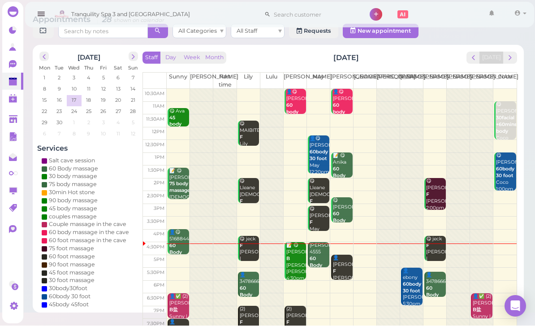
scroll to position [3, 0]
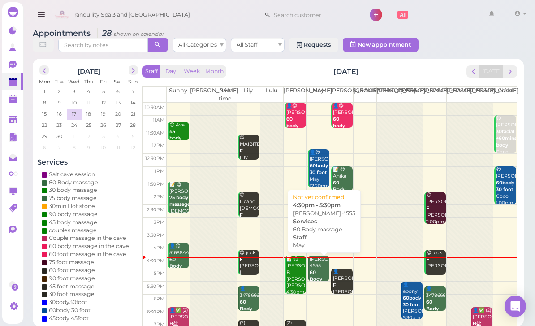
click at [317, 268] on div "[PERSON_NAME] 4555 60 Body massage May 4:30pm - 5:30pm" at bounding box center [319, 286] width 20 height 60
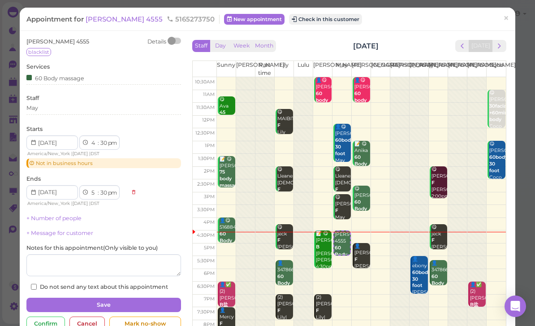
click at [289, 18] on button "Check in this customer" at bounding box center [325, 19] width 73 height 11
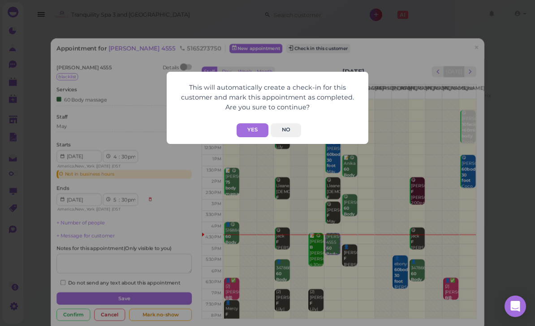
click at [253, 130] on button "Yes" at bounding box center [253, 130] width 32 height 14
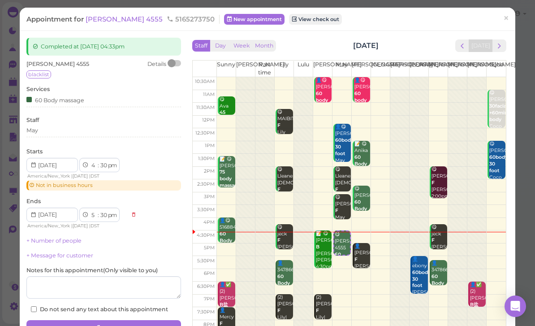
click at [510, 17] on link "×" at bounding box center [506, 19] width 17 height 21
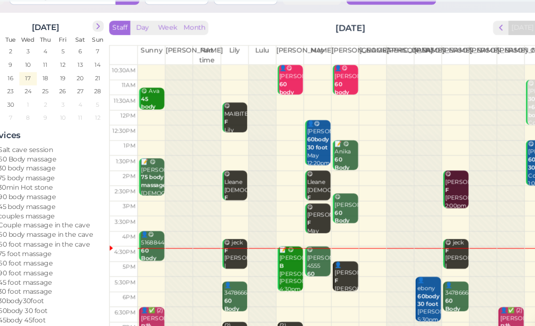
scroll to position [27, 0]
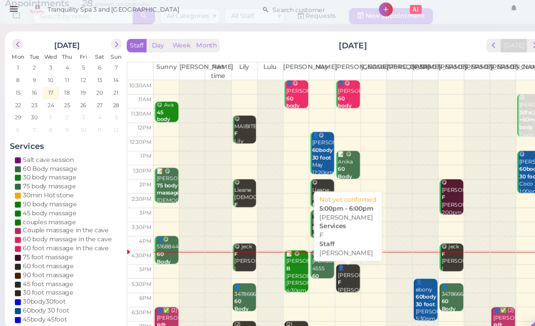
click at [333, 254] on div "👤[PERSON_NAME] F [PERSON_NAME] 5:00pm - 6:00pm" at bounding box center [343, 267] width 20 height 47
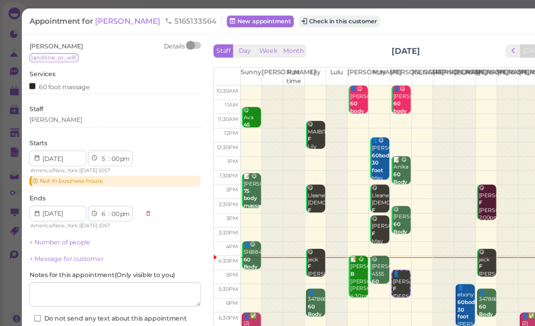
click at [98, 23] on span "[PERSON_NAME]" at bounding box center [116, 19] width 61 height 9
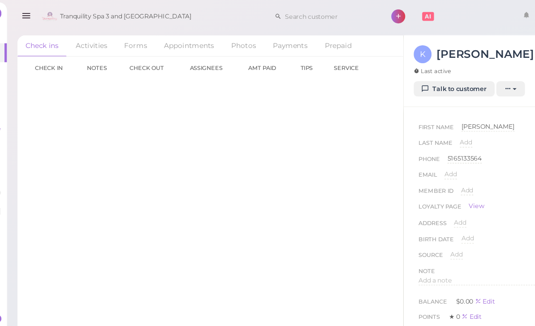
click at [425, 143] on div "5165133564" at bounding box center [435, 143] width 31 height 9
click at [449, 145] on input "5165133564" at bounding box center [465, 145] width 90 height 13
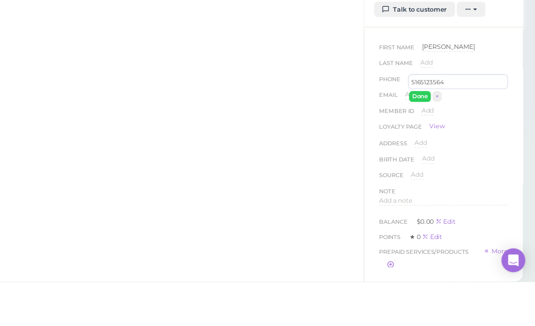
click at [421, 154] on button "Done" at bounding box center [431, 158] width 20 height 9
type input "5165133564"
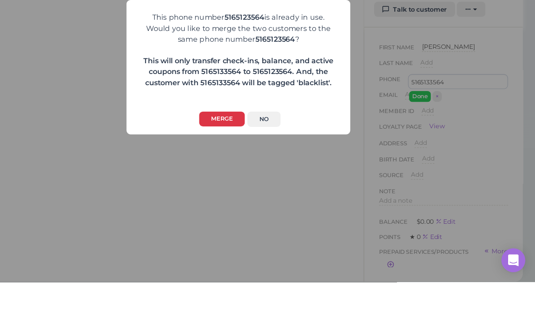
scroll to position [29, 0]
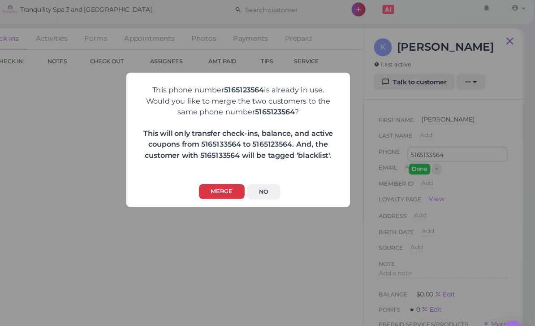
click at [232, 172] on button "Merge" at bounding box center [252, 179] width 41 height 14
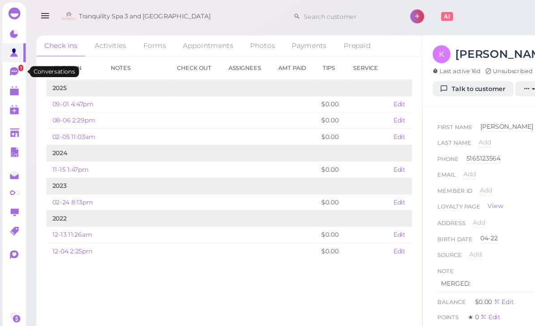
click at [14, 66] on icon at bounding box center [13, 65] width 8 height 8
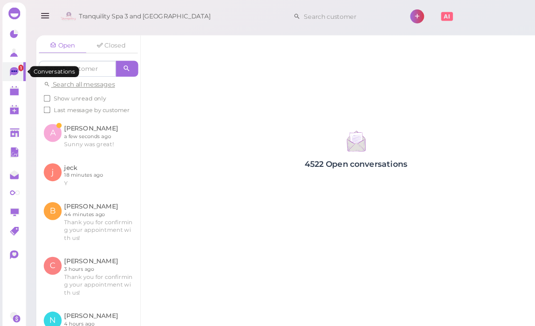
click at [83, 123] on link at bounding box center [80, 122] width 94 height 35
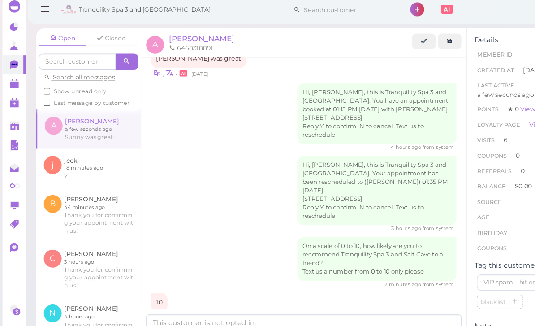
scroll to position [29, 0]
click at [322, 285] on div at bounding box center [273, 305] width 293 height 41
